Goal: Transaction & Acquisition: Purchase product/service

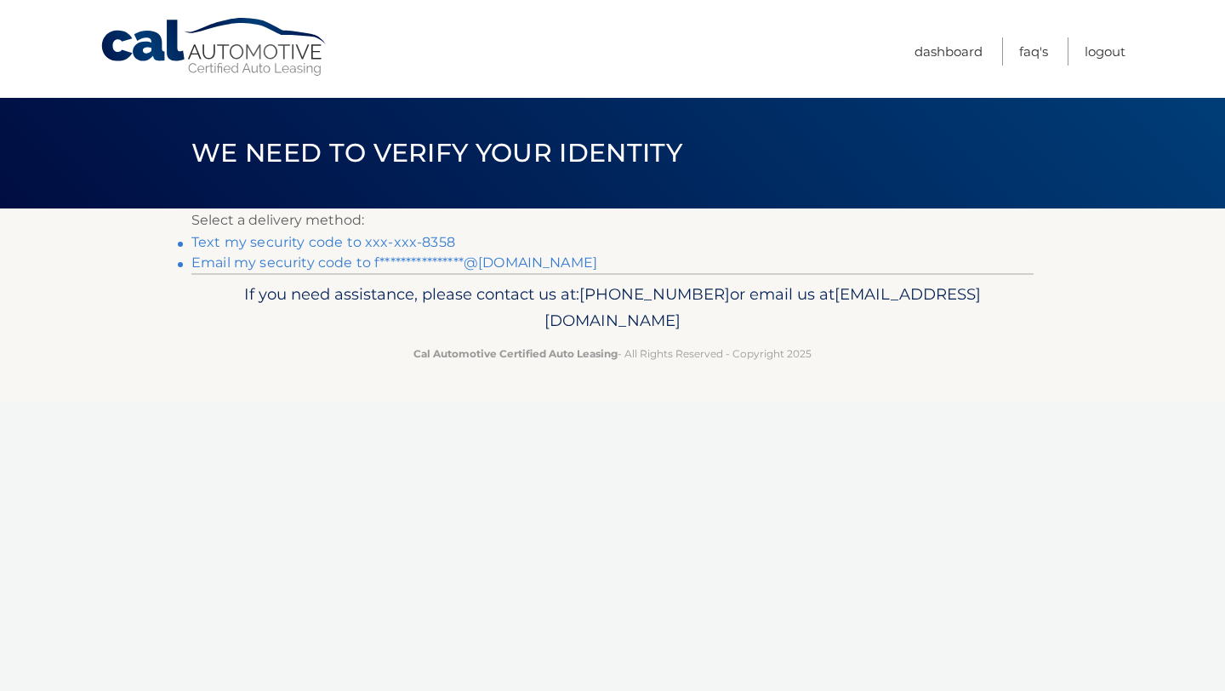
click at [326, 248] on link "Text my security code to xxx-xxx-8358" at bounding box center [323, 242] width 264 height 16
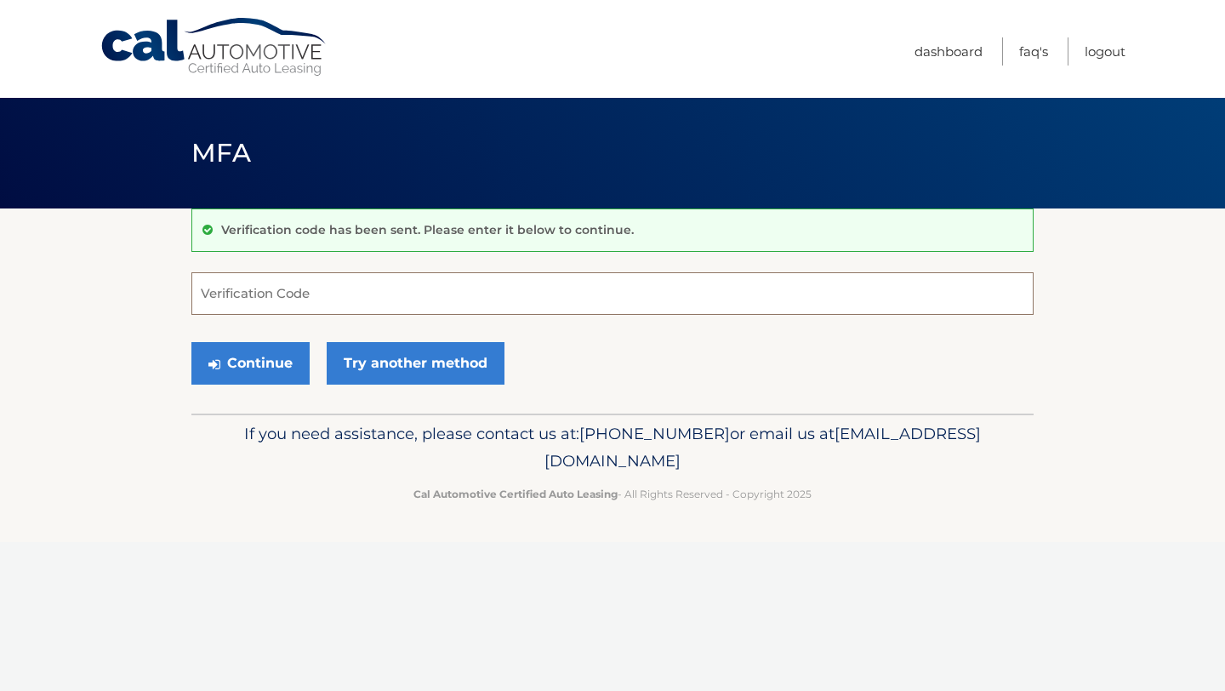
click at [327, 296] on input "Verification Code" at bounding box center [612, 293] width 842 height 43
type input "663473"
click at [191, 342] on button "Continue" at bounding box center [250, 363] width 118 height 43
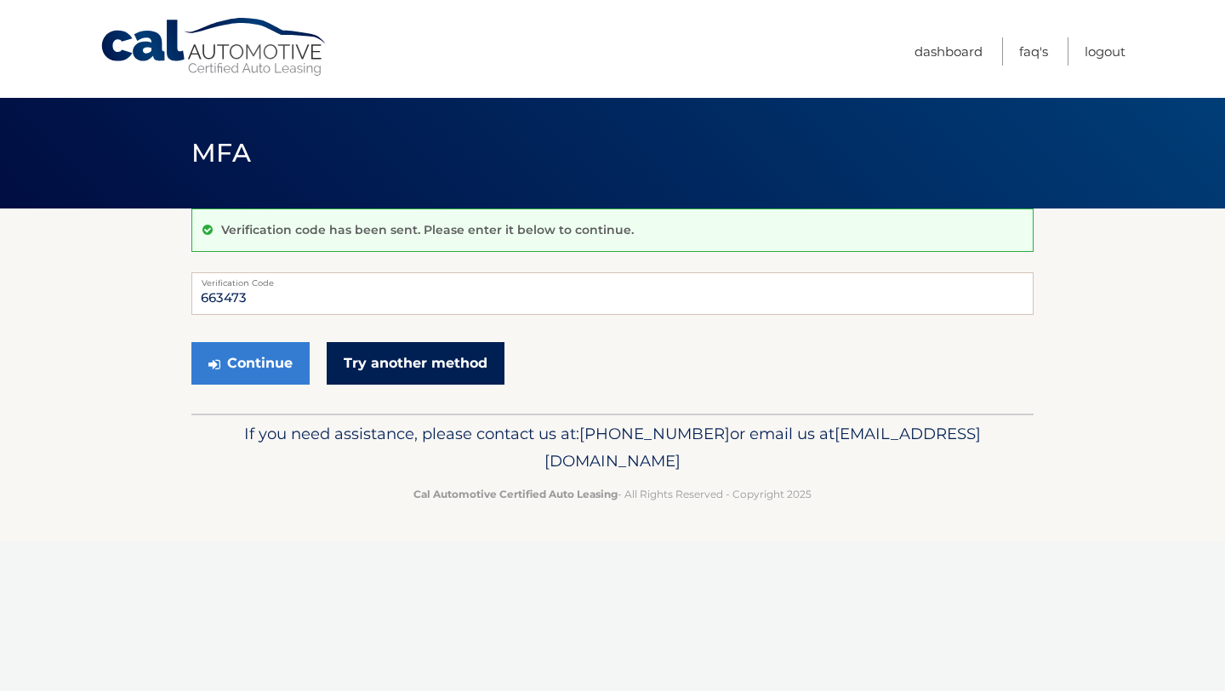
click at [364, 370] on link "Try another method" at bounding box center [416, 363] width 178 height 43
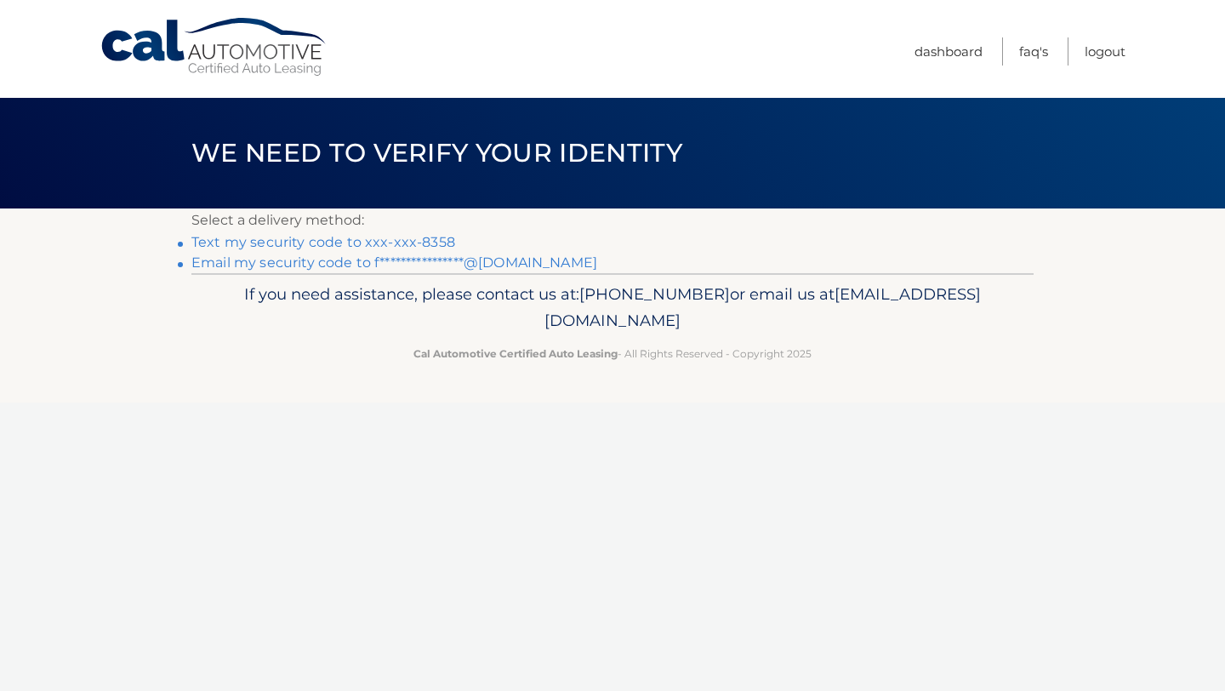
click at [428, 247] on link "Text my security code to xxx-xxx-8358" at bounding box center [323, 242] width 264 height 16
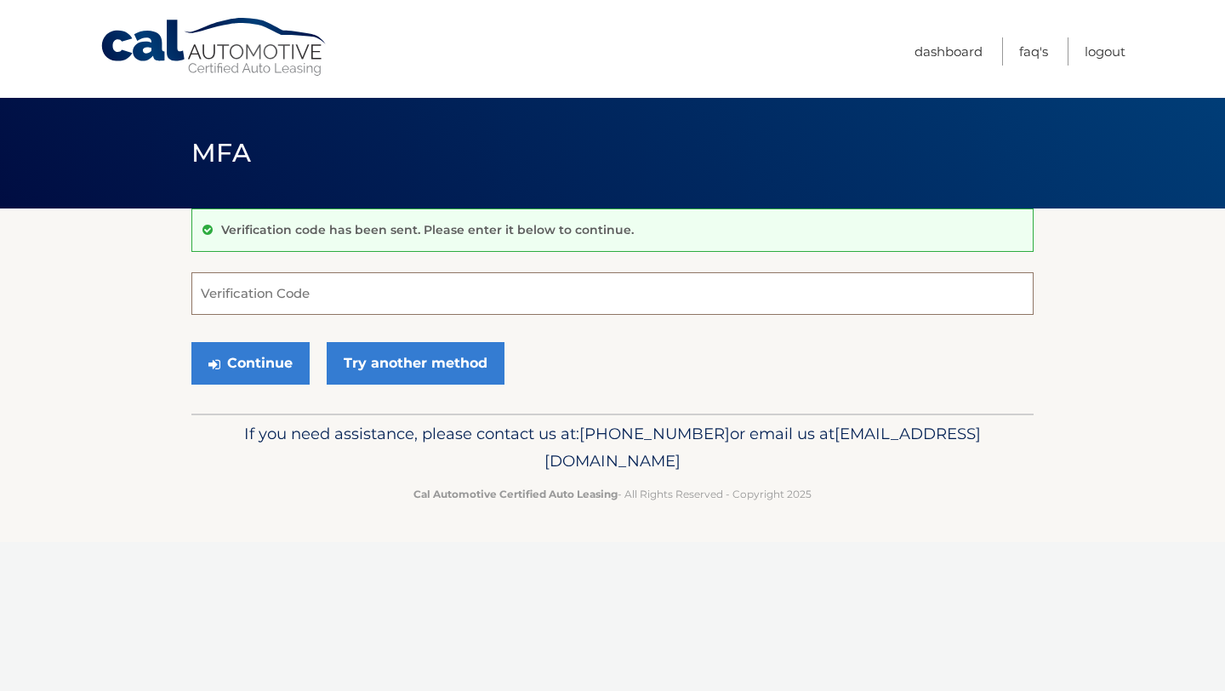
click at [438, 314] on input "Verification Code" at bounding box center [612, 293] width 842 height 43
click at [431, 298] on input "Verification Code" at bounding box center [612, 293] width 842 height 43
type input "422071"
click at [255, 354] on button "Continue" at bounding box center [250, 363] width 118 height 43
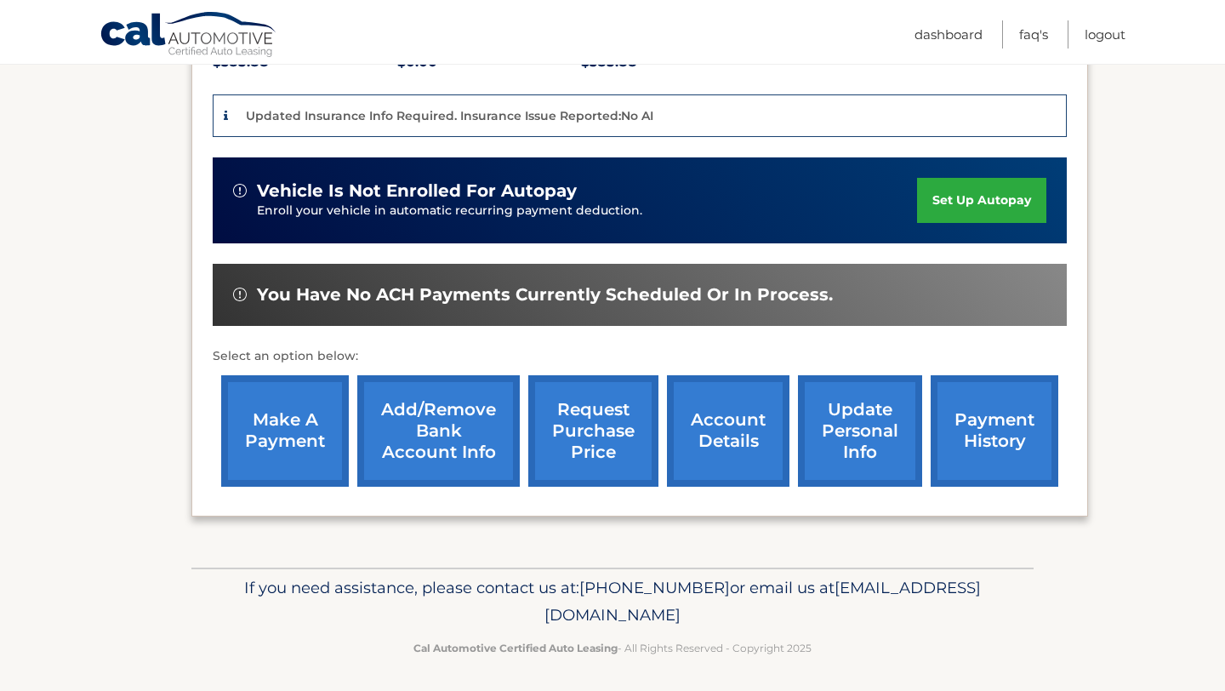
scroll to position [402, 0]
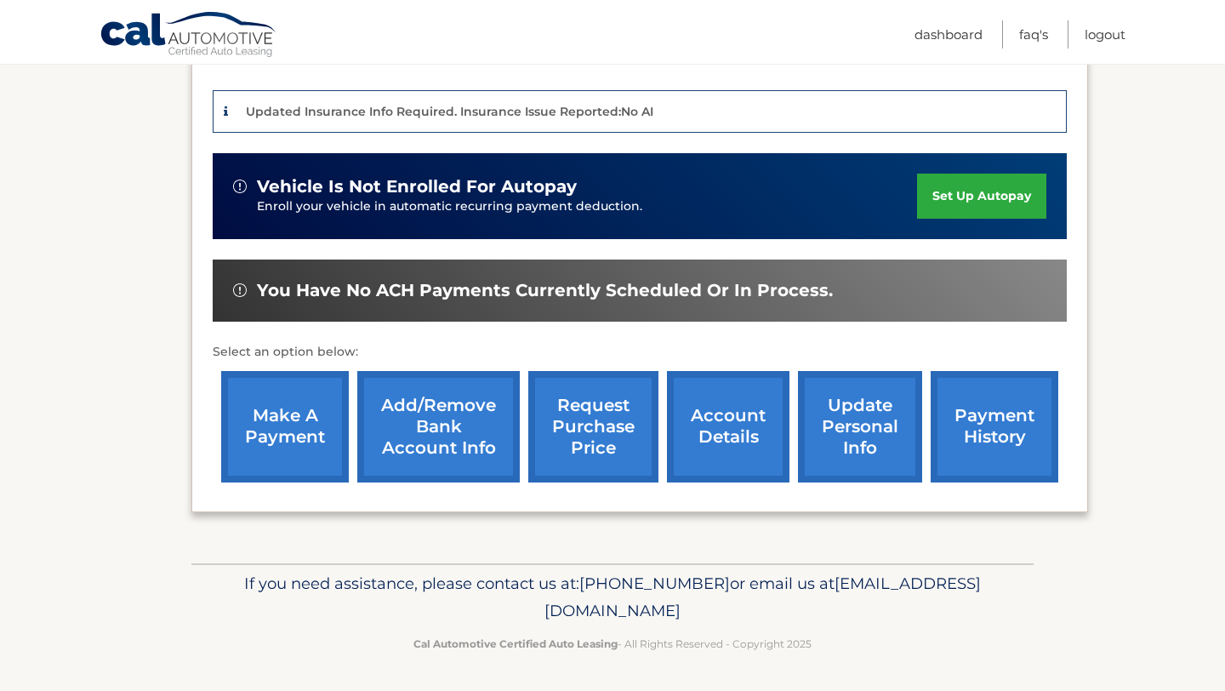
click at [310, 443] on link "make a payment" at bounding box center [285, 426] width 128 height 111
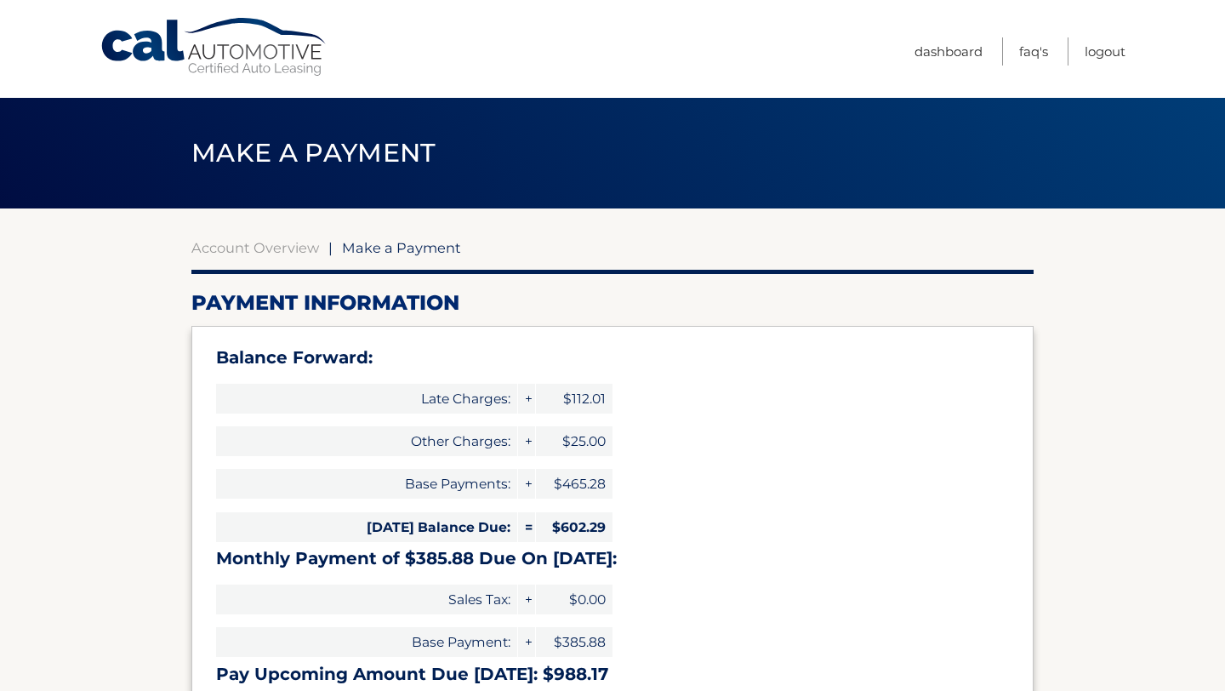
select select "MWFmMzVhZjEtZDM4My00ZDAzLThjOGEtYTk3ZGMyYWUzMTNj"
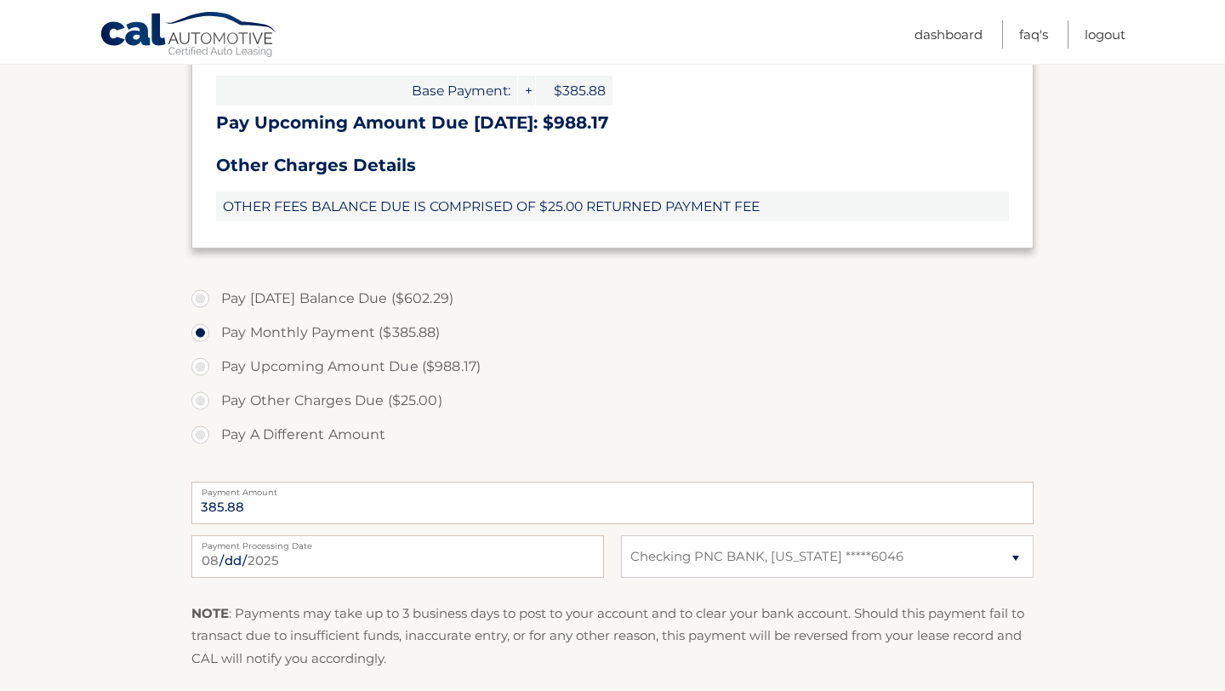
scroll to position [562, 0]
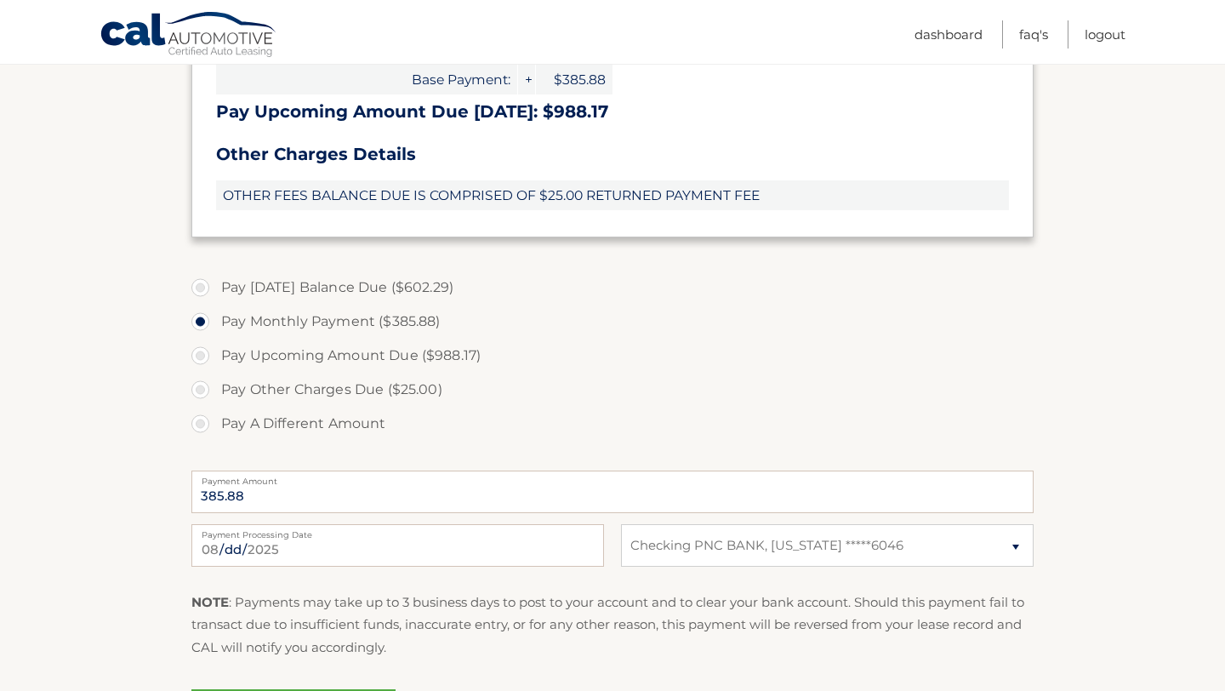
click at [293, 295] on label "Pay Today's Balance Due ($602.29)" at bounding box center [612, 287] width 842 height 34
click at [215, 295] on input "Pay Today's Balance Due ($602.29)" at bounding box center [206, 283] width 17 height 27
radio input "true"
type input "602.29"
click at [270, 311] on label "Pay Monthly Payment ($385.88)" at bounding box center [612, 322] width 842 height 34
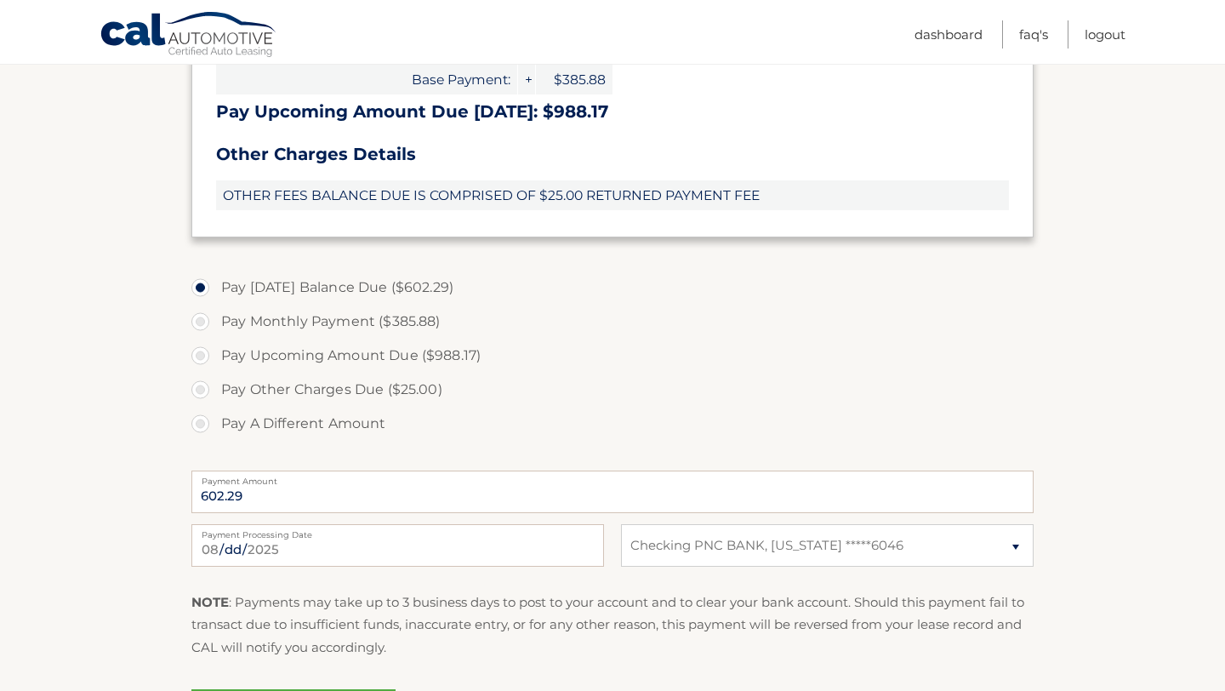
click at [215, 311] on input "Pay Monthly Payment ($385.88)" at bounding box center [206, 318] width 17 height 27
radio input "true"
type input "385.88"
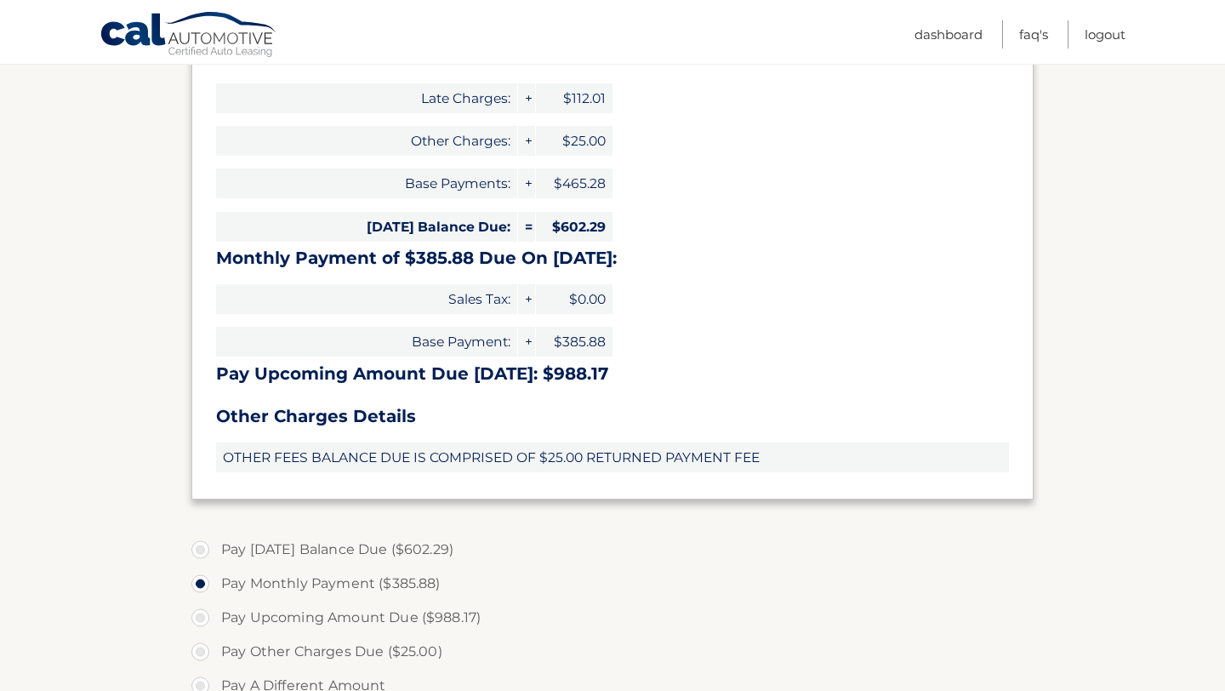
scroll to position [719, 0]
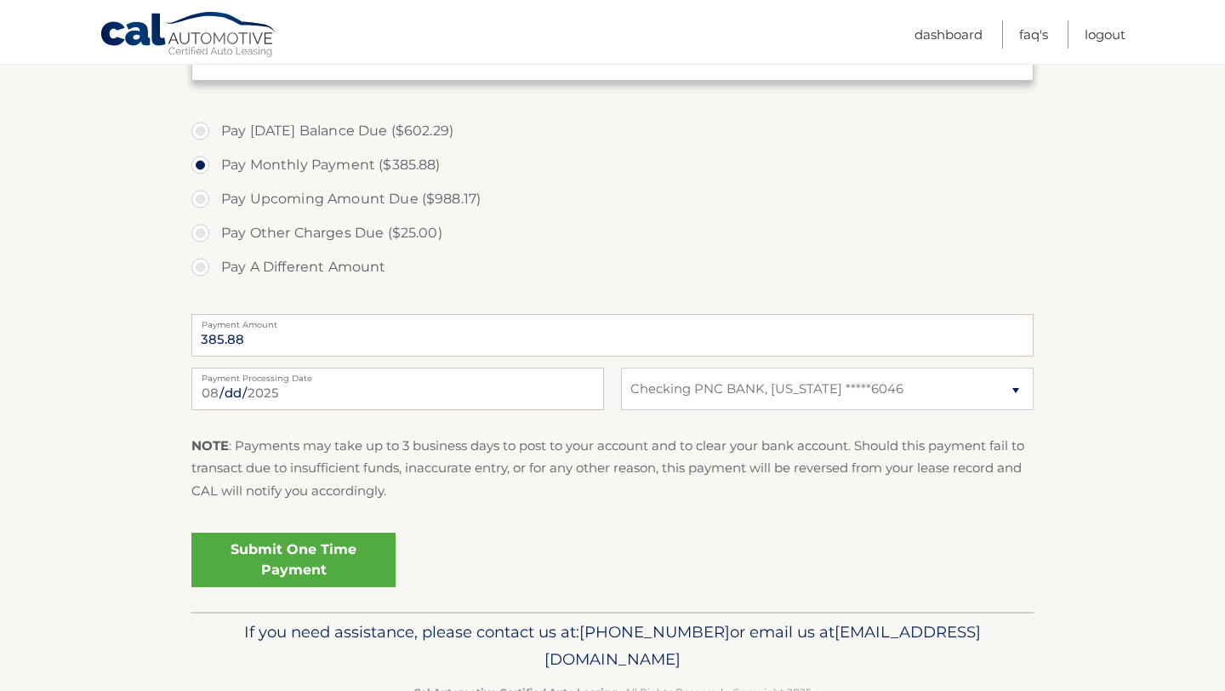
click at [208, 231] on label "Pay Other Charges Due ($25.00)" at bounding box center [612, 233] width 842 height 34
click at [208, 231] on input "Pay Other Charges Due ($25.00)" at bounding box center [206, 229] width 17 height 27
radio input "true"
type input "25.00"
click at [213, 265] on label "Pay A Different Amount" at bounding box center [612, 267] width 842 height 34
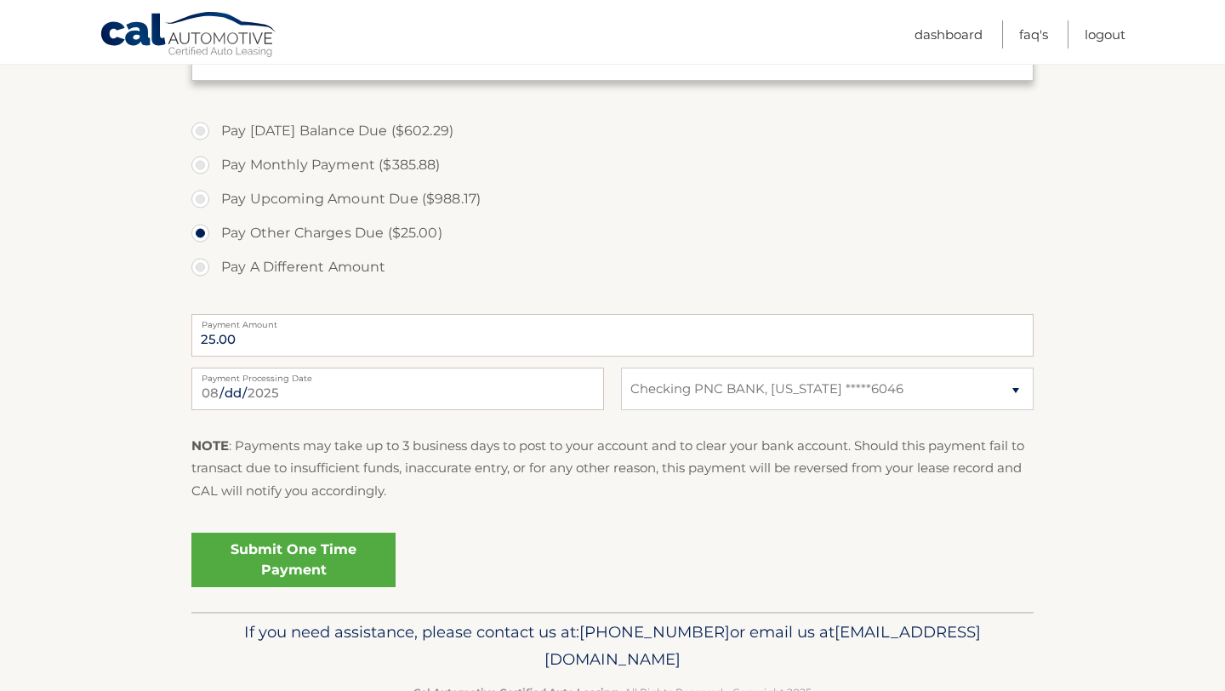
click at [213, 265] on input "Pay A Different Amount" at bounding box center [206, 263] width 17 height 27
radio input "true"
type input "400"
click at [508, 445] on p "NOTE : Payments may take up to 3 business days to post to your account and to c…" at bounding box center [612, 468] width 842 height 67
click at [697, 386] on select "Select Bank Account Checking PNC BANK, NEW JERSEY *****6046" at bounding box center [827, 388] width 413 height 43
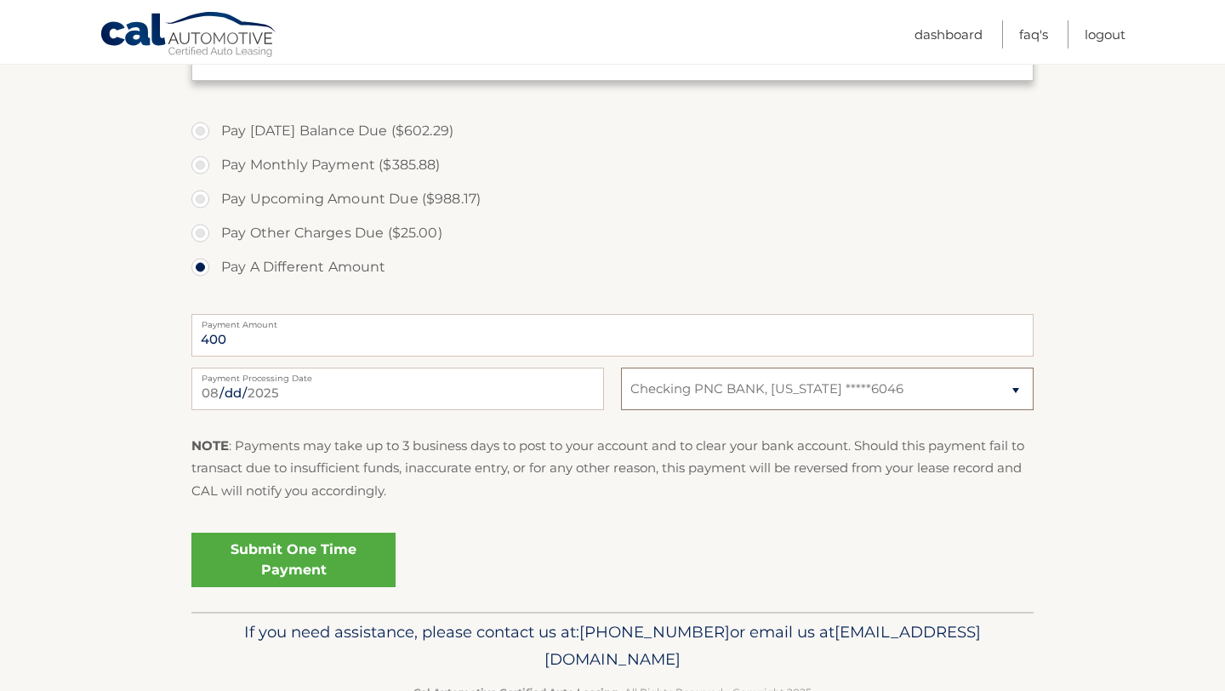
select select
click at [694, 396] on select "Select Bank Account Checking PNC BANK, NEW JERSEY *****6046" at bounding box center [827, 388] width 413 height 43
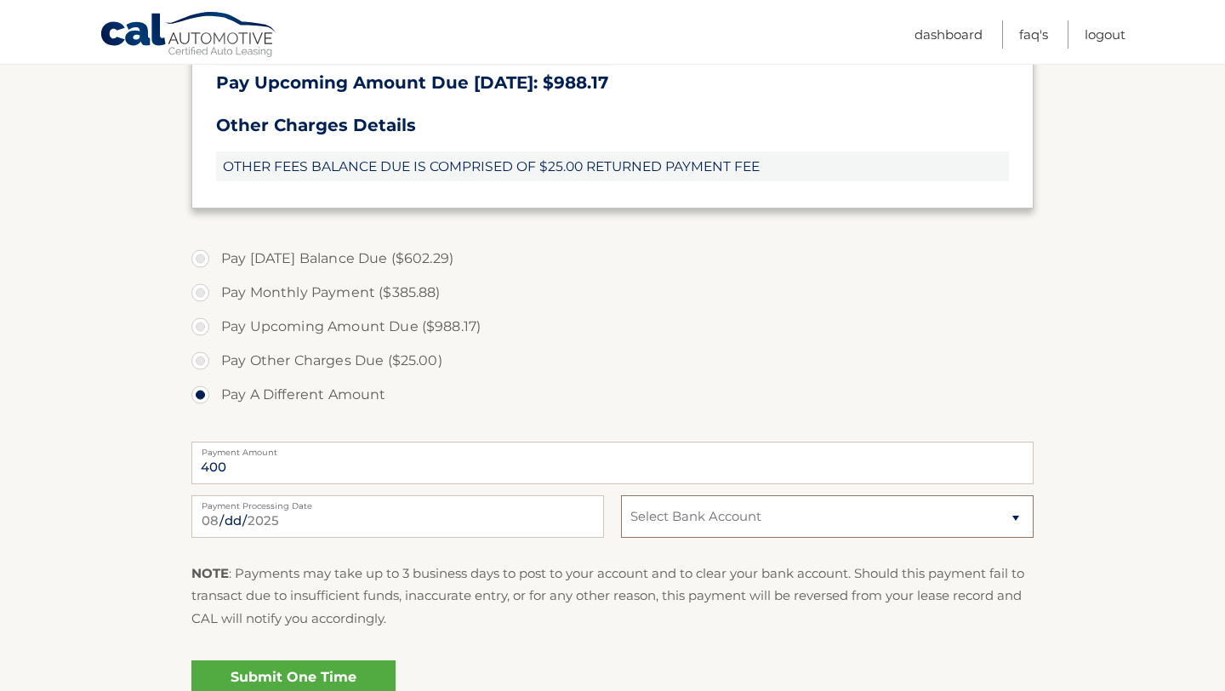
scroll to position [551, 0]
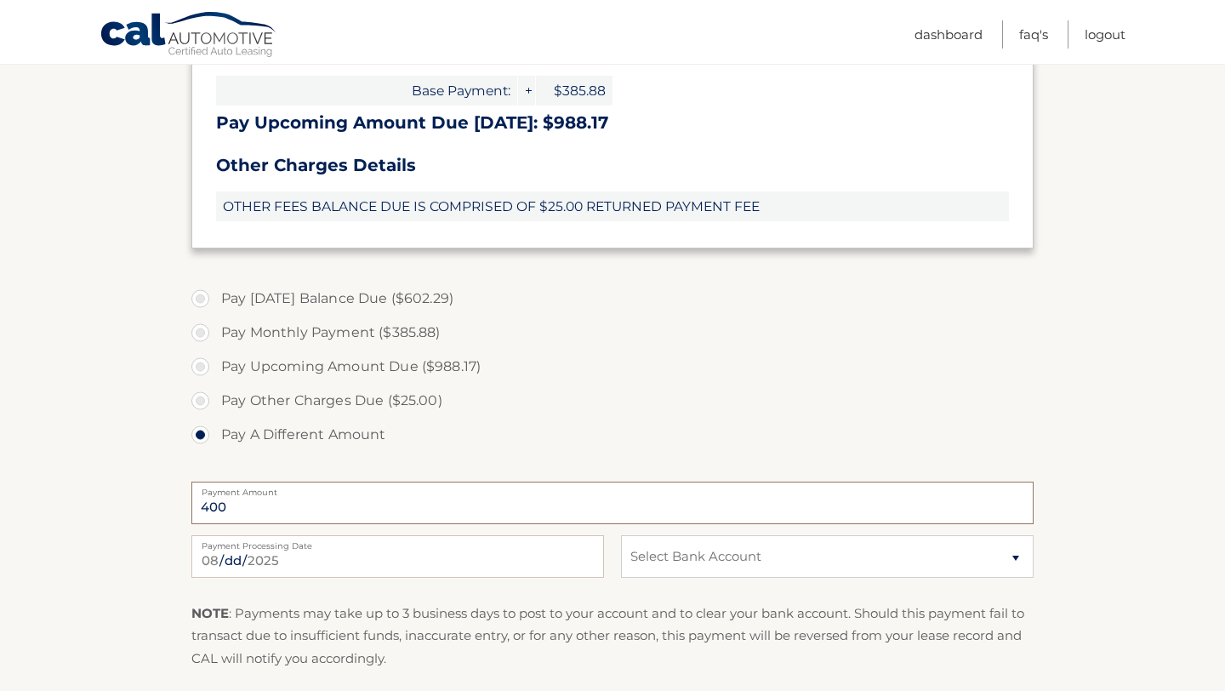
click at [578, 516] on input "400" at bounding box center [612, 502] width 842 height 43
type input "400.00"
click at [905, 548] on select "Select Bank Account Checking PNC BANK, NEW JERSEY *****6046" at bounding box center [827, 556] width 413 height 43
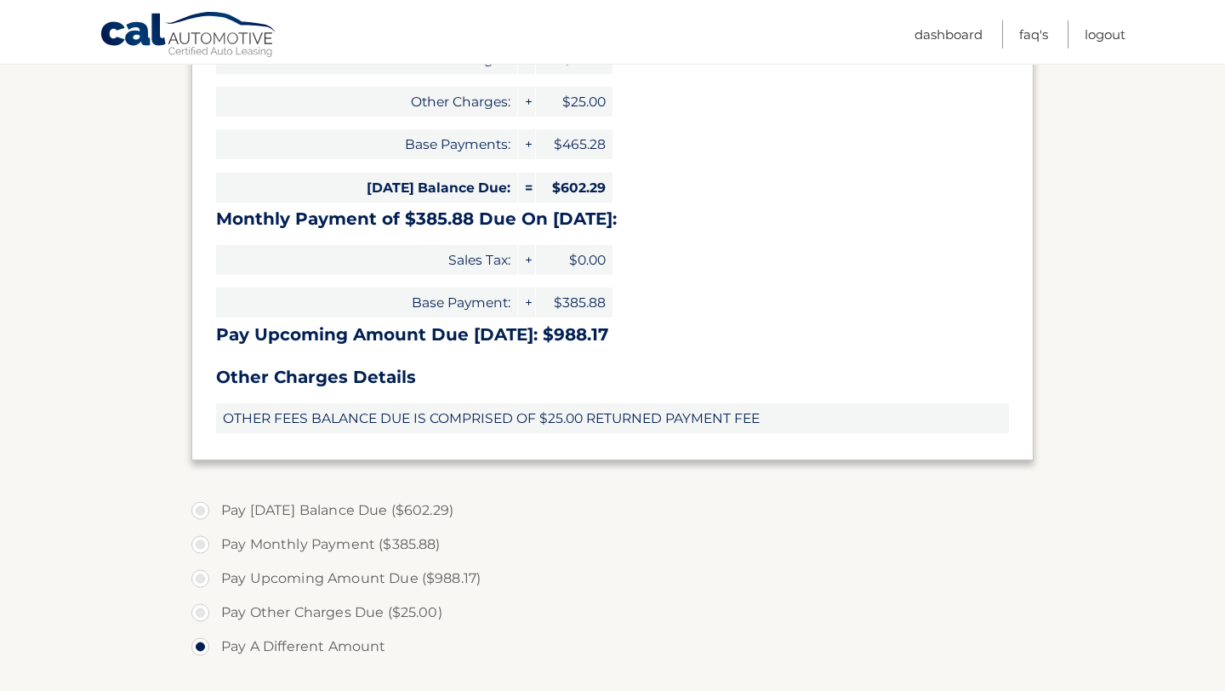
scroll to position [768, 0]
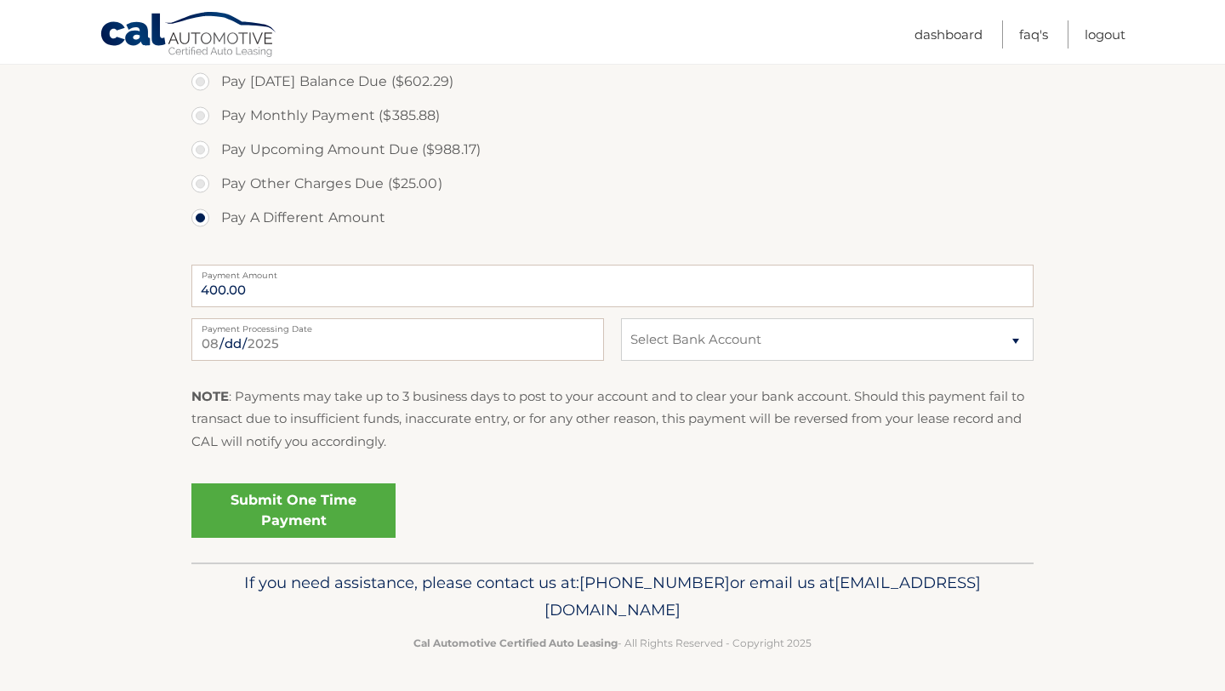
click at [293, 521] on link "Submit One Time Payment" at bounding box center [293, 510] width 204 height 54
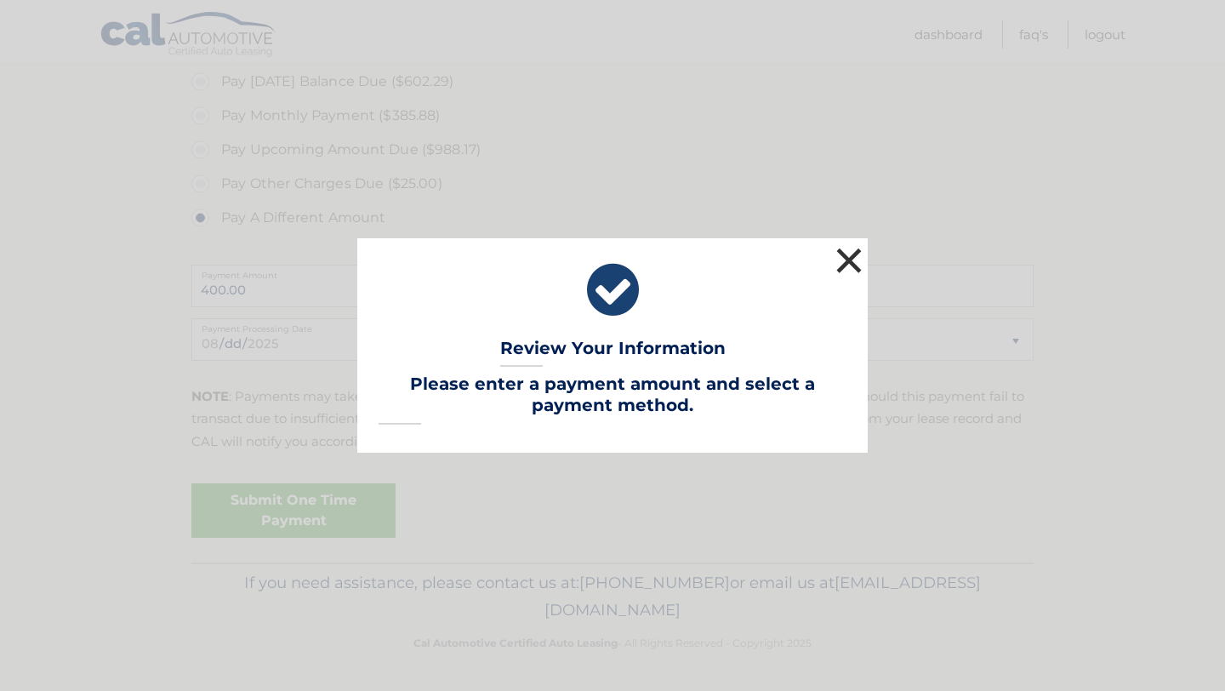
click at [842, 256] on button "×" at bounding box center [849, 260] width 34 height 34
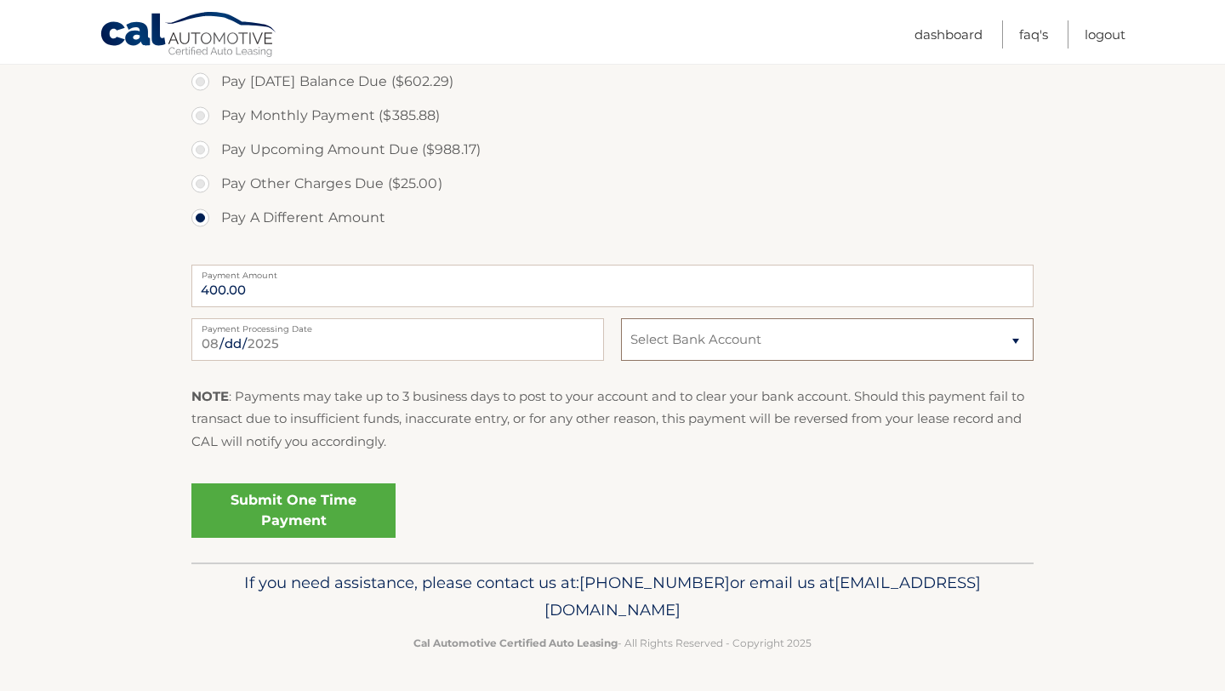
click at [686, 350] on select "Select Bank Account Checking PNC BANK, NEW JERSEY *****6046" at bounding box center [827, 339] width 413 height 43
click at [685, 343] on select "Select Bank Account Checking PNC BANK, NEW JERSEY *****6046" at bounding box center [827, 339] width 413 height 43
select select "MWFmMzVhZjEtZDM4My00ZDAzLThjOGEtYTk3ZGMyYWUzMTNj"
click at [686, 350] on select "Select Bank Account Checking PNC BANK, NEW JERSEY *****6046" at bounding box center [827, 339] width 413 height 43
select select
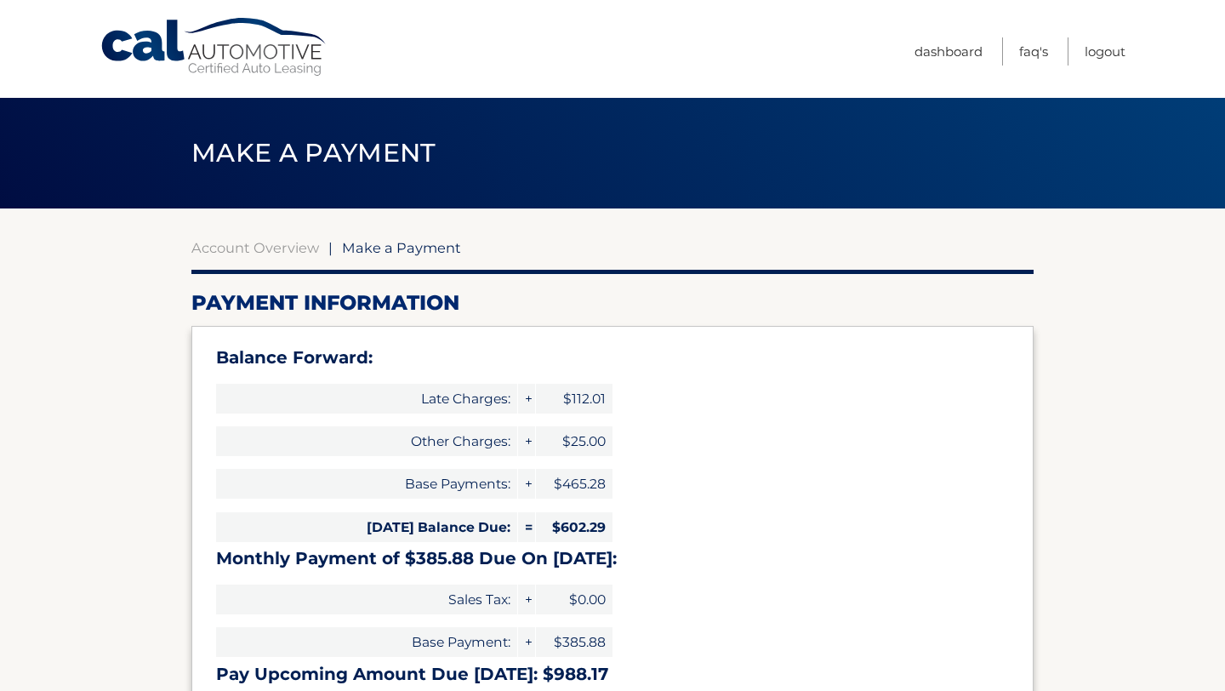
scroll to position [10, 0]
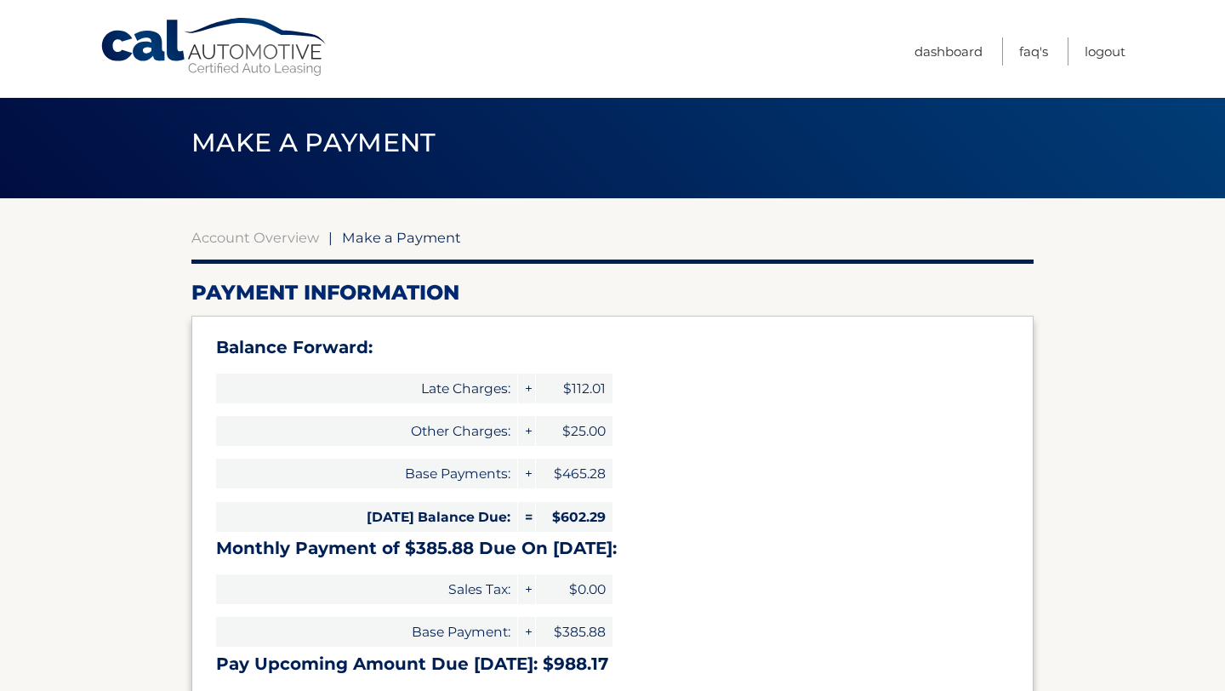
click at [293, 240] on link "Account Overview" at bounding box center [255, 237] width 128 height 17
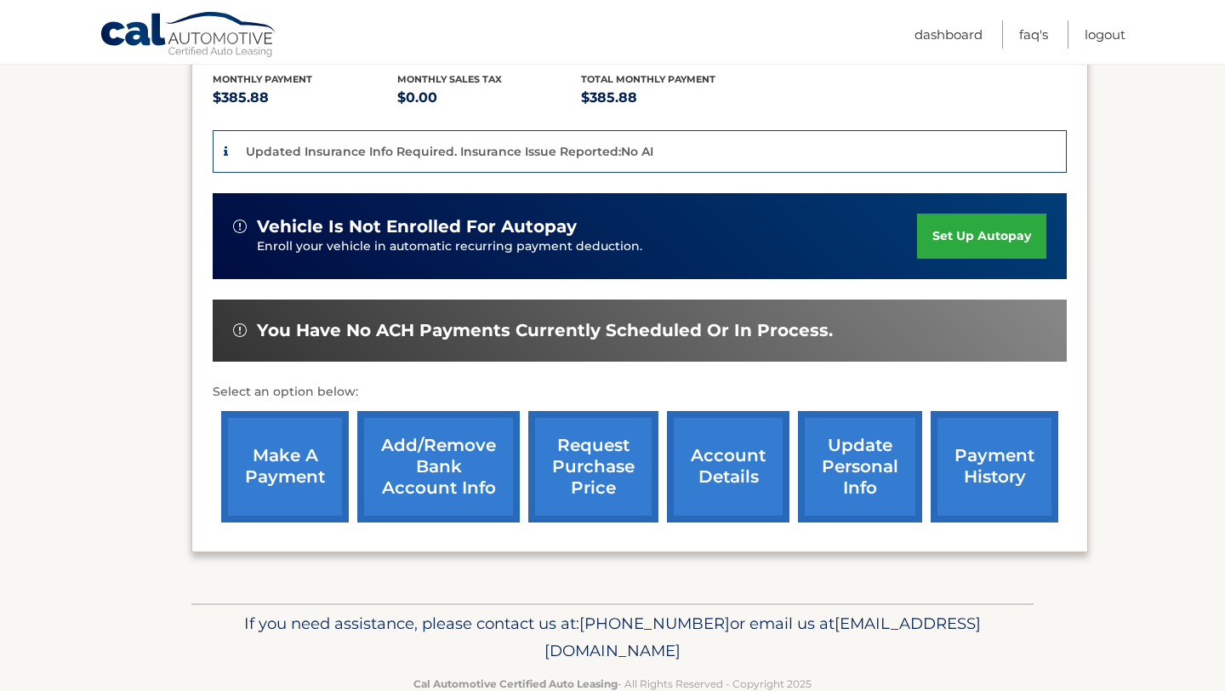
scroll to position [365, 0]
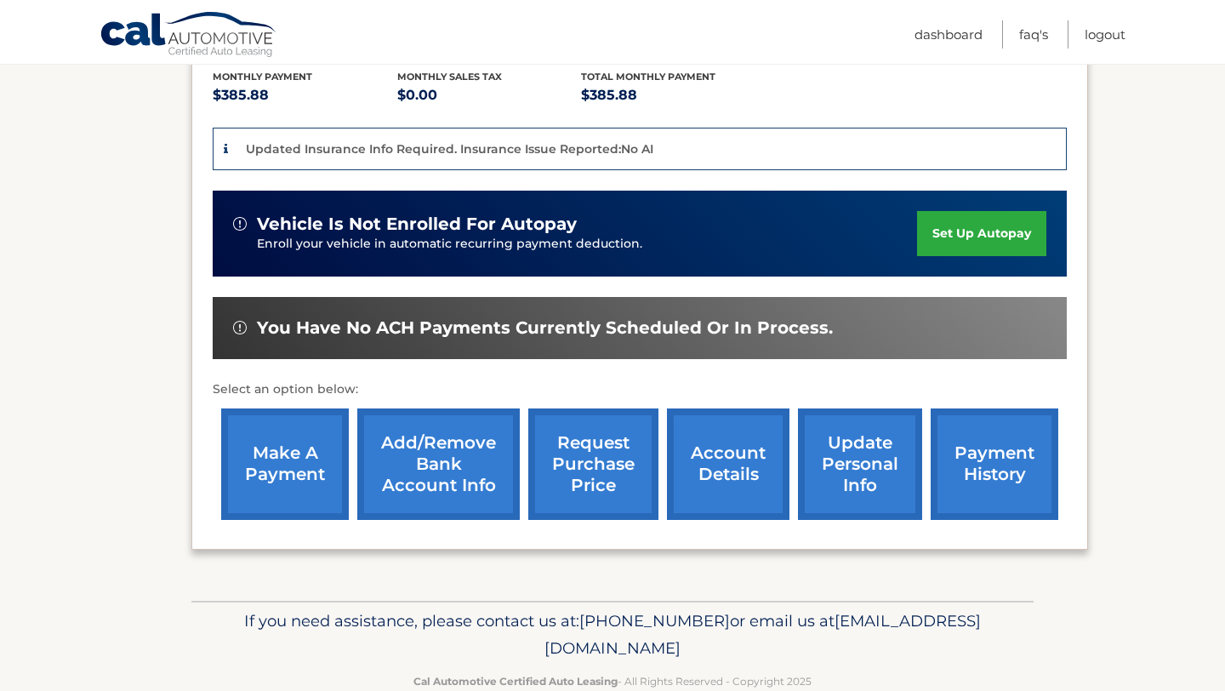
click at [282, 439] on link "make a payment" at bounding box center [285, 463] width 128 height 111
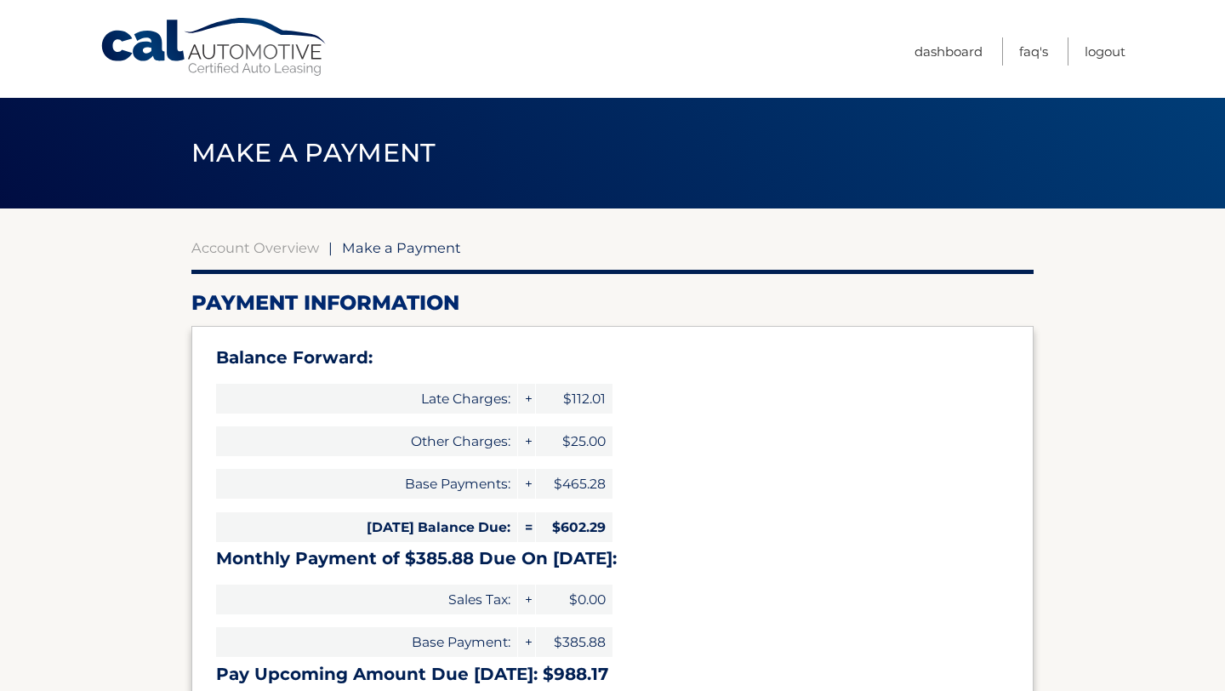
select select "MWFmMzVhZjEtZDM4My00ZDAzLThjOGEtYTk3ZGMyYWUzMTNj"
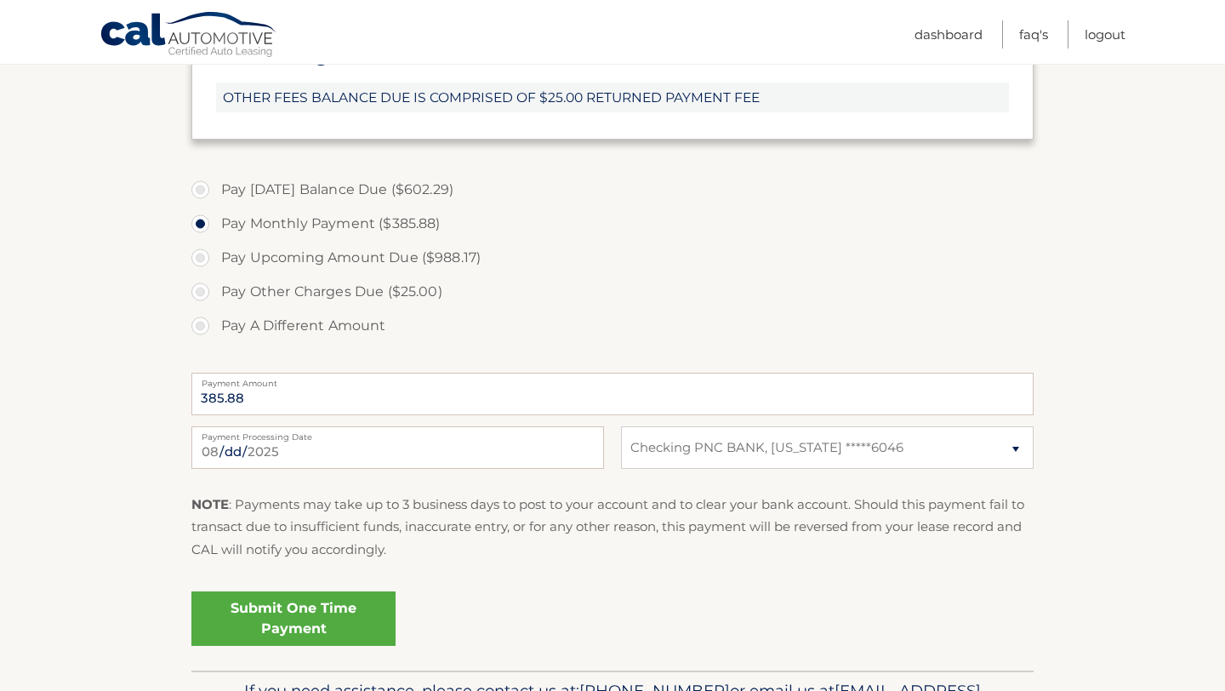
scroll to position [663, 0]
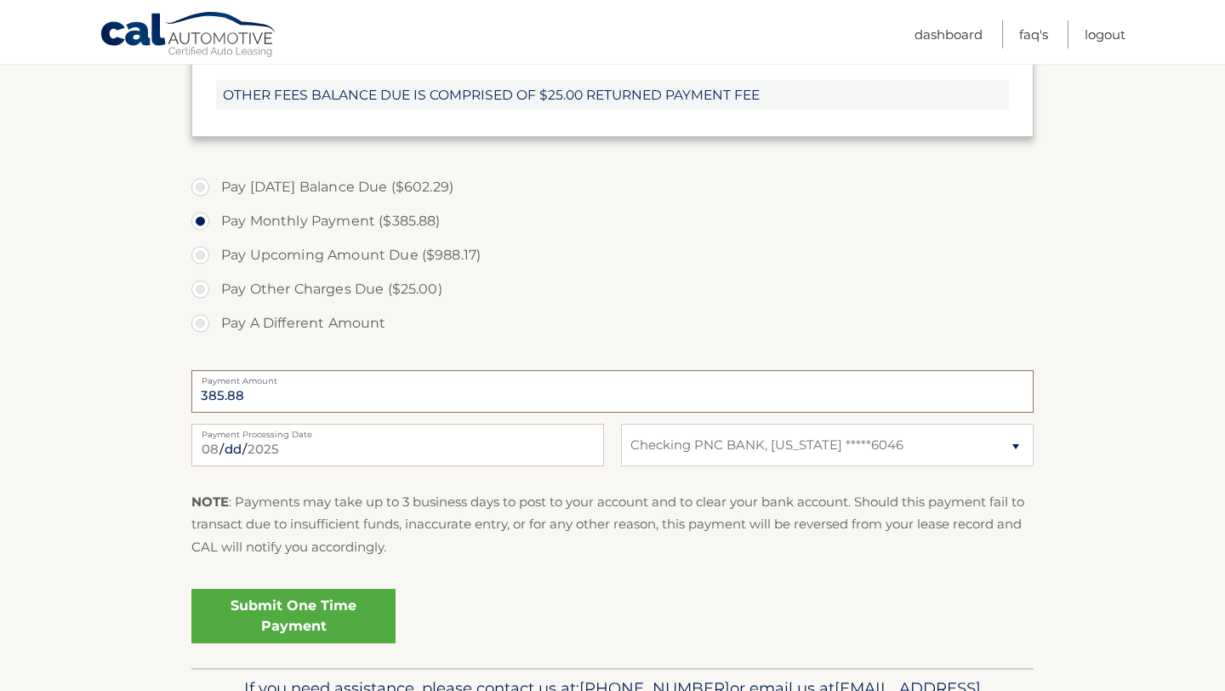
click at [307, 402] on input "385.88" at bounding box center [612, 391] width 842 height 43
drag, startPoint x: 309, startPoint y: 395, endPoint x: 183, endPoint y: 395, distance: 125.9
click at [183, 395] on section "Account Overview | Make a Payment Payment Information Balance Forward: Late Cha…" at bounding box center [612, 107] width 1225 height 1122
click at [238, 394] on input "385.88" at bounding box center [612, 391] width 842 height 43
drag, startPoint x: 259, startPoint y: 401, endPoint x: 143, endPoint y: 397, distance: 115.7
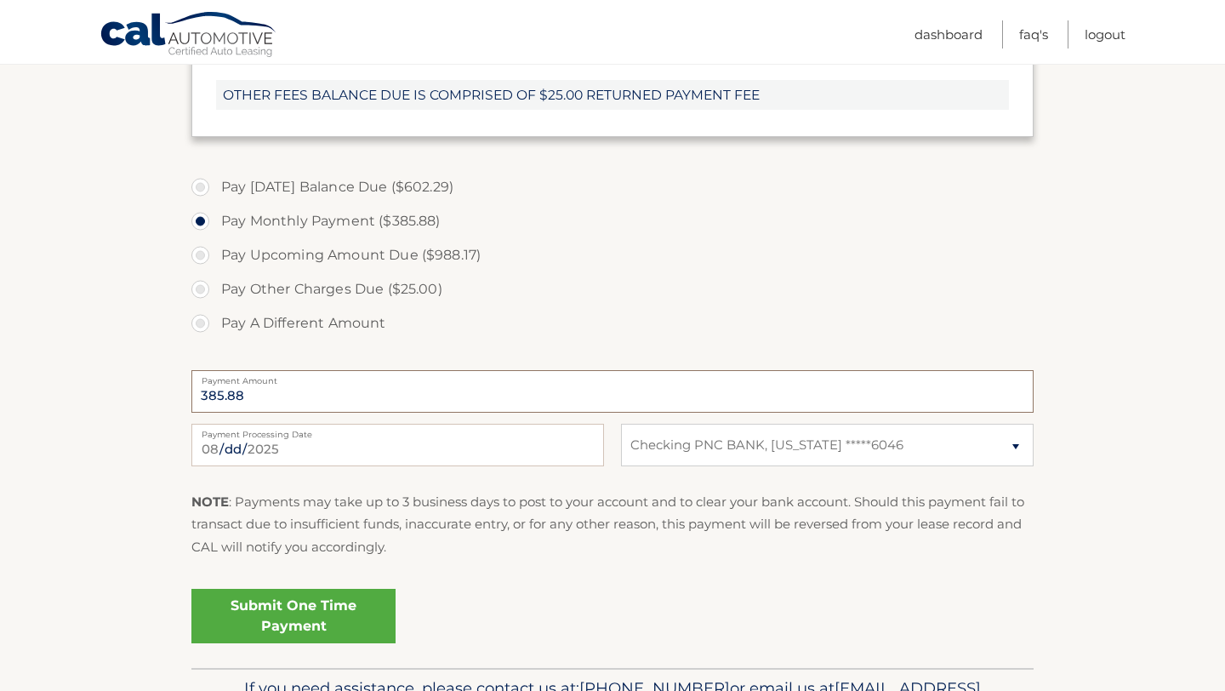
click at [143, 397] on section "Account Overview | Make a Payment Payment Information Balance Forward: Late Cha…" at bounding box center [612, 107] width 1225 height 1122
click at [207, 287] on label "Pay Other Charges Due ($25.00)" at bounding box center [612, 289] width 842 height 34
click at [207, 287] on input "Pay Other Charges Due ($25.00)" at bounding box center [206, 285] width 17 height 27
radio input "true"
type input "25.00"
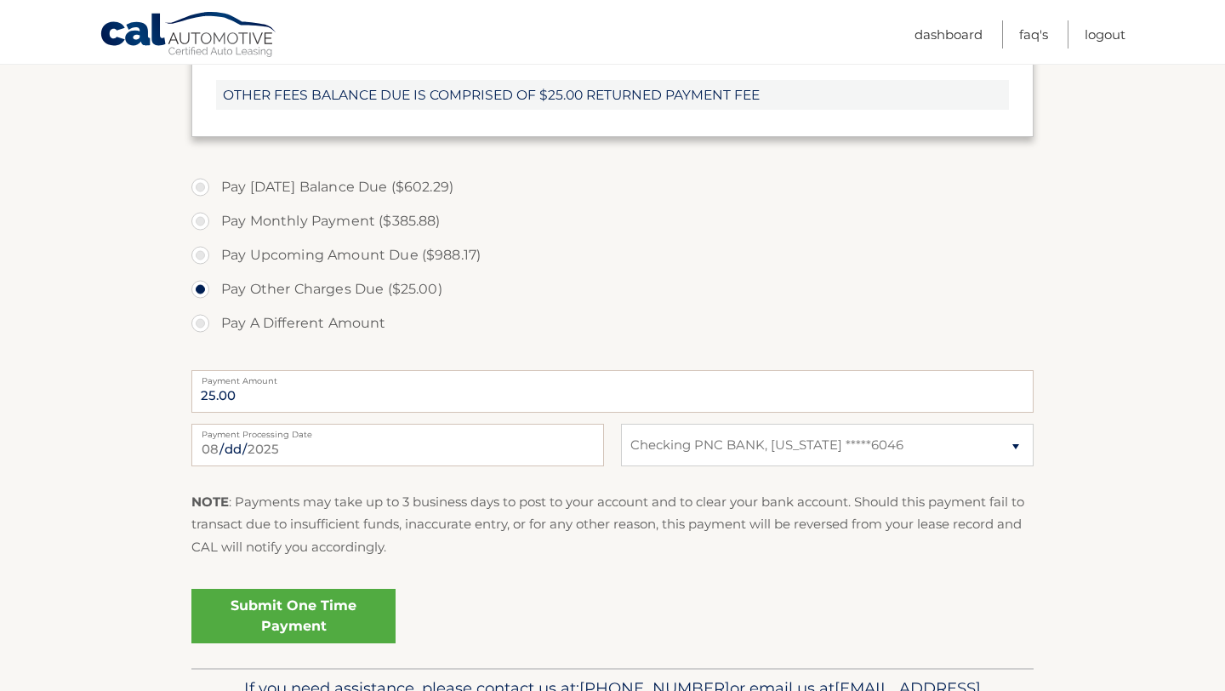
click at [201, 316] on label "Pay A Different Amount" at bounding box center [612, 323] width 842 height 34
click at [201, 316] on input "Pay A Different Amount" at bounding box center [206, 319] width 17 height 27
radio input "true"
click at [204, 218] on label "Pay Monthly Payment ($385.88)" at bounding box center [612, 221] width 842 height 34
click at [204, 218] on input "Pay Monthly Payment ($385.88)" at bounding box center [206, 217] width 17 height 27
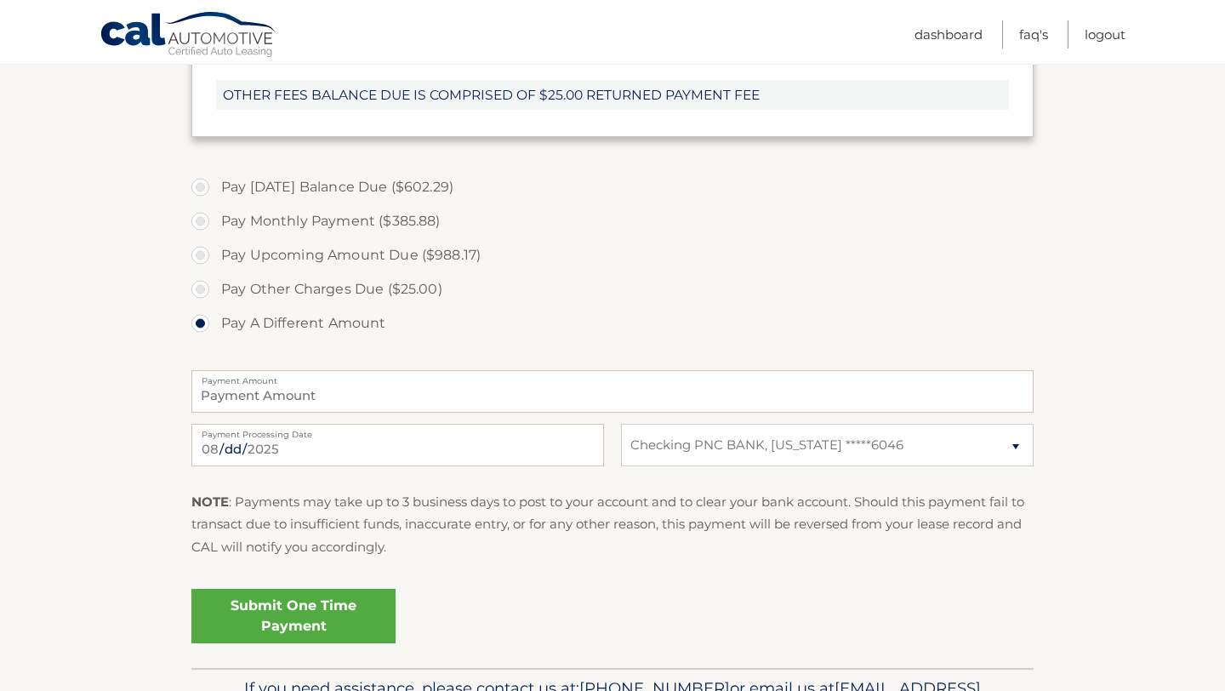
radio input "true"
type input "385.88"
click at [202, 323] on label "Pay A Different Amount" at bounding box center [612, 323] width 842 height 34
click at [202, 323] on input "Pay A Different Amount" at bounding box center [206, 319] width 17 height 27
radio input "true"
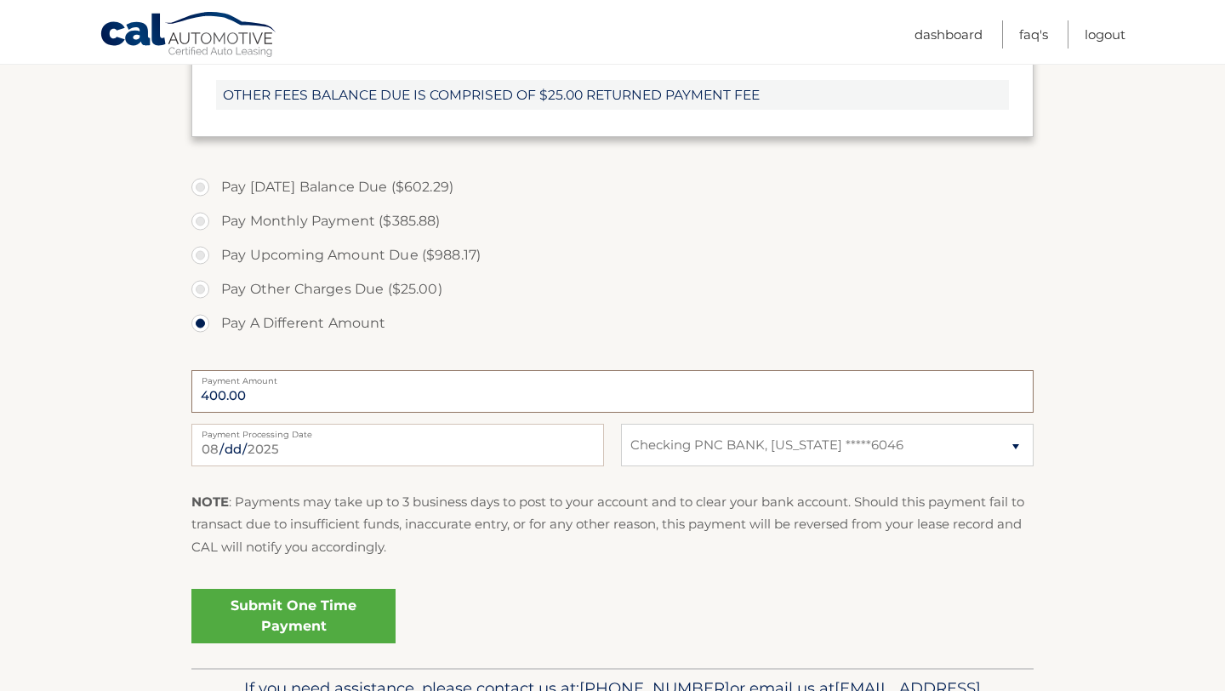
type input "400.00"
click at [719, 450] on select "Select Bank Account Checking PNC BANK, NEW JERSEY *****6046" at bounding box center [827, 445] width 413 height 43
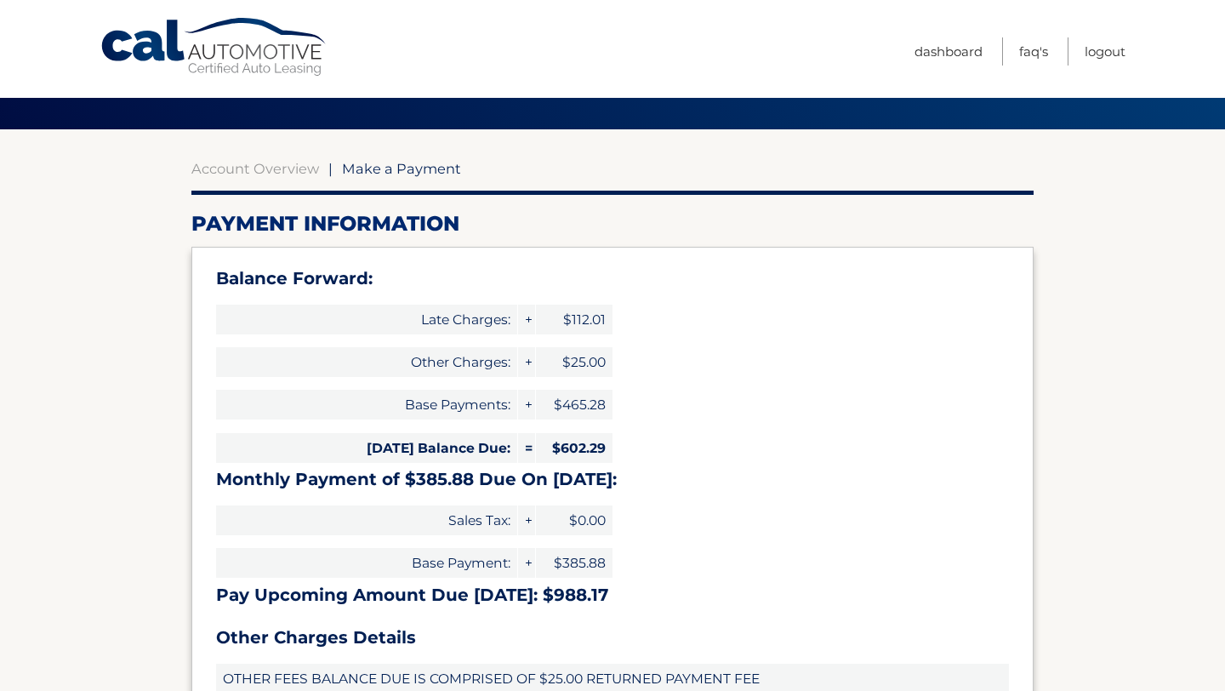
scroll to position [0, 0]
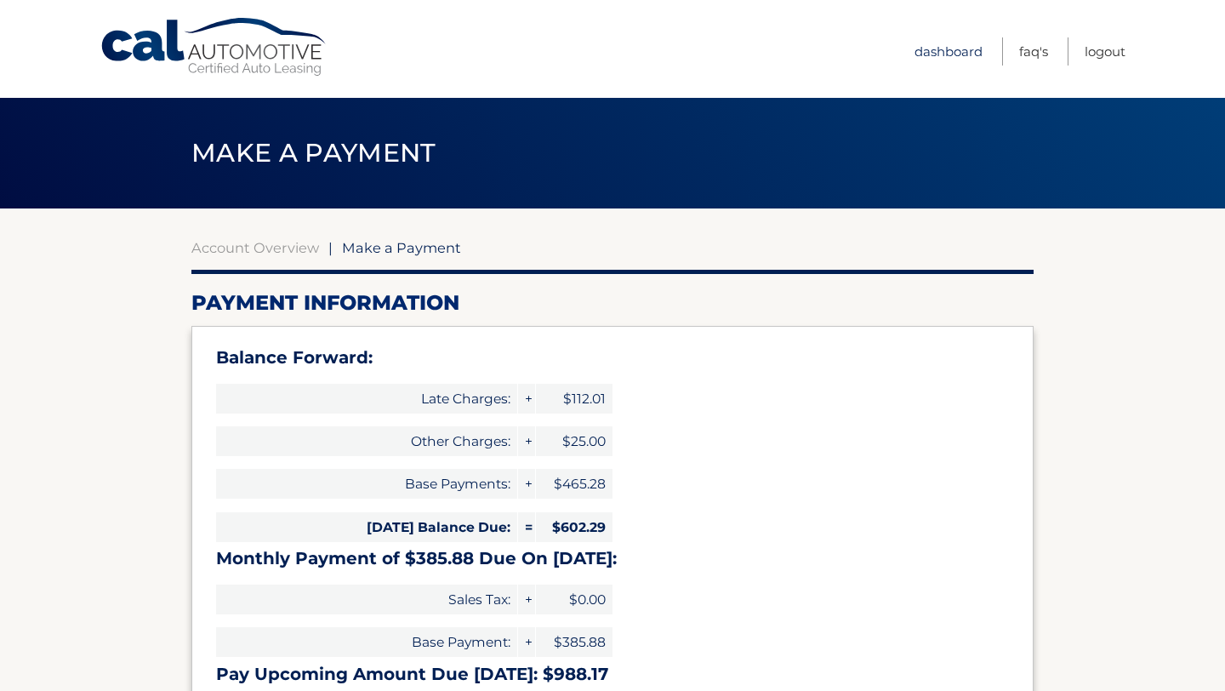
click at [942, 53] on link "Dashboard" at bounding box center [948, 51] width 68 height 28
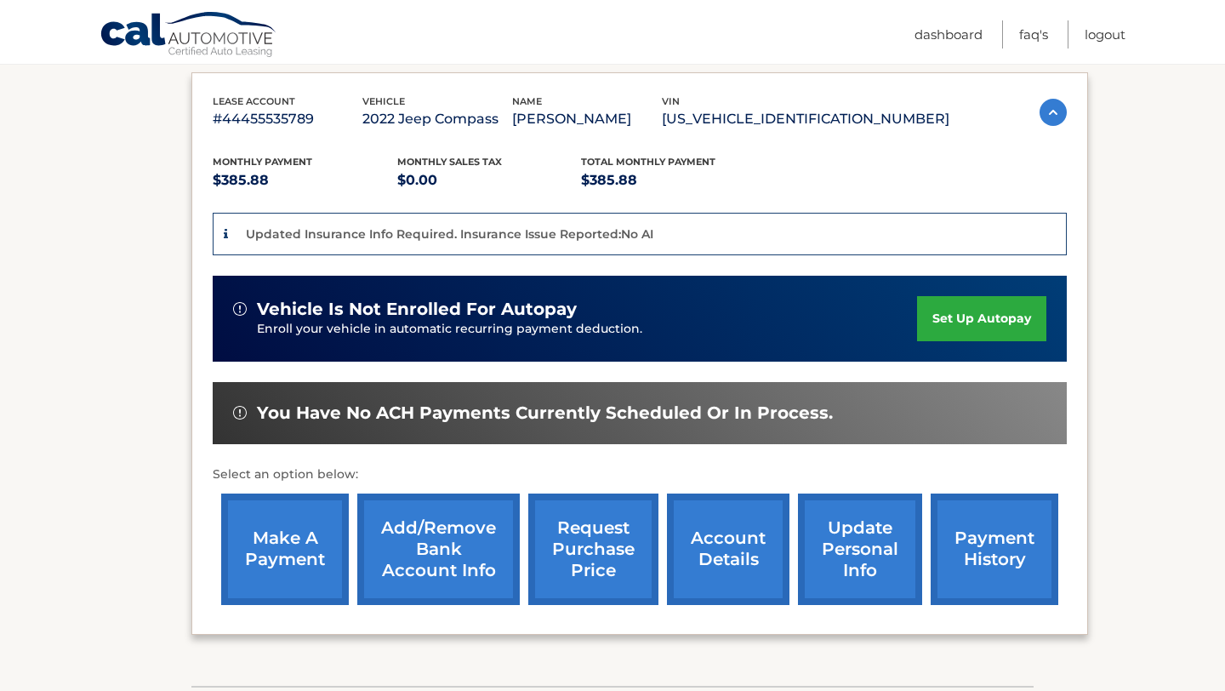
scroll to position [280, 0]
click at [454, 549] on link "Add/Remove bank account info" at bounding box center [438, 548] width 162 height 111
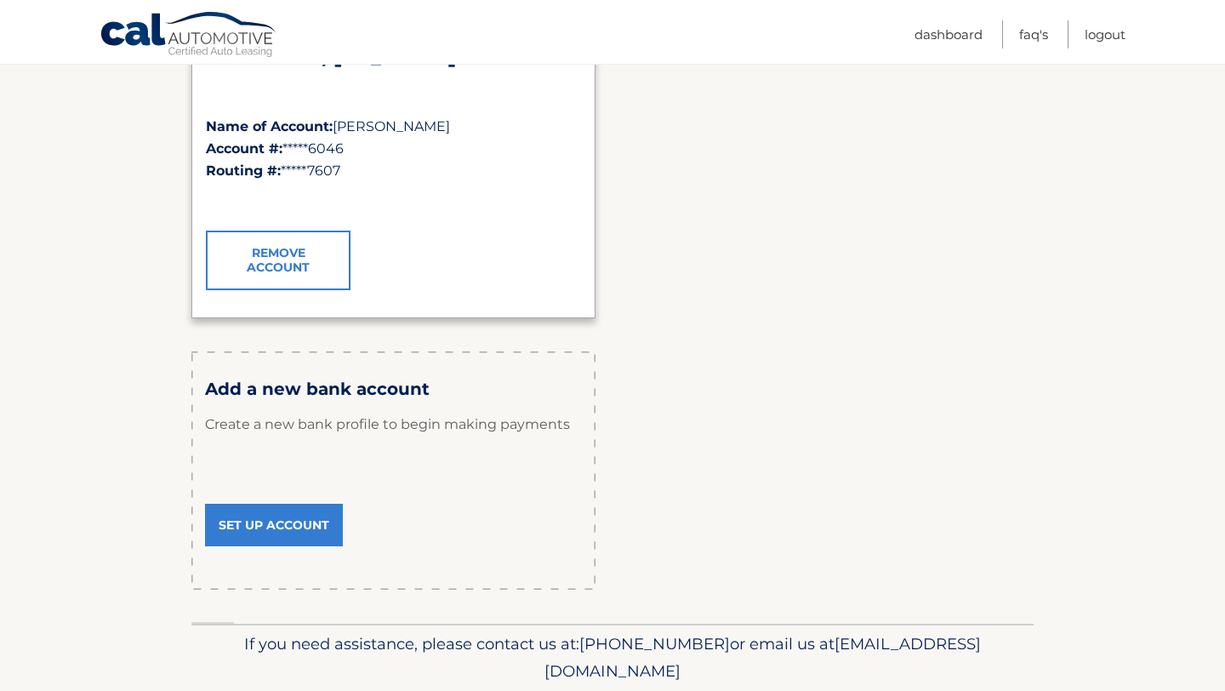
scroll to position [389, 0]
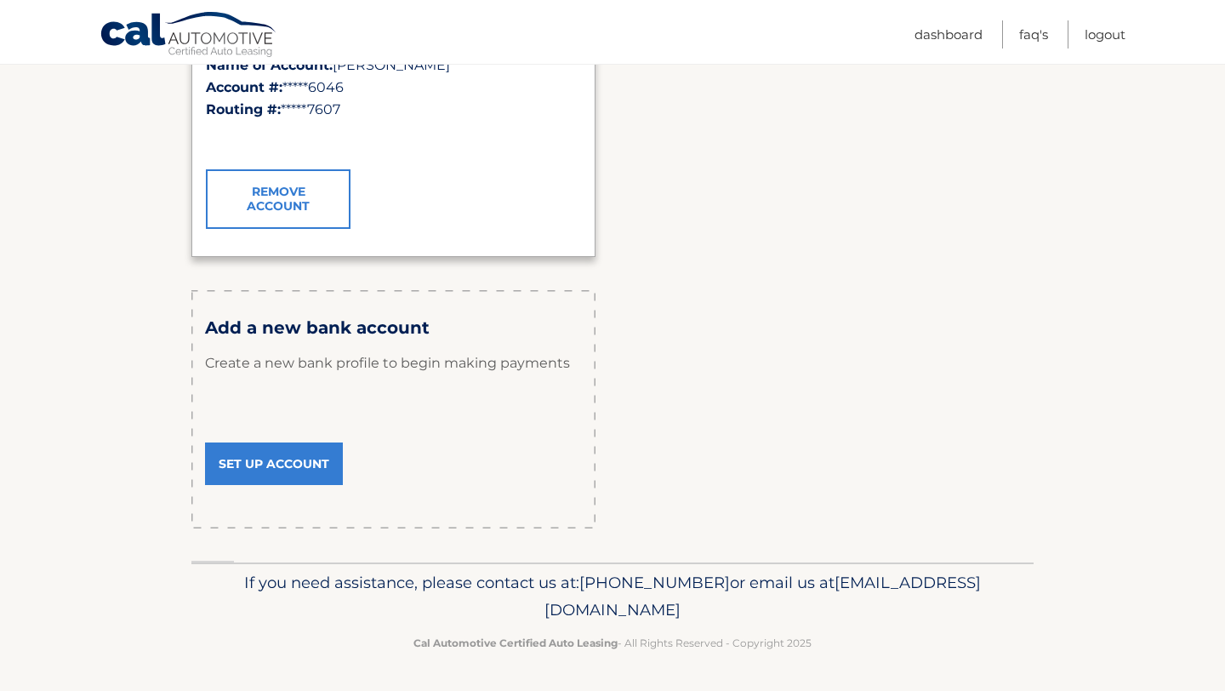
click at [308, 470] on link "Set Up Account" at bounding box center [274, 463] width 138 height 43
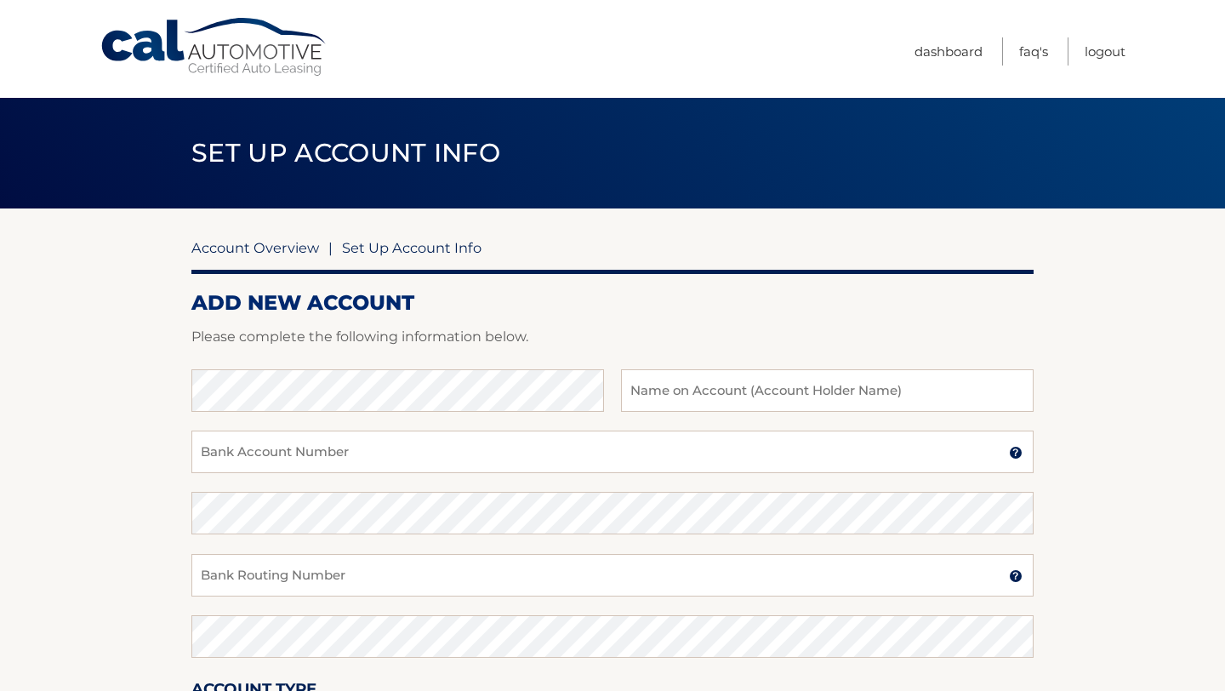
click at [287, 253] on link "Account Overview" at bounding box center [255, 247] width 128 height 17
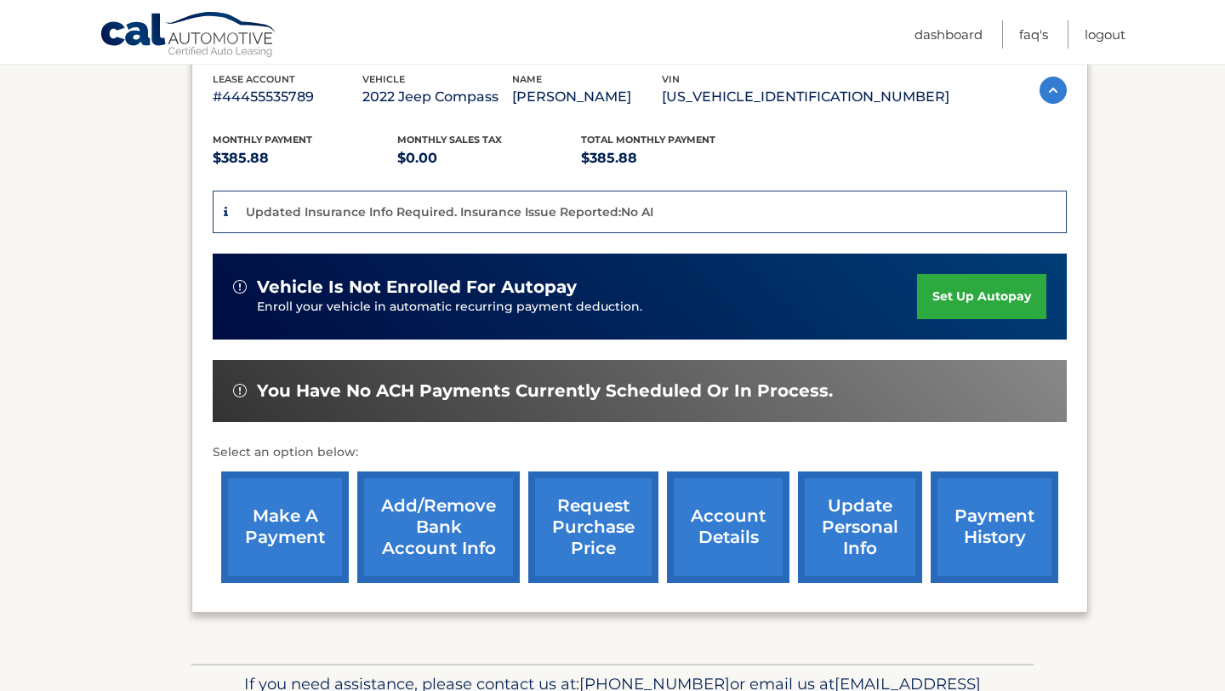
scroll to position [366, 0]
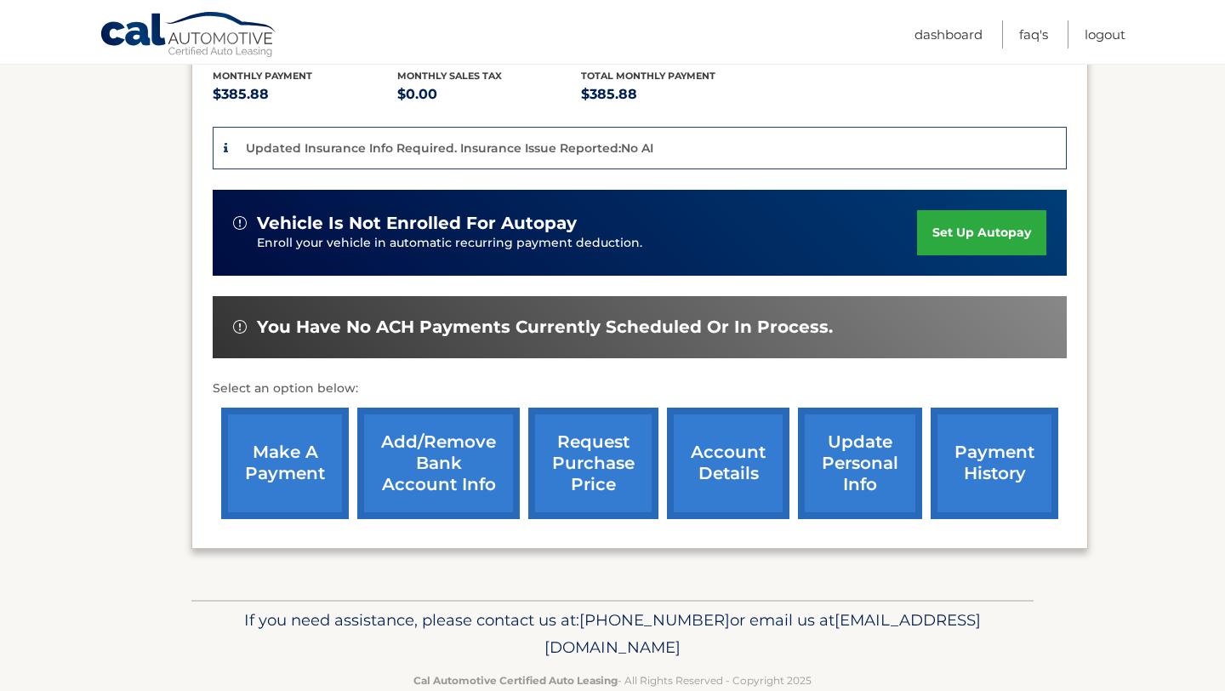
click at [983, 465] on link "payment history" at bounding box center [995, 462] width 128 height 111
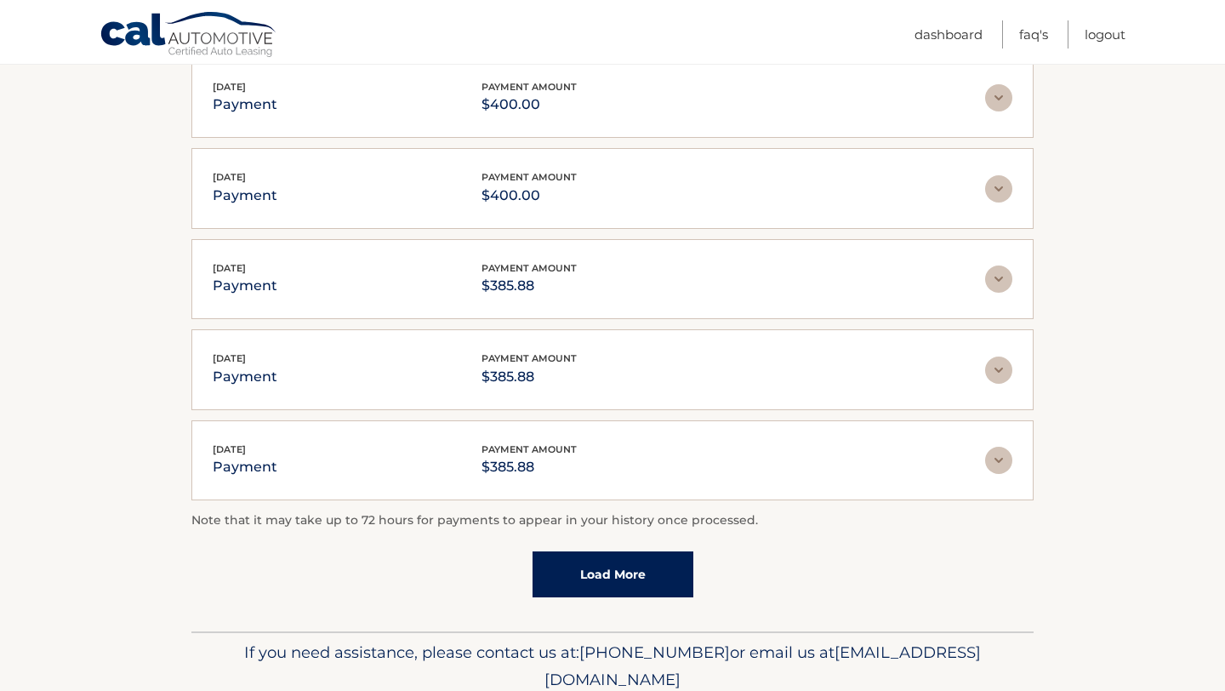
scroll to position [373, 0]
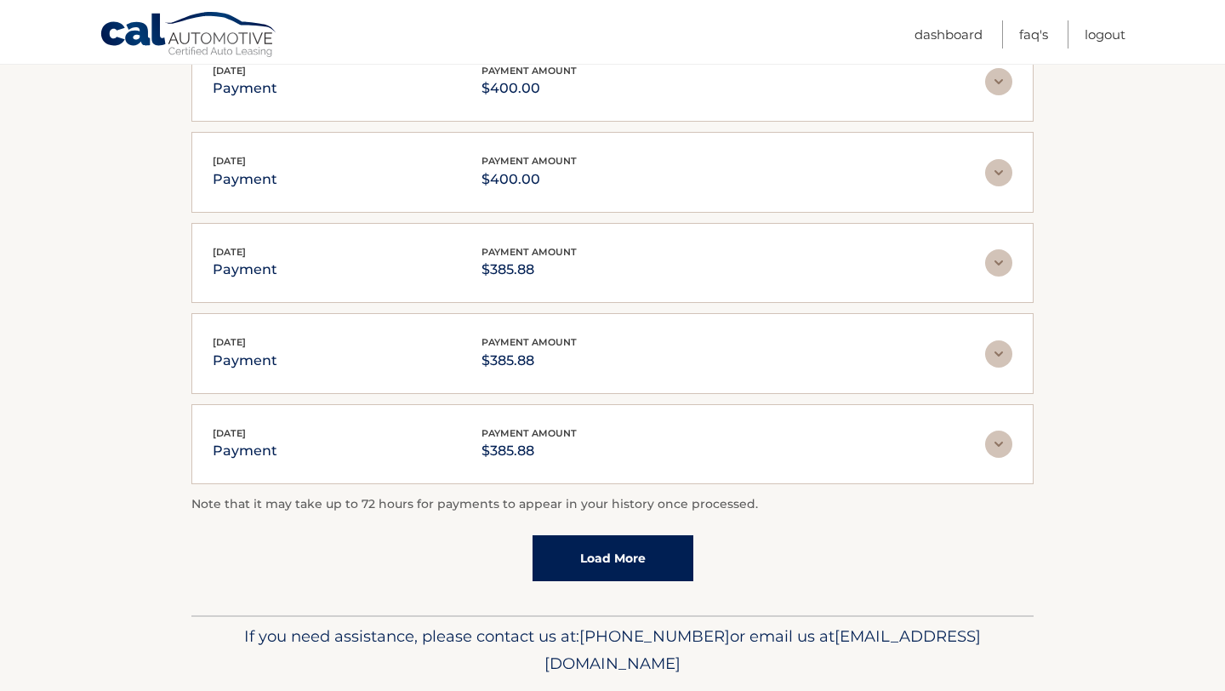
click at [679, 557] on link "Load More" at bounding box center [612, 558] width 161 height 46
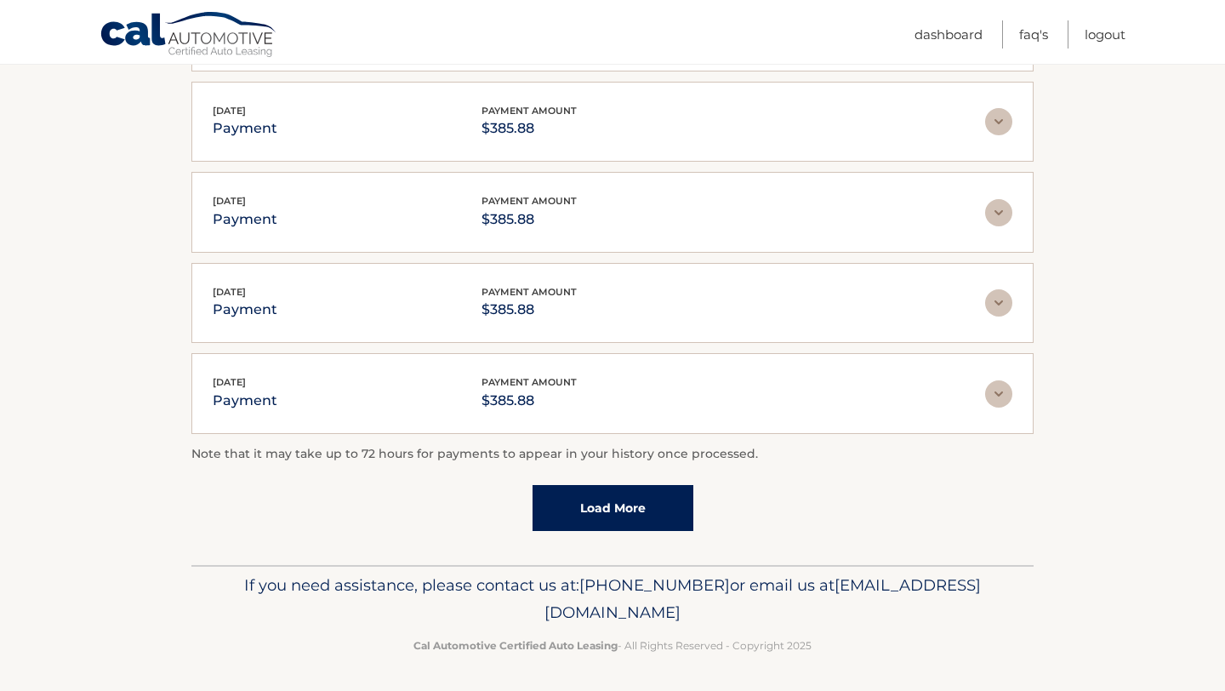
click at [652, 515] on link "Load More" at bounding box center [612, 508] width 161 height 46
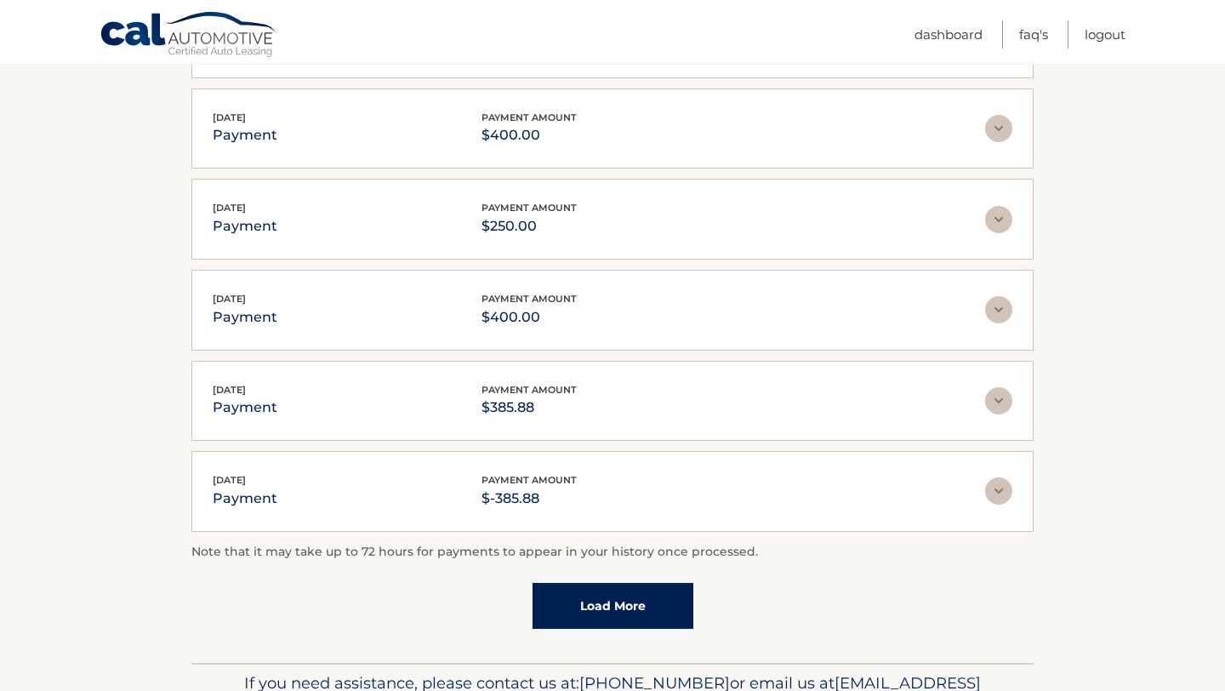
scroll to position [873, 0]
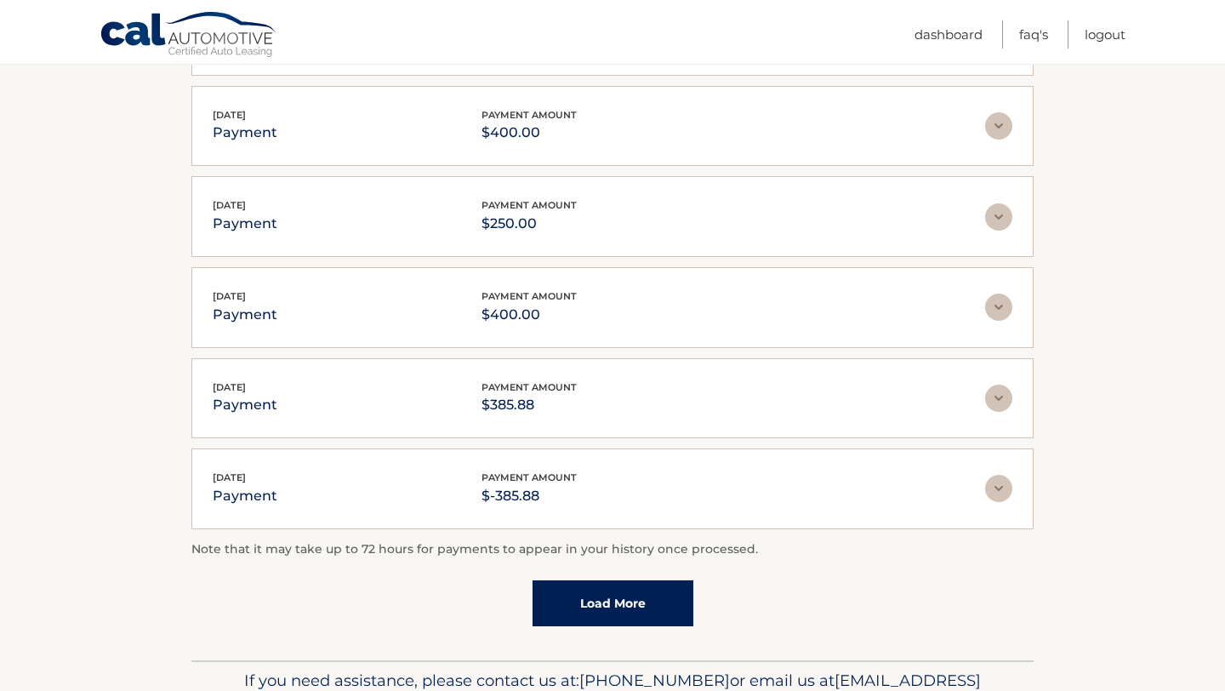
click at [630, 592] on link "Load More" at bounding box center [612, 603] width 161 height 46
click at [630, 595] on link "Load More" at bounding box center [612, 601] width 161 height 46
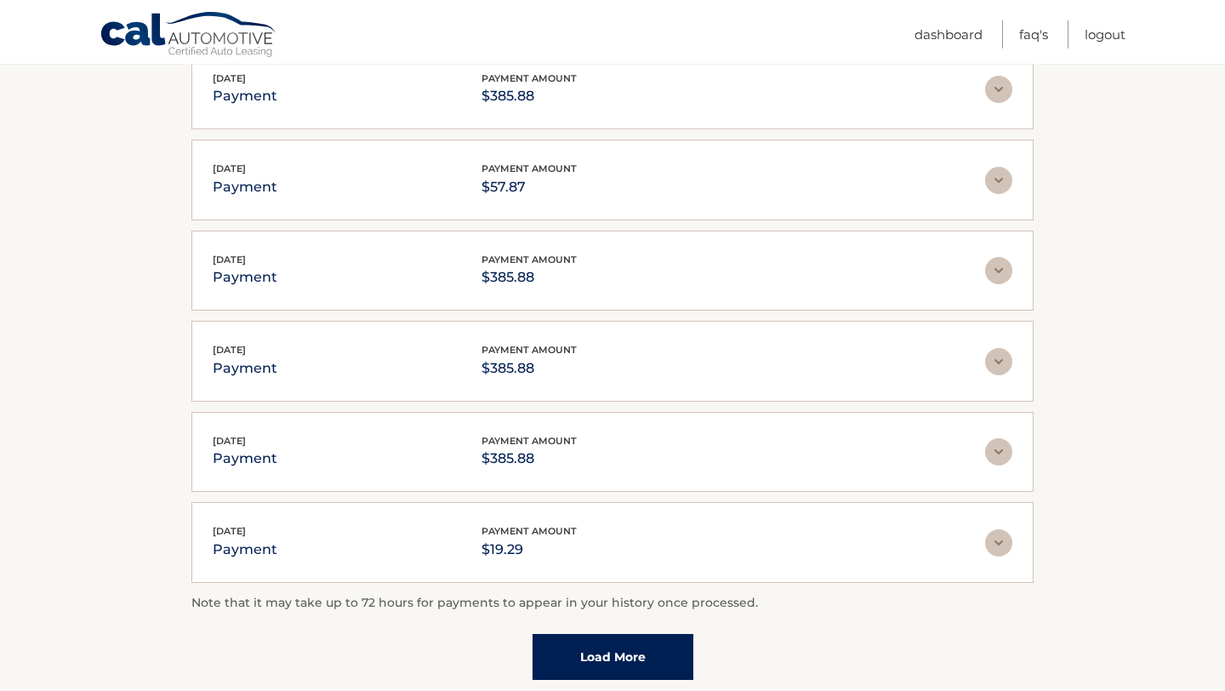
scroll to position [1867, 0]
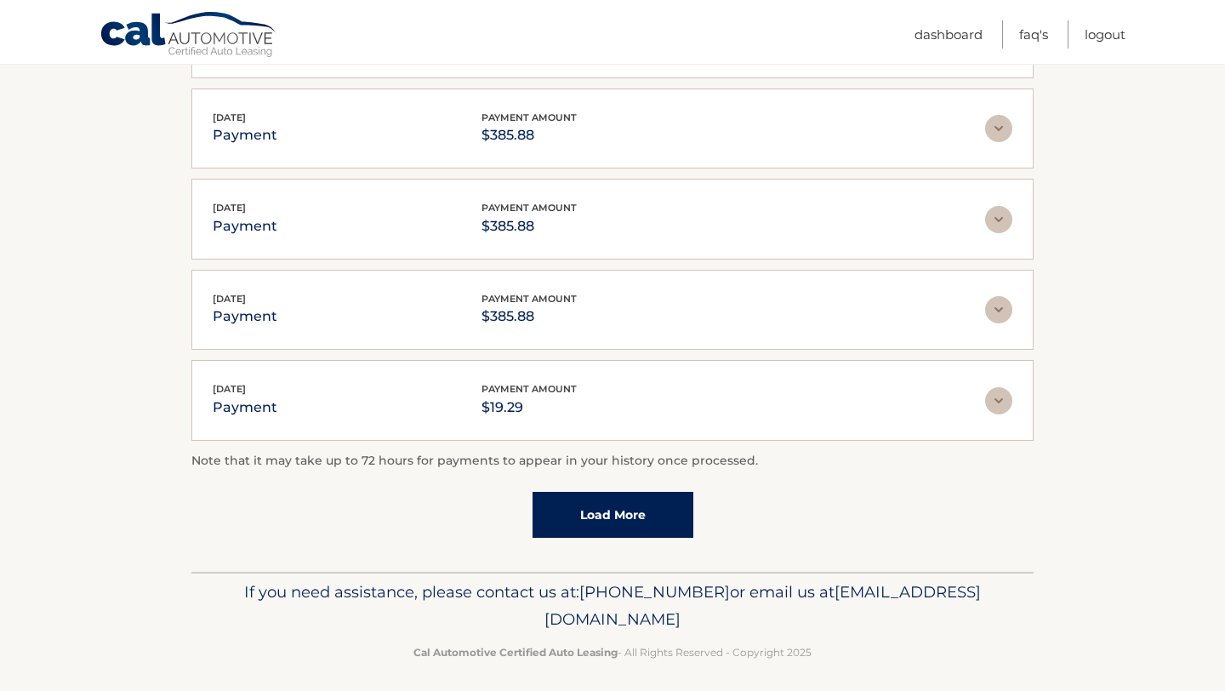
click at [627, 527] on link "Load More" at bounding box center [612, 515] width 161 height 46
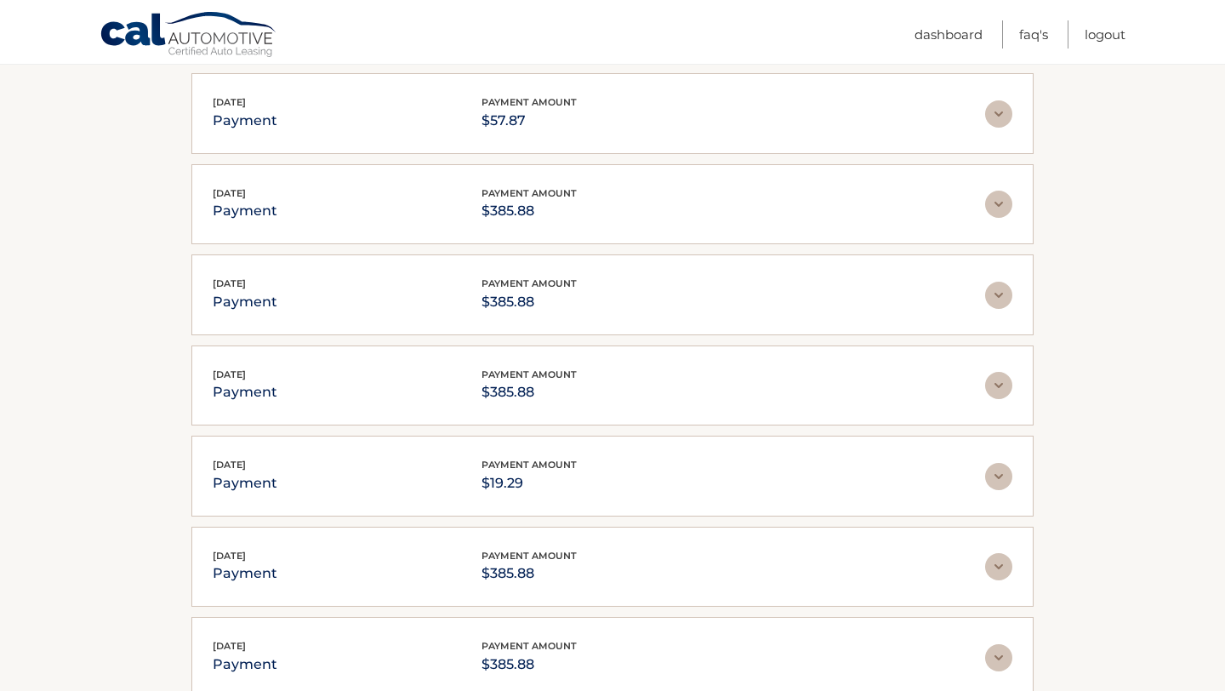
scroll to position [1784, 0]
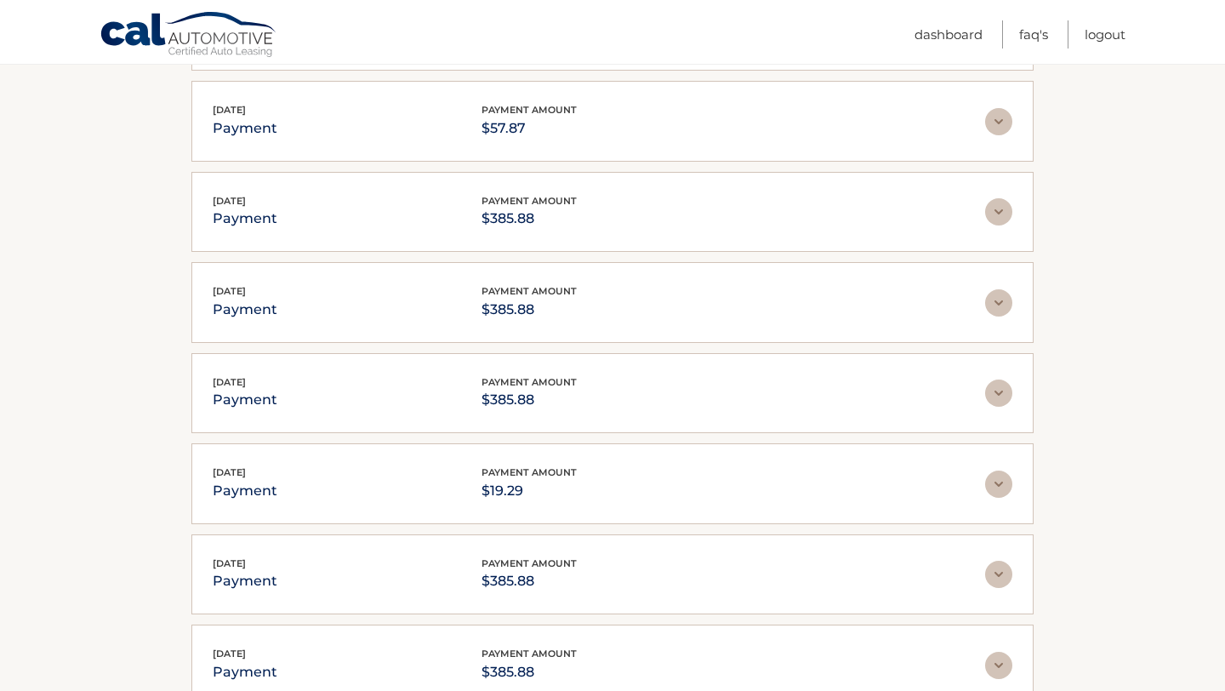
click at [1001, 289] on img at bounding box center [998, 302] width 27 height 27
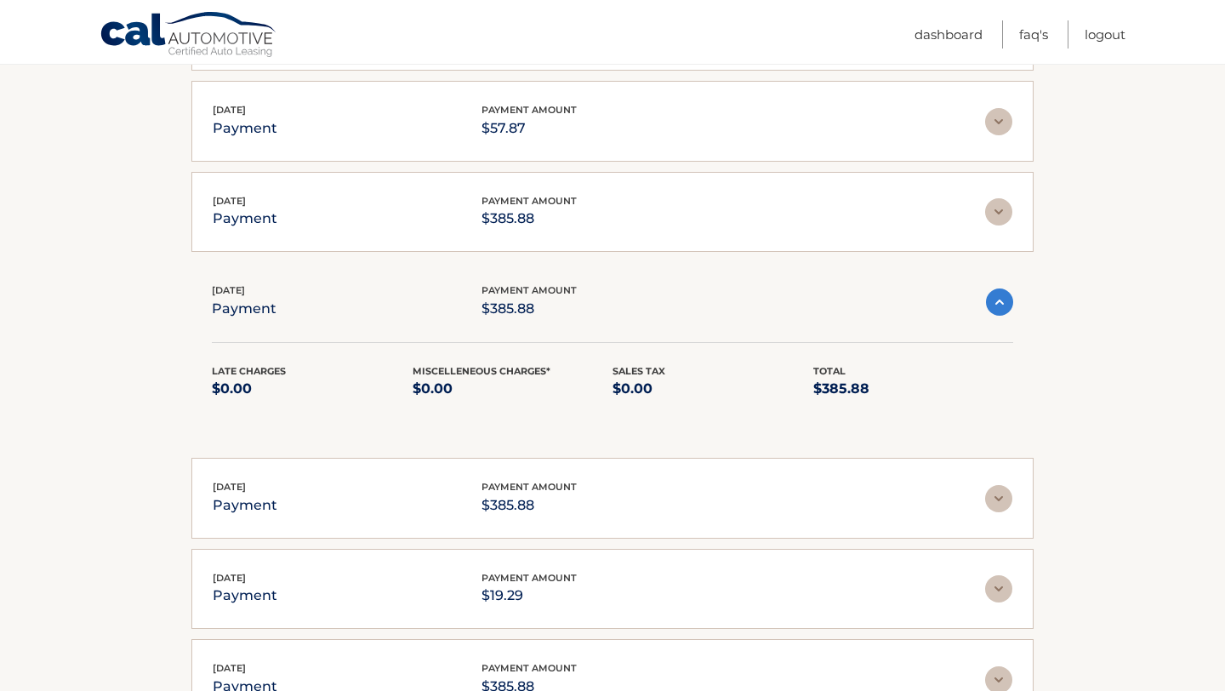
click at [1000, 486] on img at bounding box center [998, 498] width 27 height 27
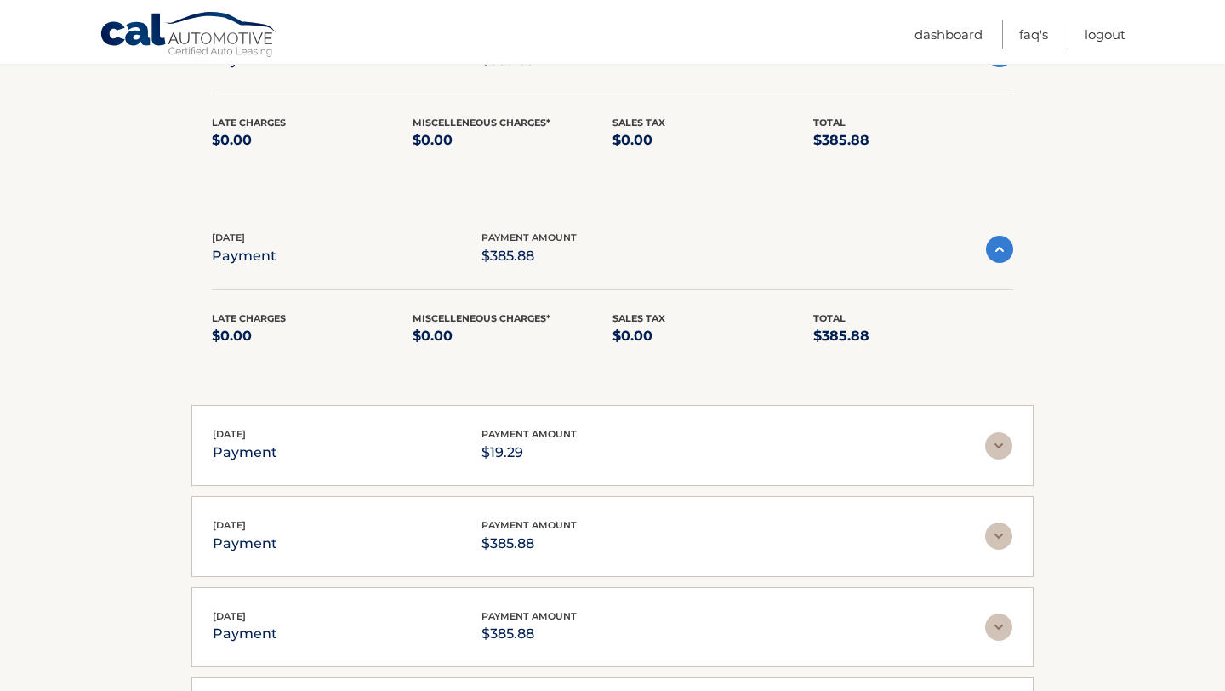
scroll to position [2038, 0]
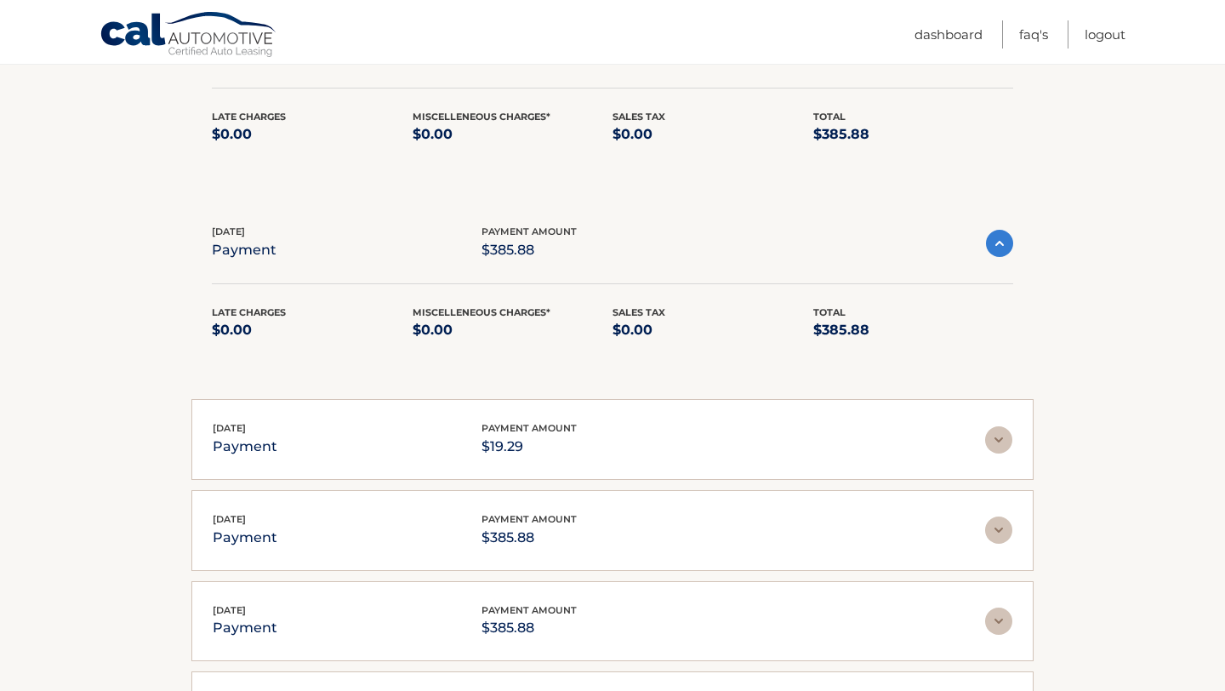
click at [999, 436] on img at bounding box center [998, 439] width 27 height 27
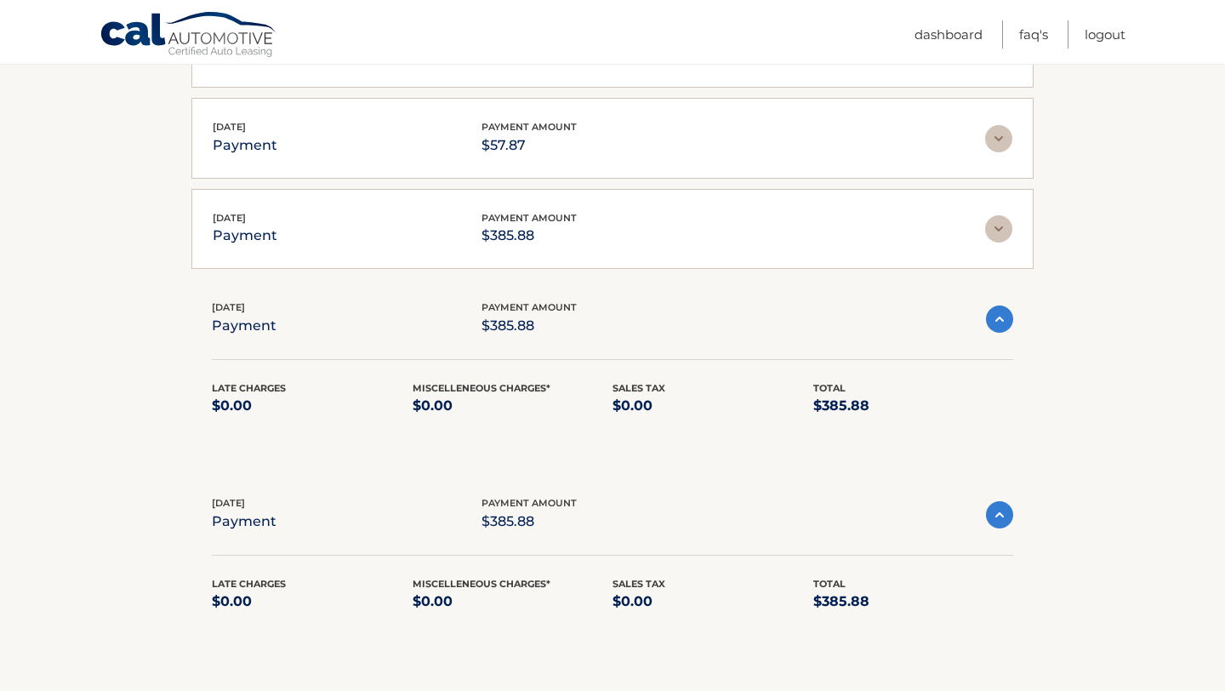
scroll to position [1607, 0]
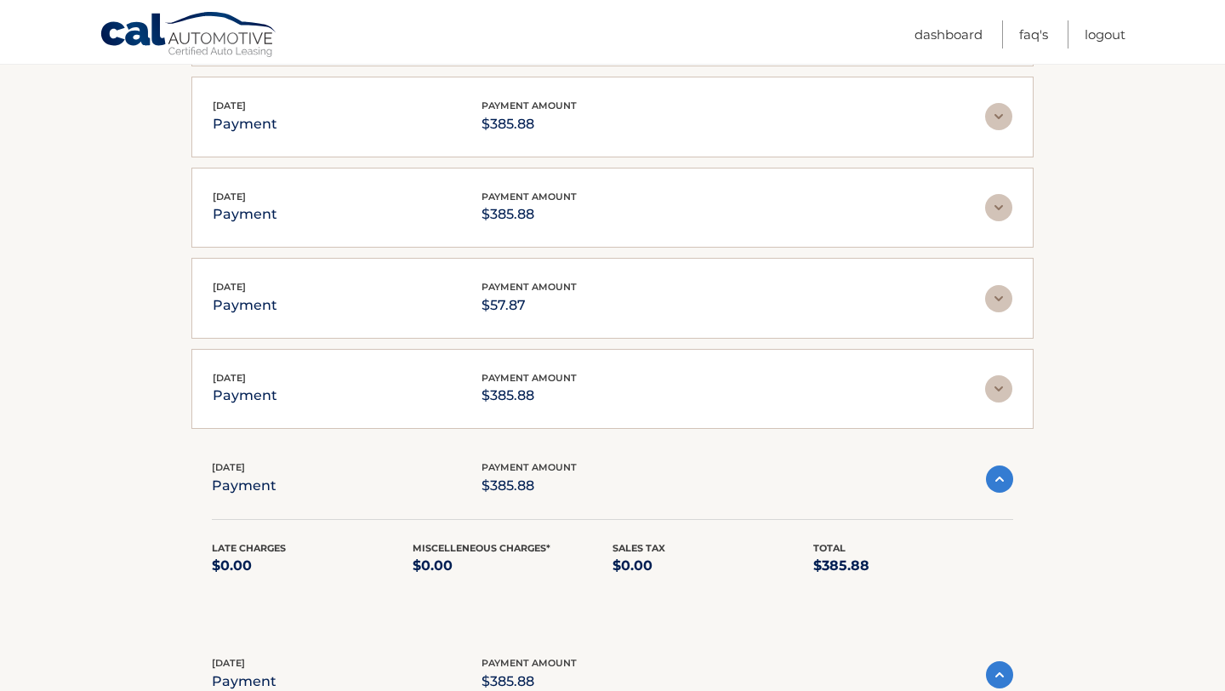
click at [995, 376] on img at bounding box center [998, 388] width 27 height 27
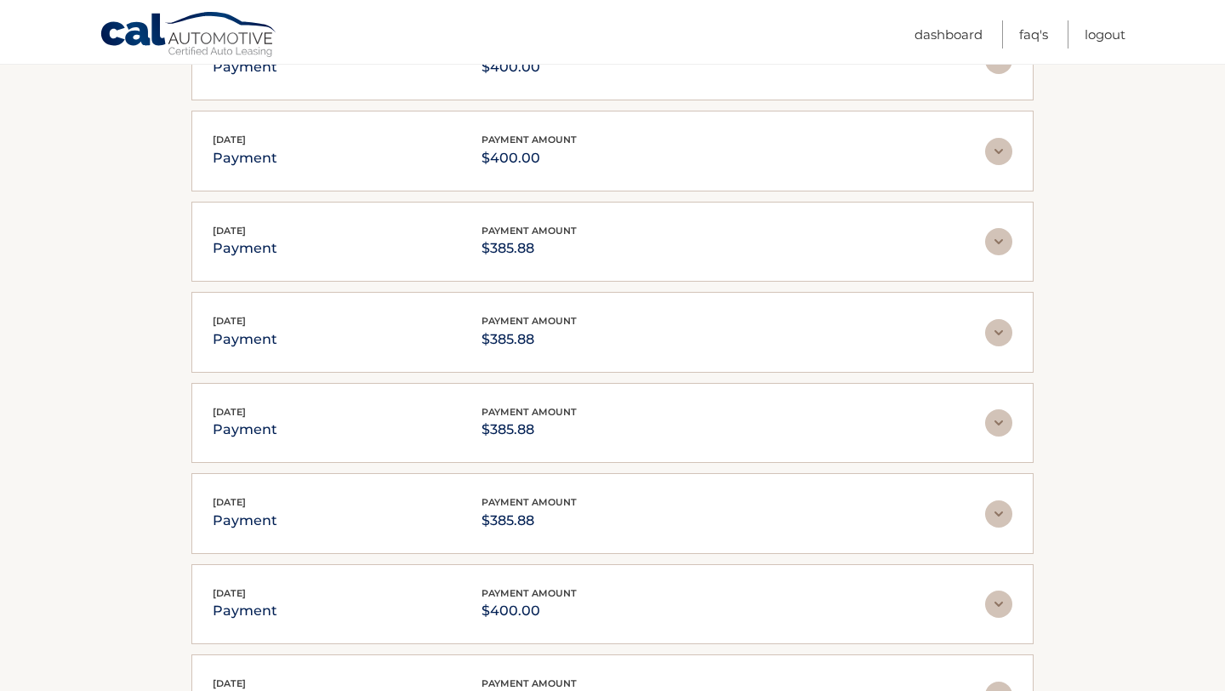
scroll to position [0, 0]
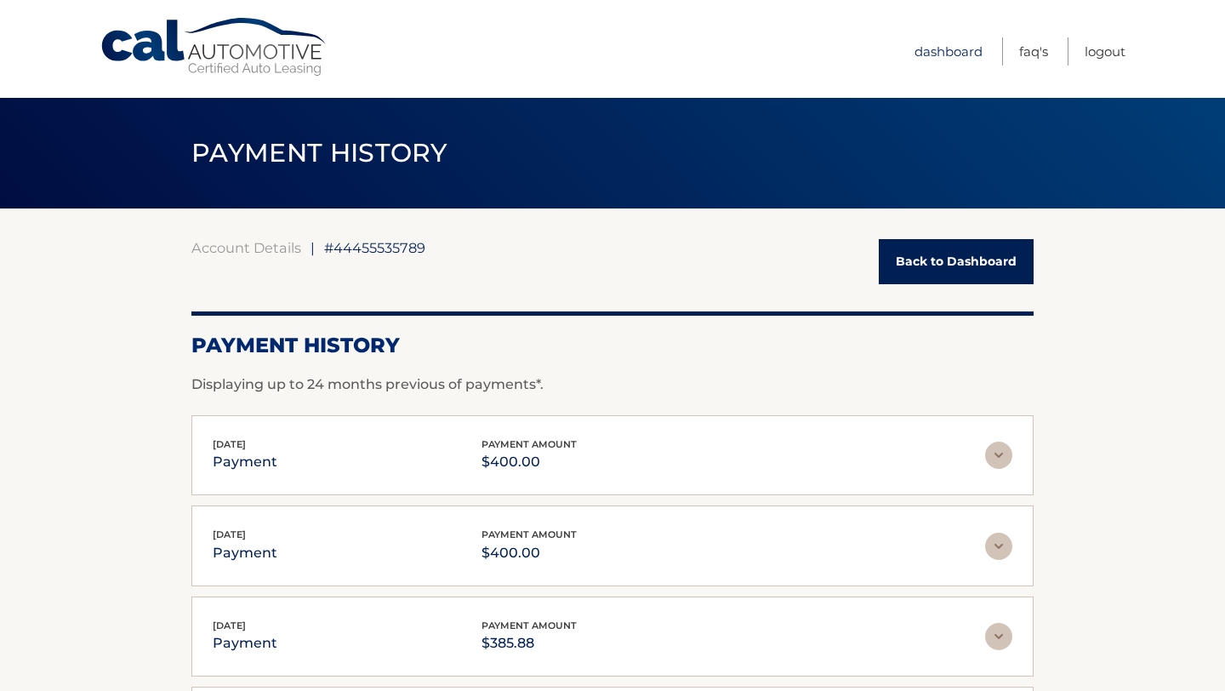
click at [930, 58] on link "Dashboard" at bounding box center [948, 51] width 68 height 28
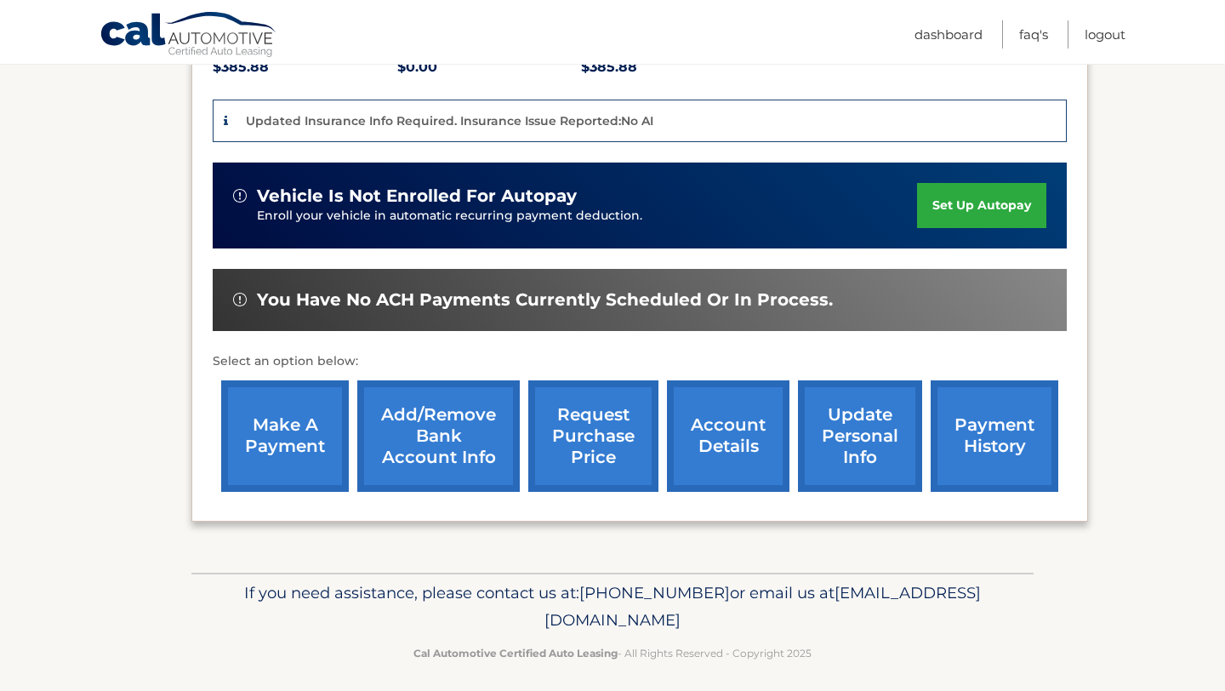
scroll to position [395, 0]
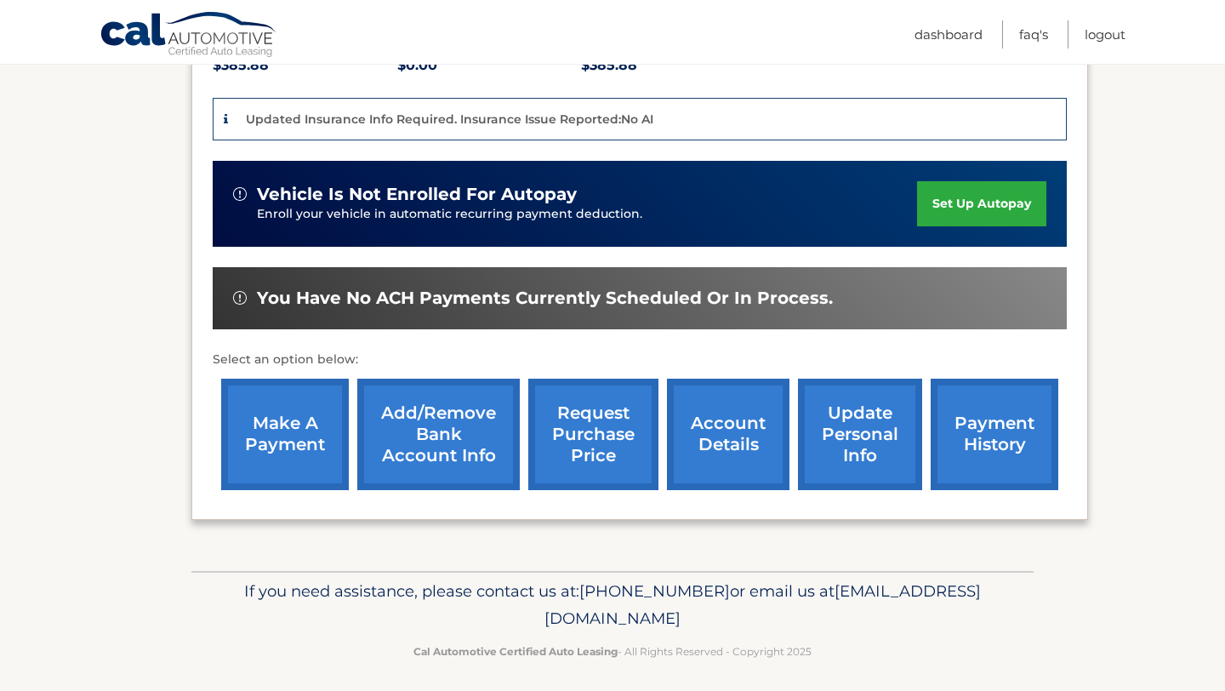
click at [464, 432] on link "Add/Remove bank account info" at bounding box center [438, 434] width 162 height 111
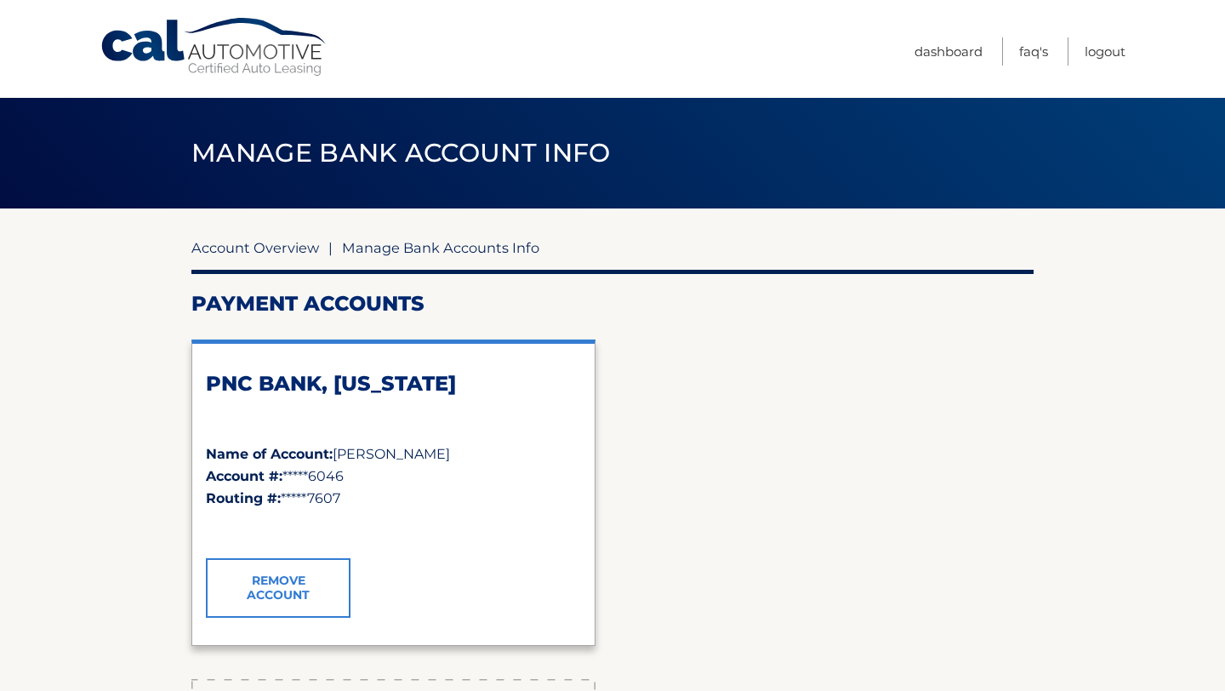
click at [293, 246] on link "Account Overview" at bounding box center [255, 247] width 128 height 17
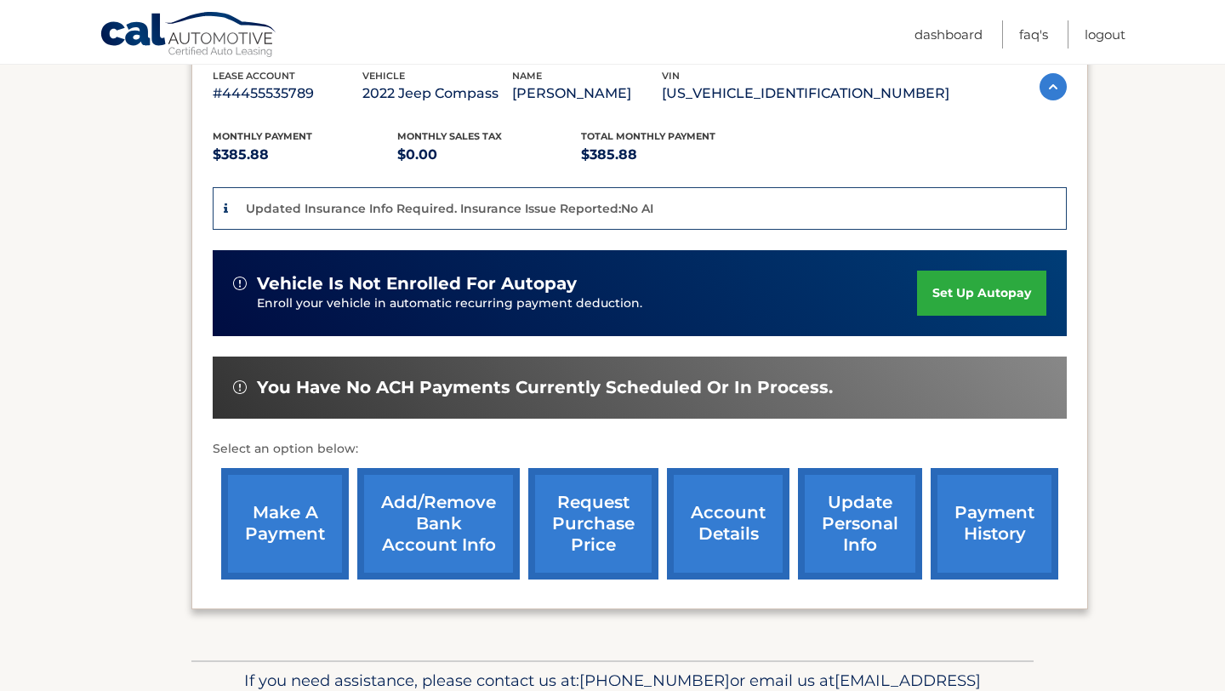
scroll to position [310, 0]
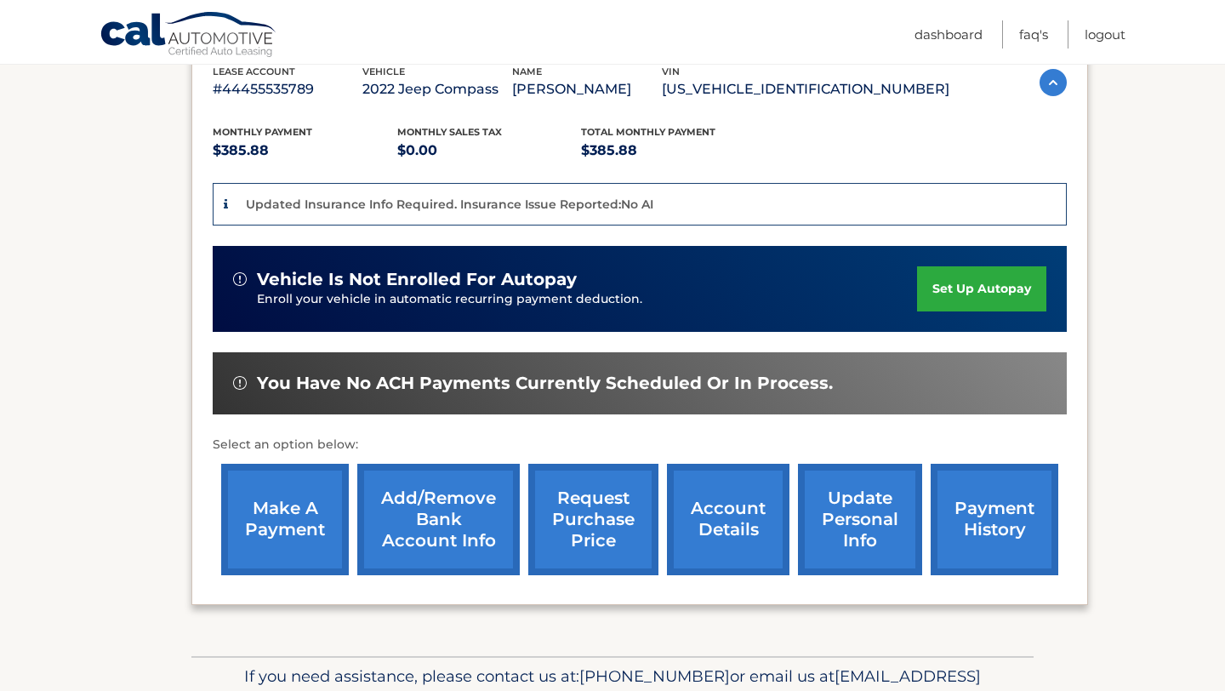
click at [293, 520] on link "make a payment" at bounding box center [285, 519] width 128 height 111
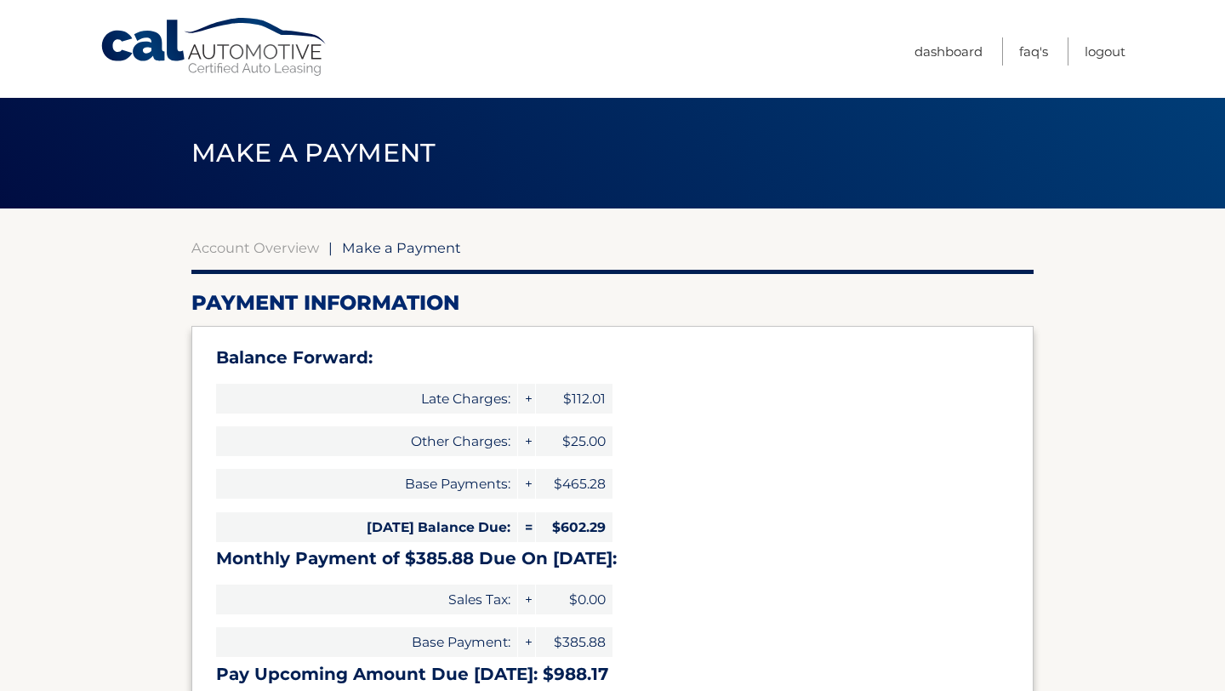
select select "MWFmMzVhZjEtZDM4My00ZDAzLThjOGEtYTk3ZGMyYWUzMTNj"
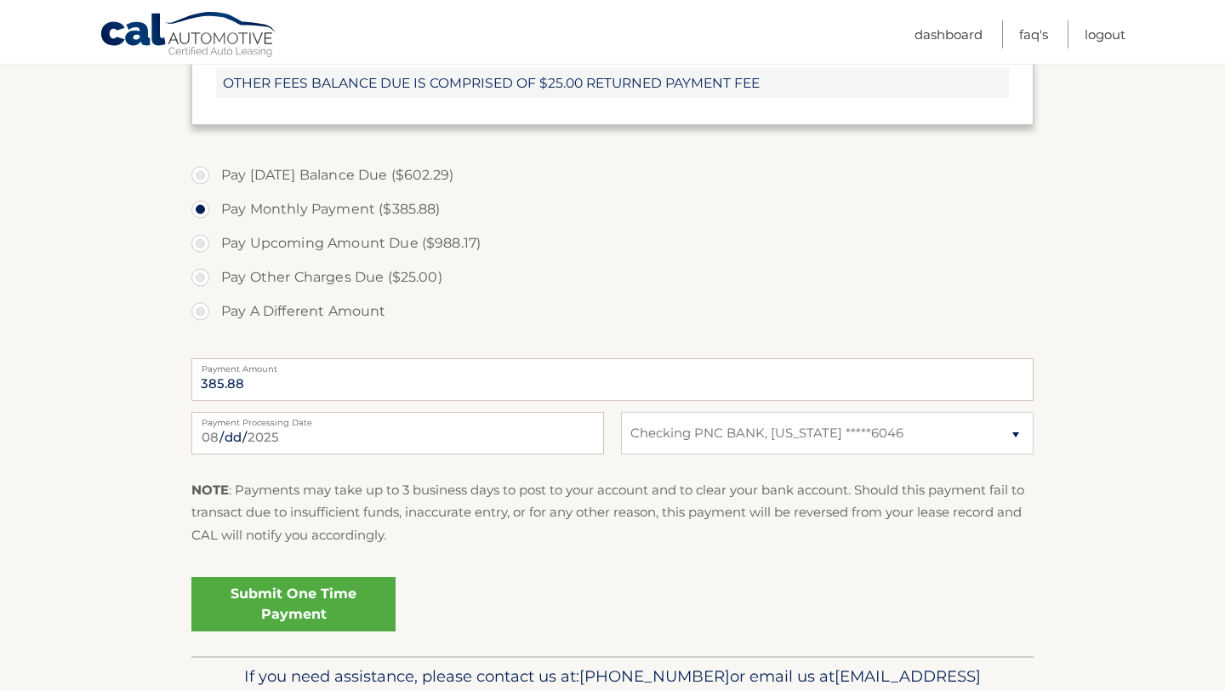
scroll to position [716, 0]
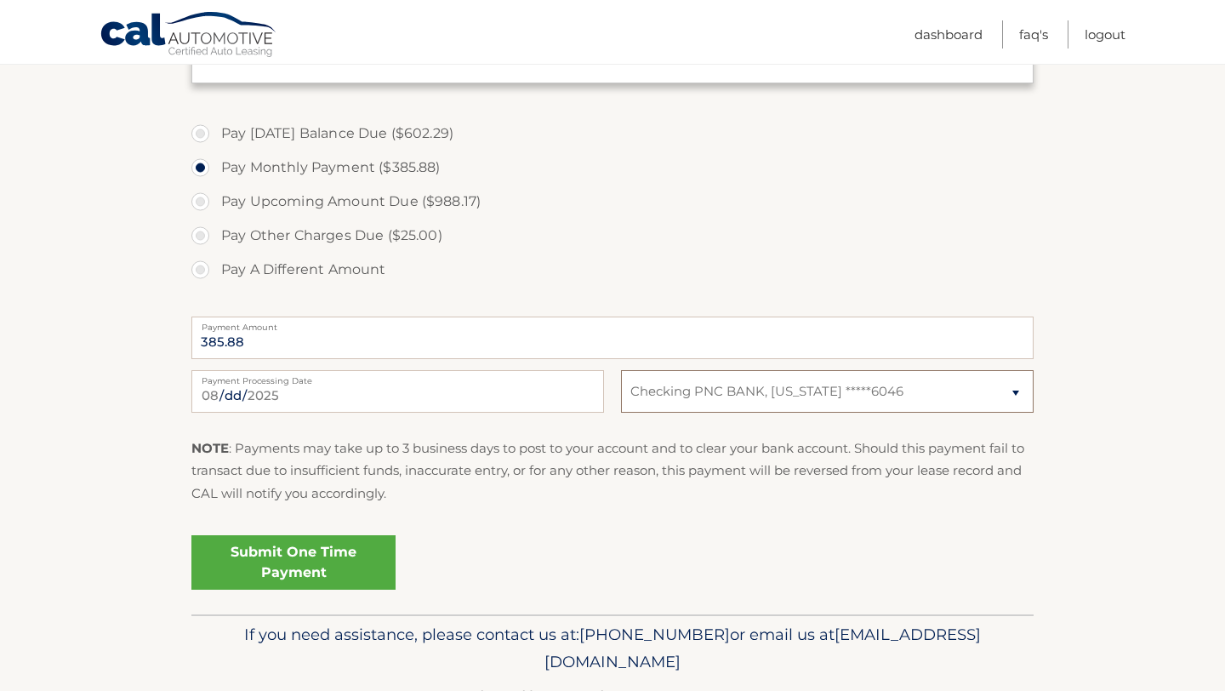
click at [700, 405] on select "Select Bank Account Checking PNC BANK, NEW JERSEY *****6046" at bounding box center [827, 391] width 413 height 43
select select
click at [698, 392] on select "Select Bank Account Checking PNC BANK, NEW JERSEY *****6046" at bounding box center [827, 391] width 413 height 43
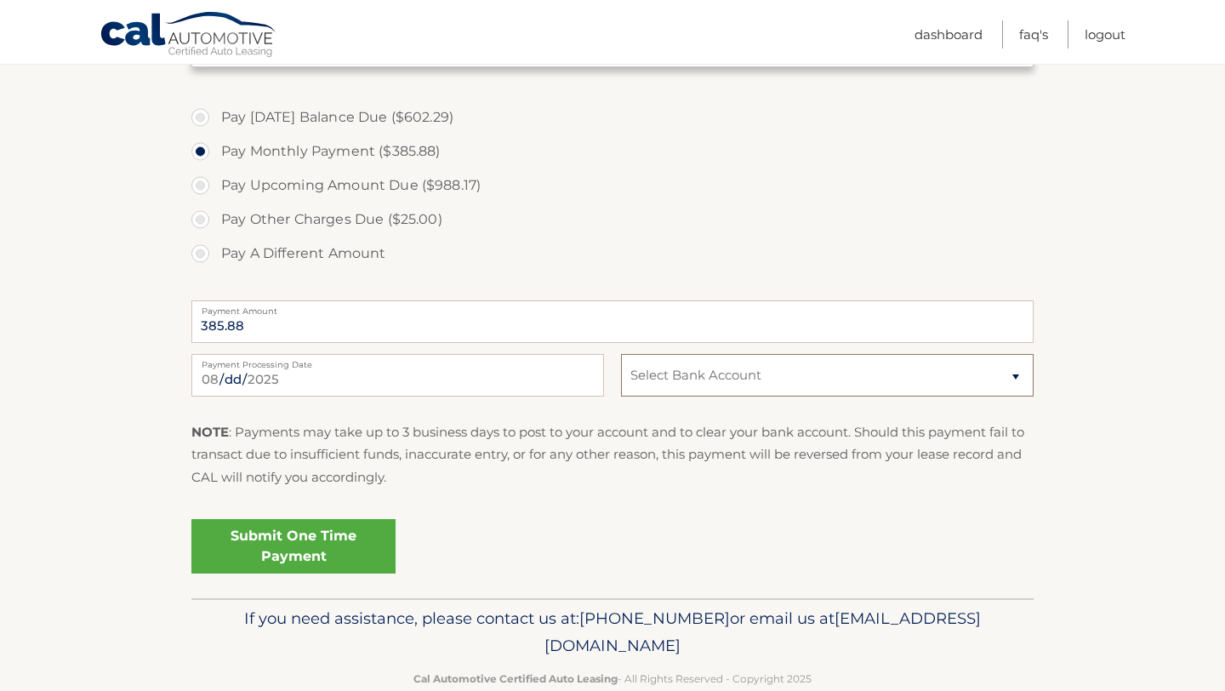
scroll to position [768, 0]
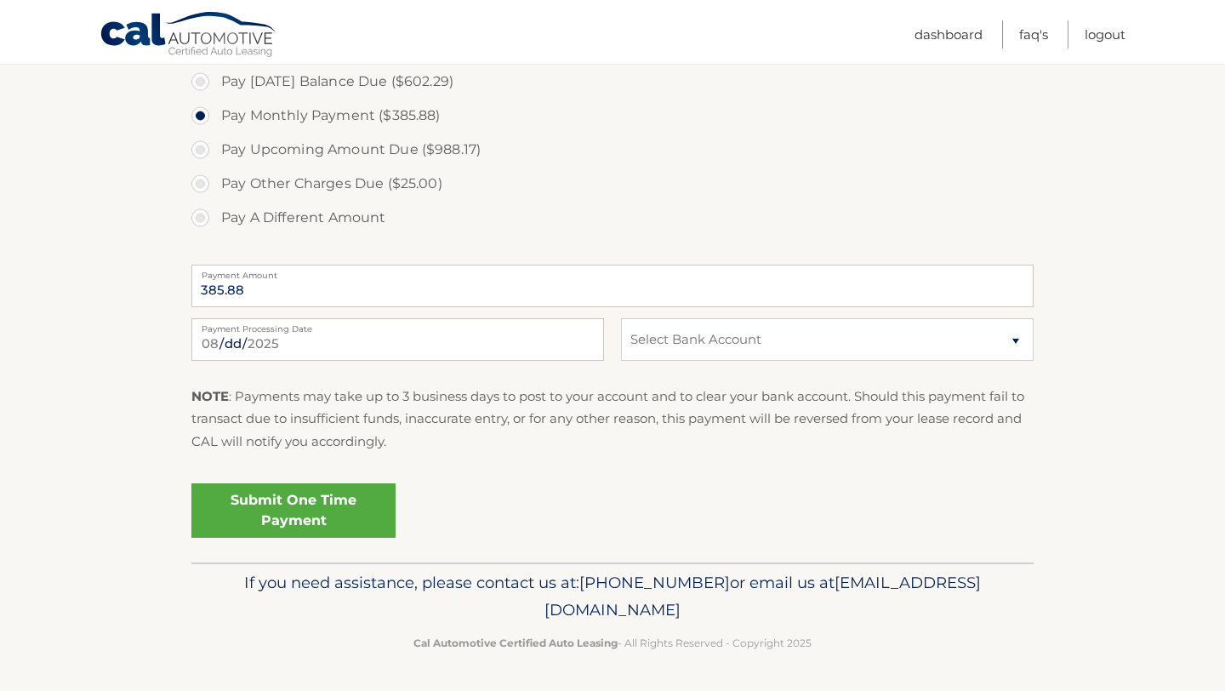
click at [195, 225] on label "Pay A Different Amount" at bounding box center [612, 218] width 842 height 34
click at [198, 225] on input "Pay A Different Amount" at bounding box center [206, 214] width 17 height 27
radio input "true"
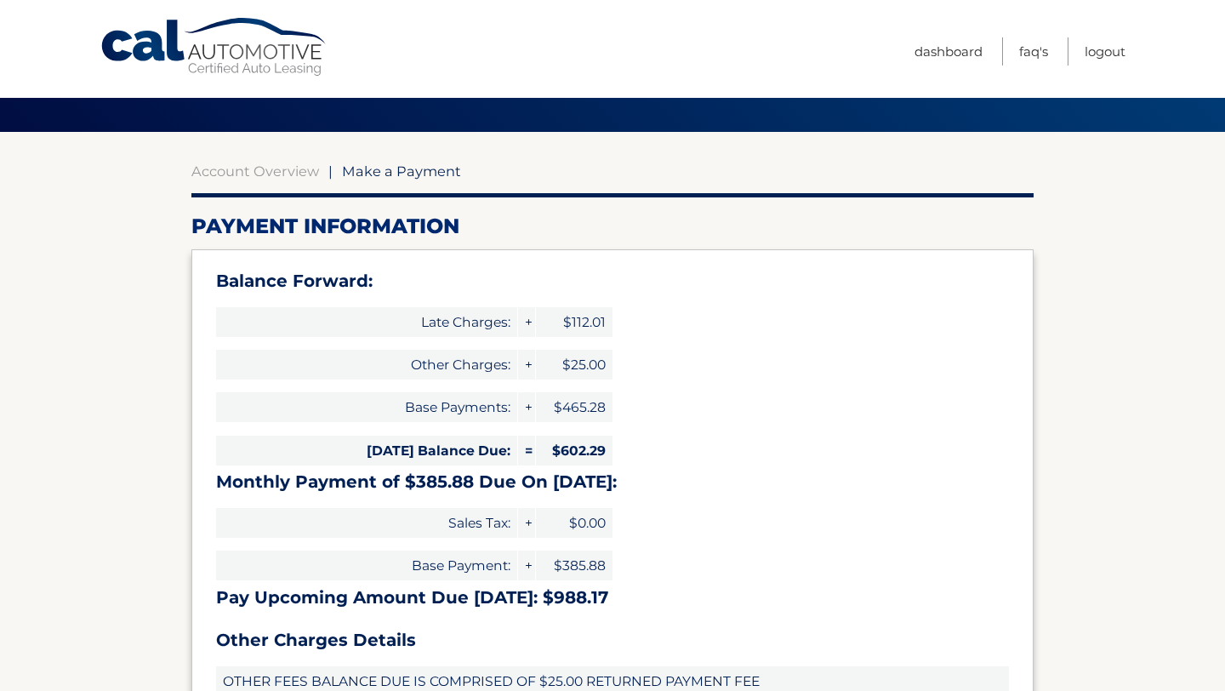
scroll to position [0, 0]
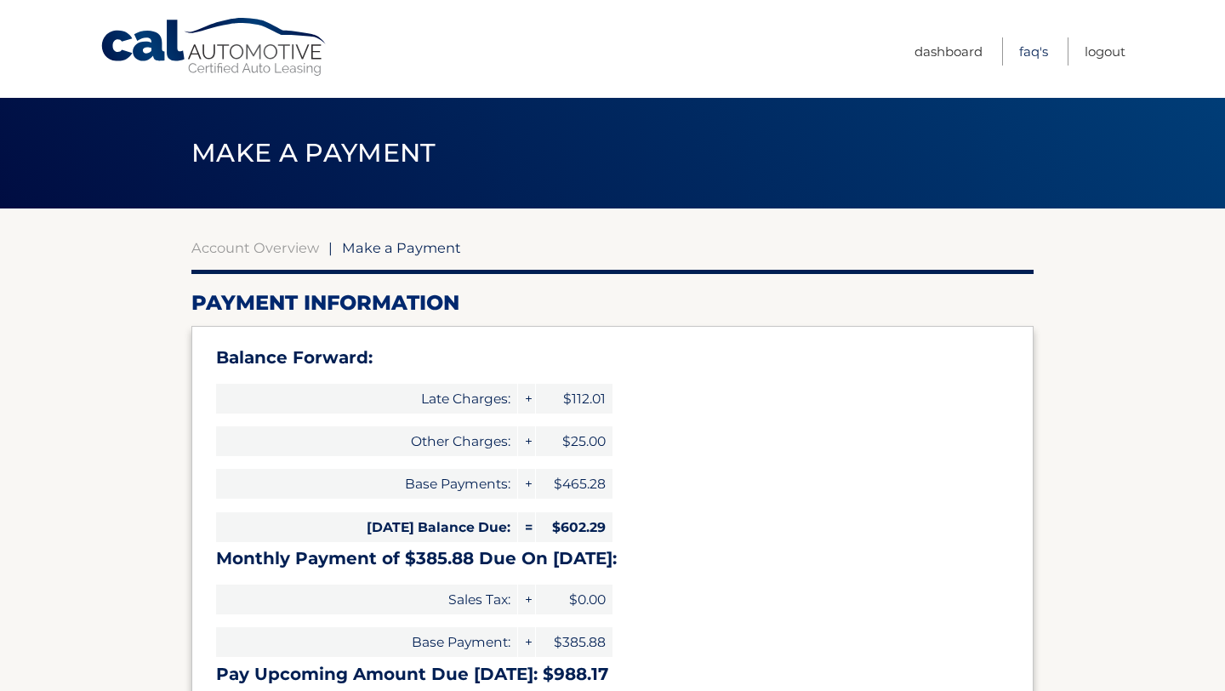
click at [1029, 55] on link "FAQ's" at bounding box center [1033, 51] width 29 height 28
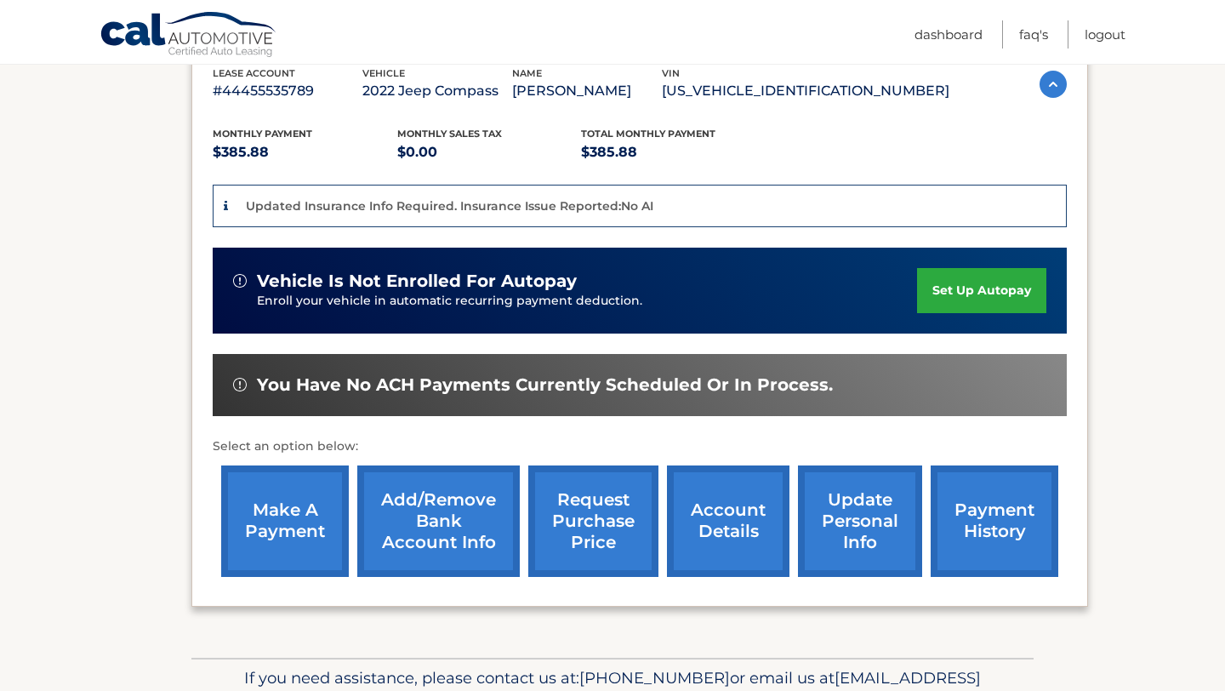
scroll to position [373, 0]
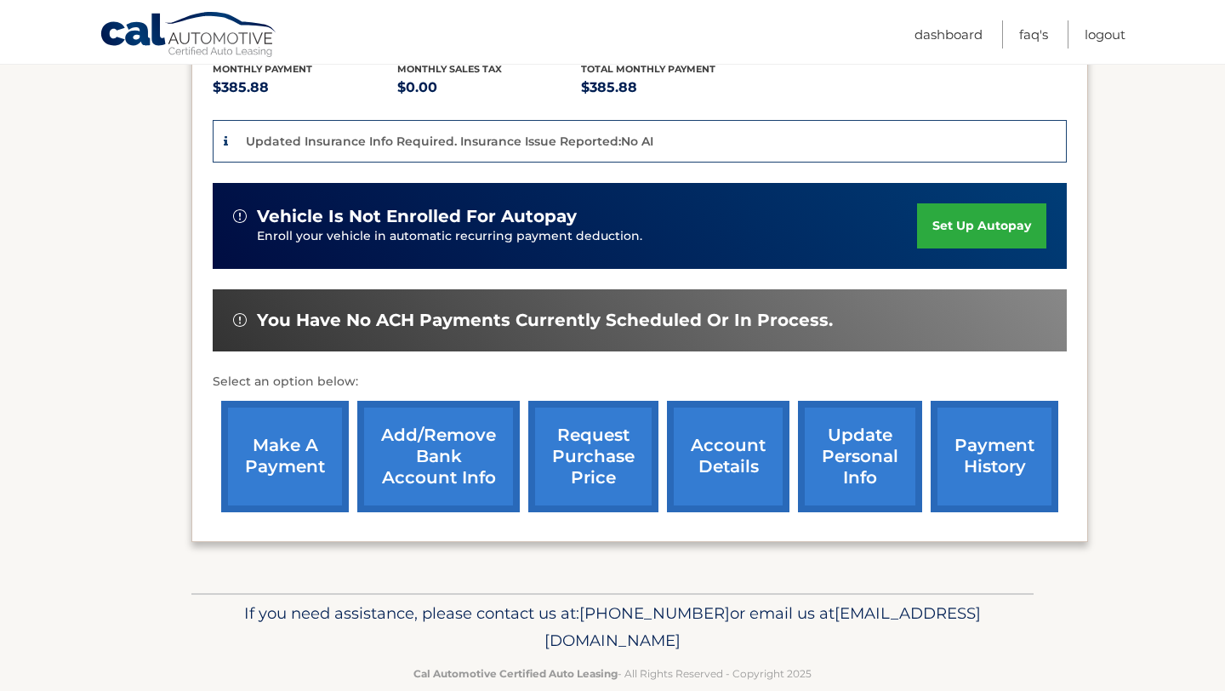
click at [770, 320] on span "You have no ACH payments currently scheduled or in process." at bounding box center [545, 320] width 576 height 21
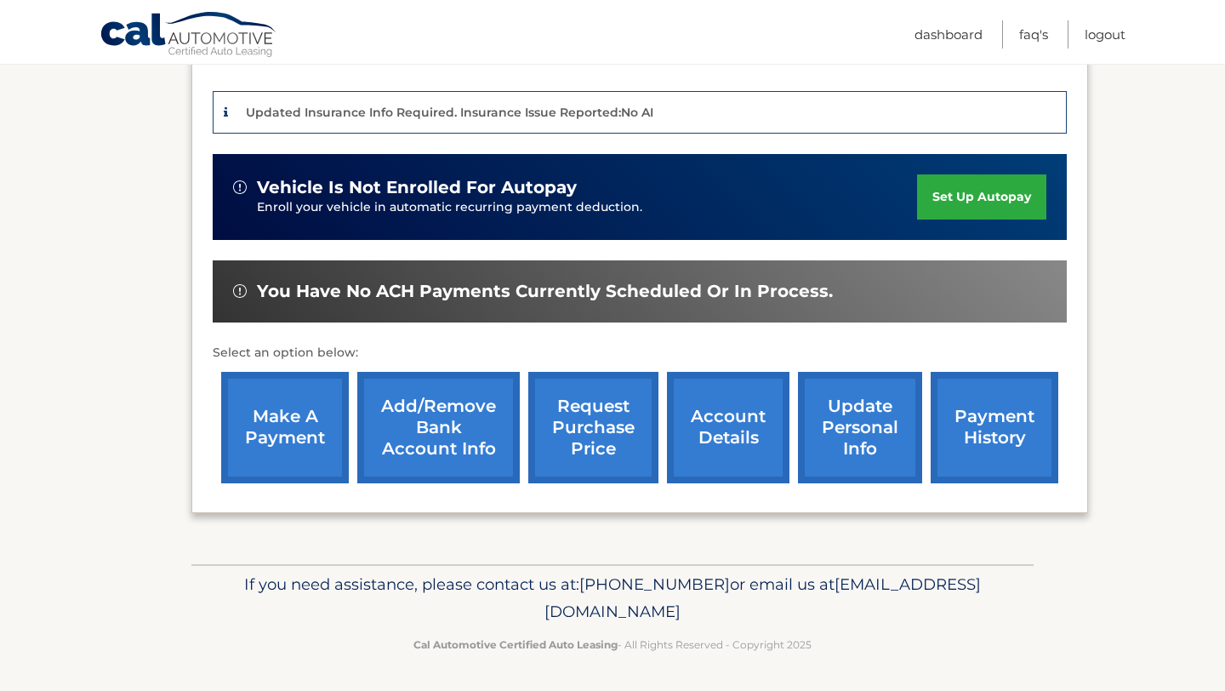
scroll to position [402, 0]
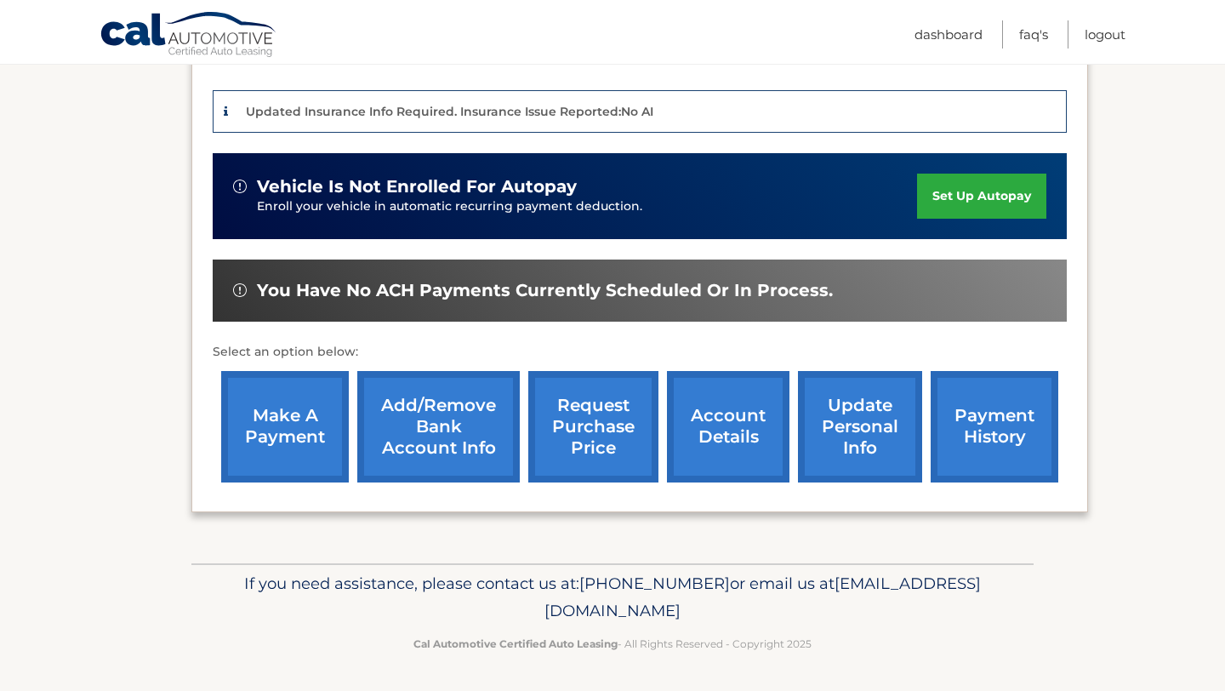
click at [737, 436] on link "account details" at bounding box center [728, 426] width 122 height 111
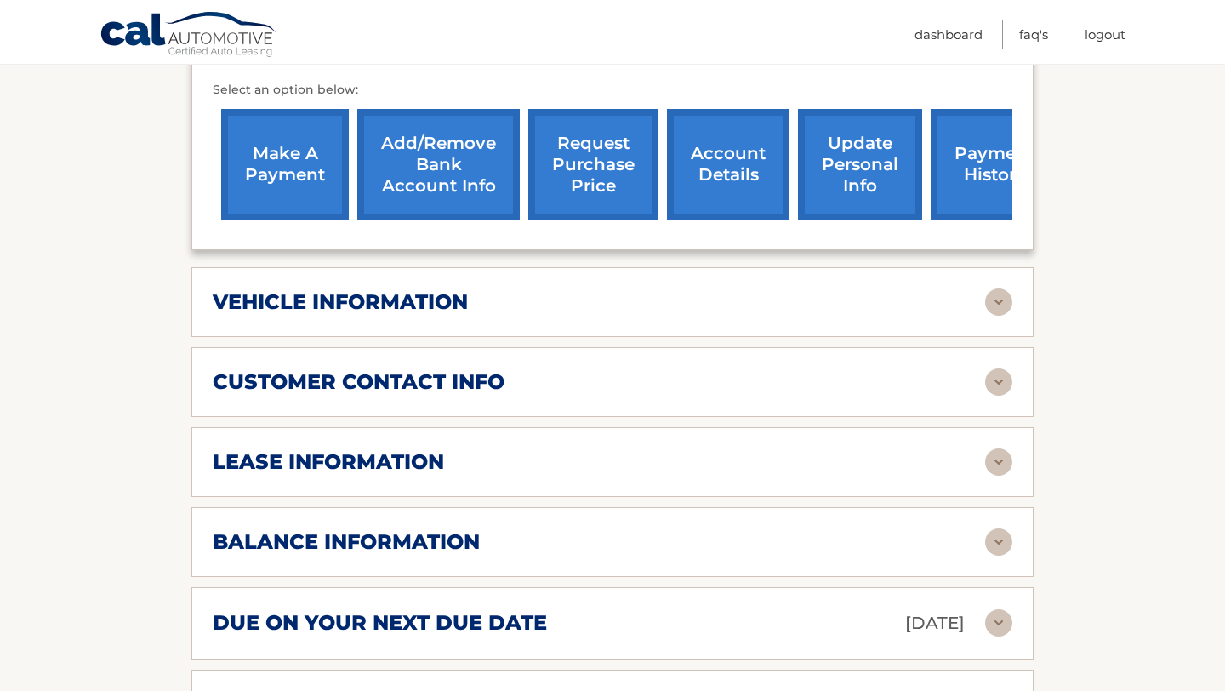
scroll to position [753, 0]
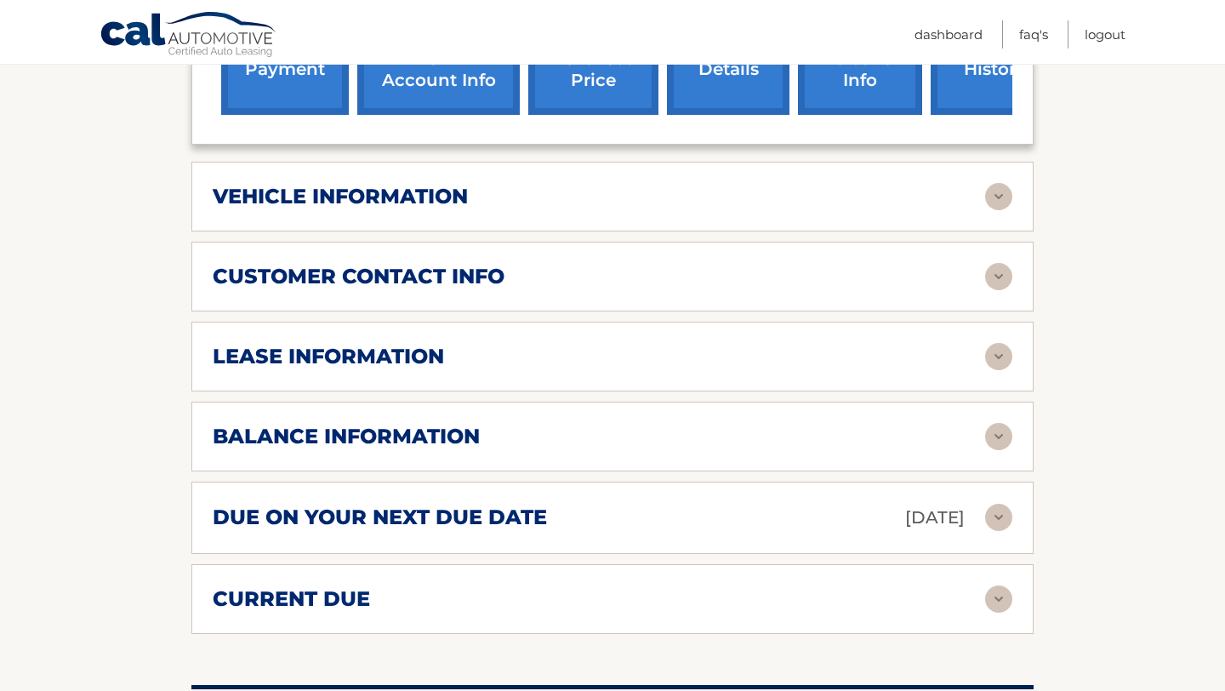
click at [811, 344] on div "lease information" at bounding box center [599, 357] width 772 height 26
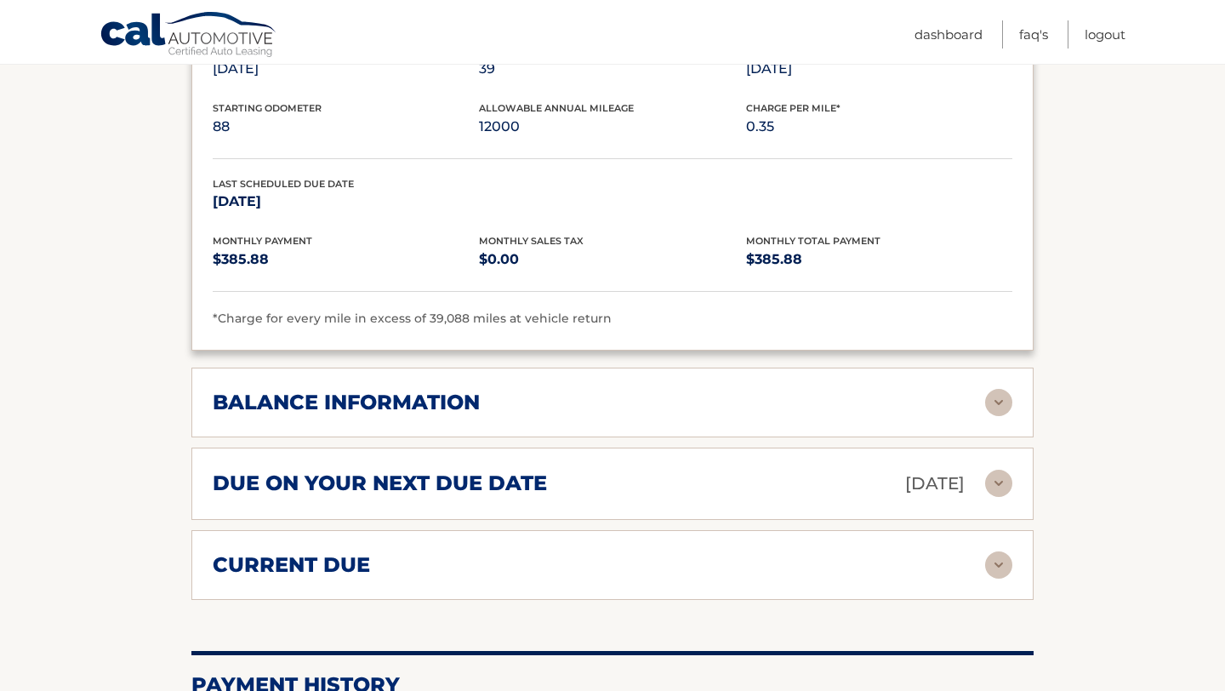
scroll to position [1108, 0]
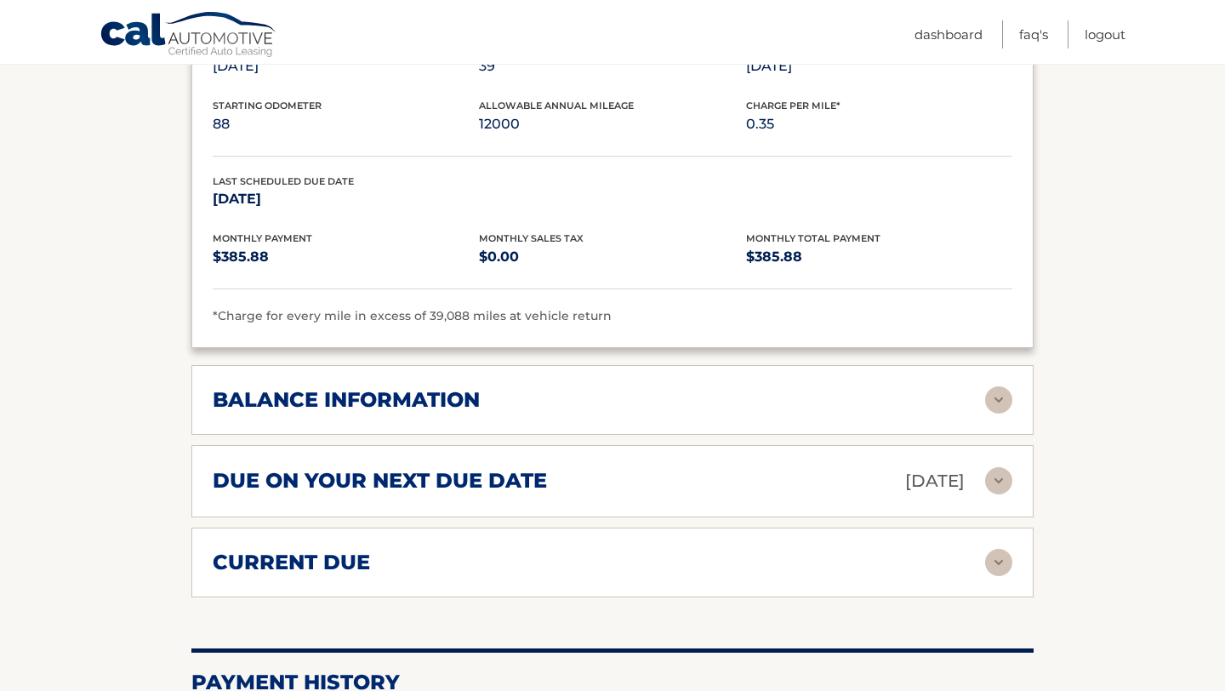
click at [706, 472] on div "due on your next due date Sep 10, 2025 Late Charges $112.01 Miscellaneous Charg…" at bounding box center [612, 481] width 842 height 72
click at [743, 466] on div "due on your next due date Sep 10, 2025" at bounding box center [599, 481] width 772 height 30
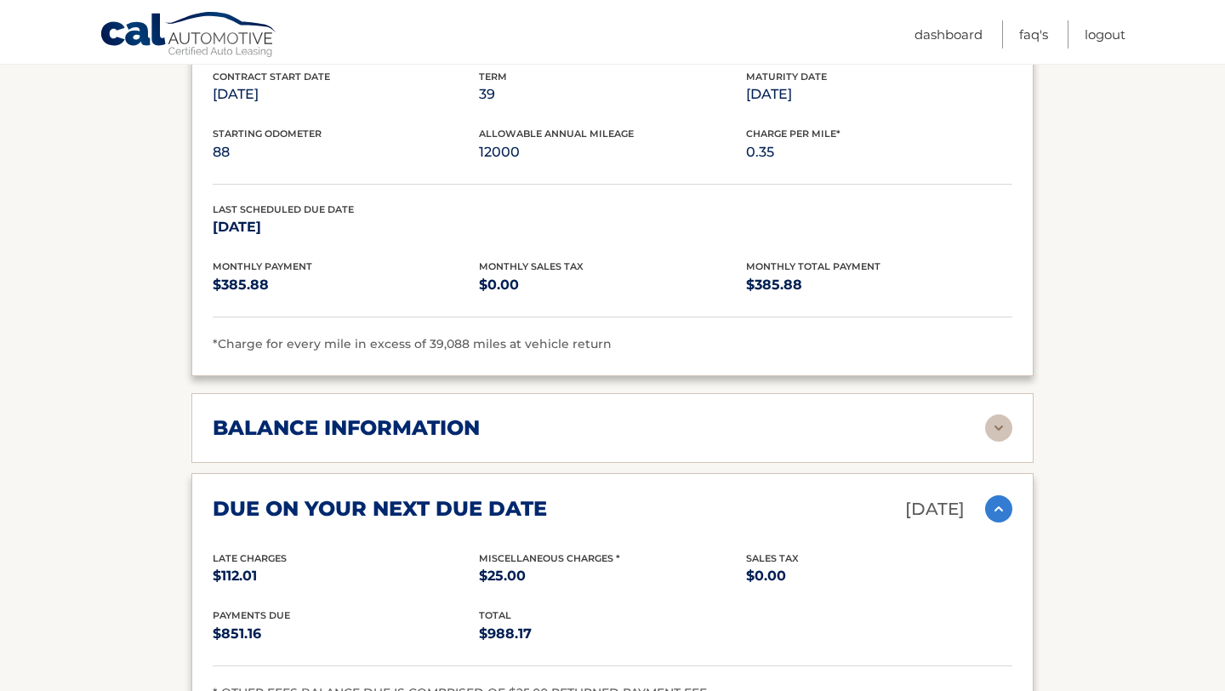
scroll to position [1073, 0]
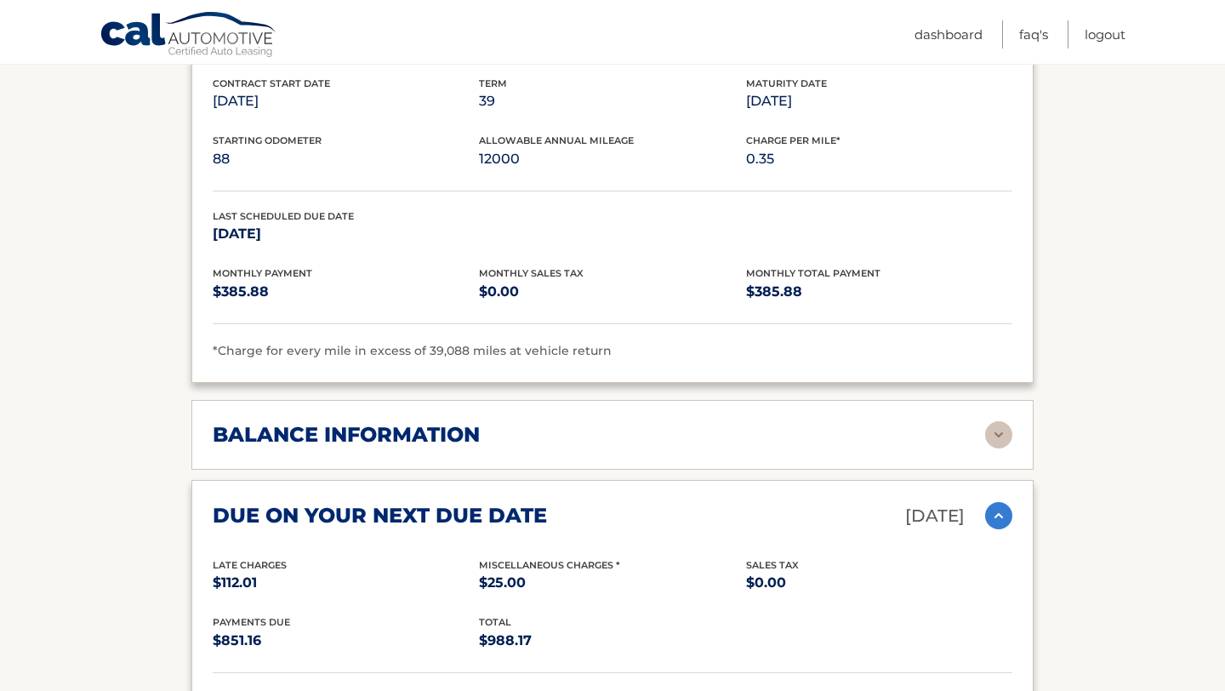
click at [720, 422] on div "balance information" at bounding box center [599, 435] width 772 height 26
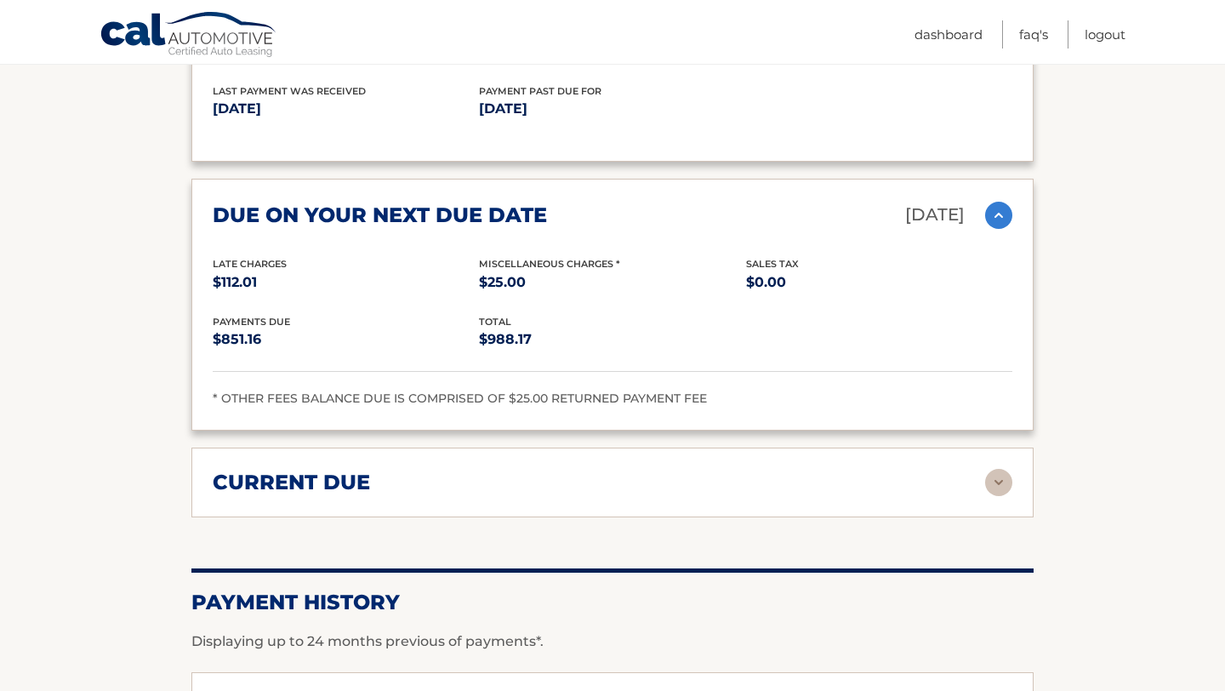
scroll to position [1596, 0]
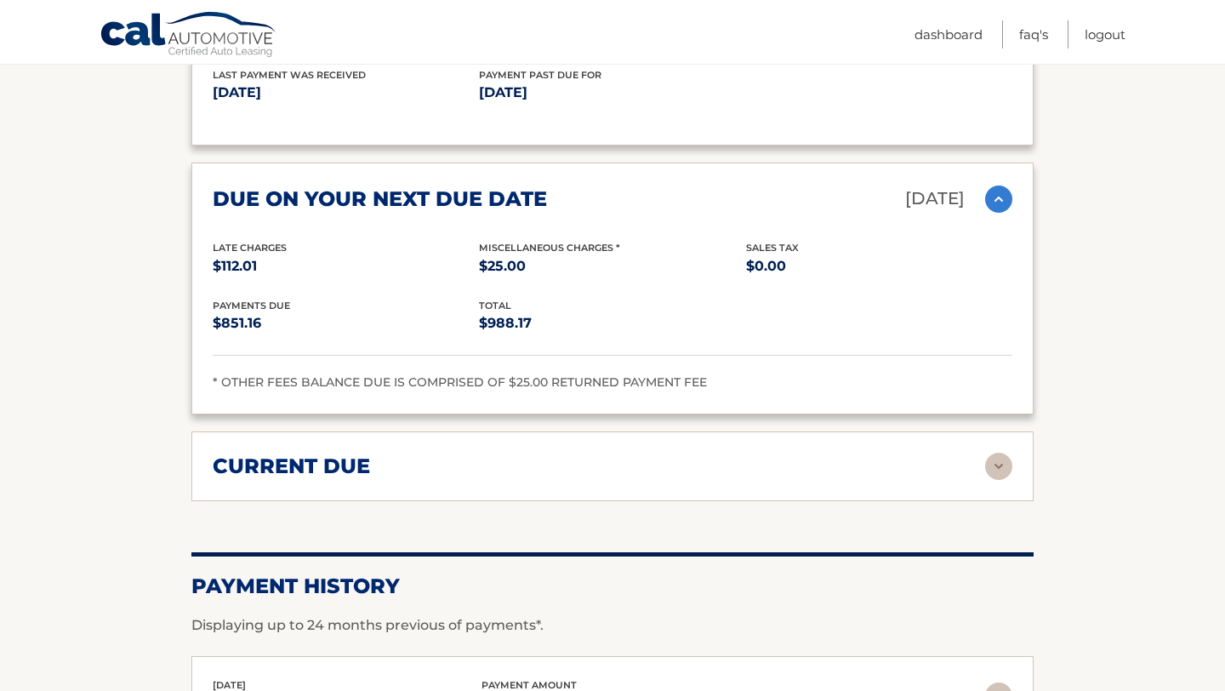
click at [743, 454] on div "current due Late Charges $112.01 Miscelleneous Charges* $25.00 Sales Tax $0.00 …" at bounding box center [612, 466] width 842 height 70
click at [743, 453] on div "current due" at bounding box center [599, 466] width 772 height 26
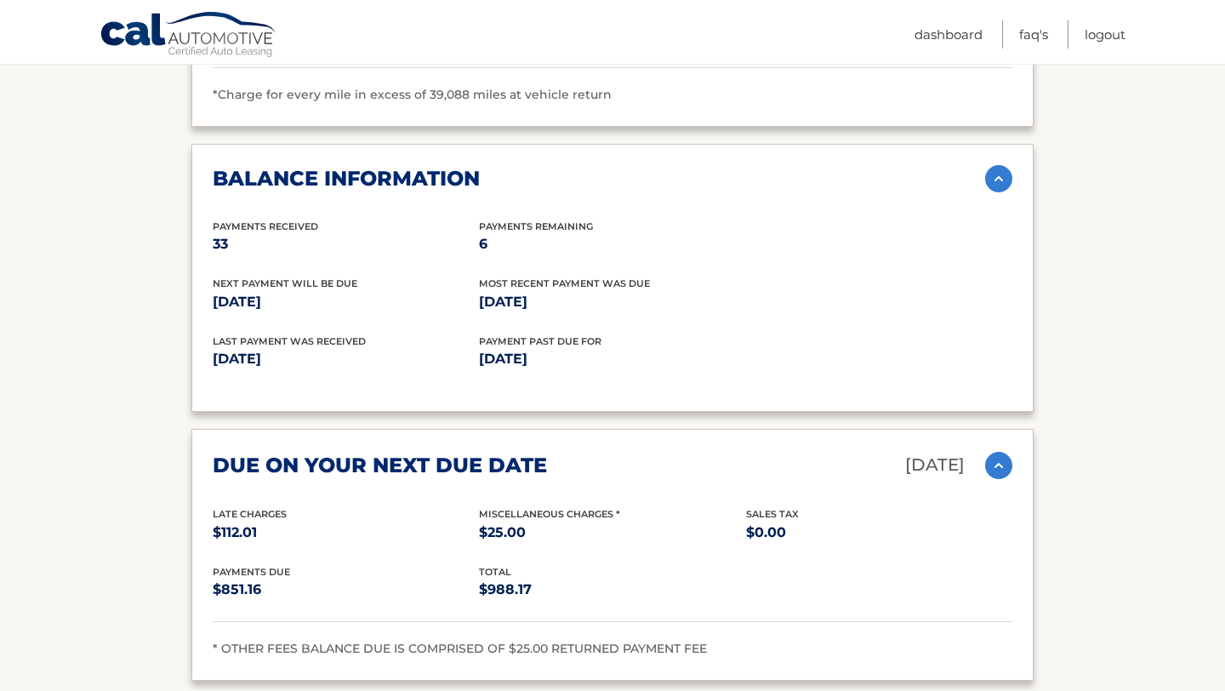
scroll to position [1366, 0]
